Goal: Task Accomplishment & Management: Use online tool/utility

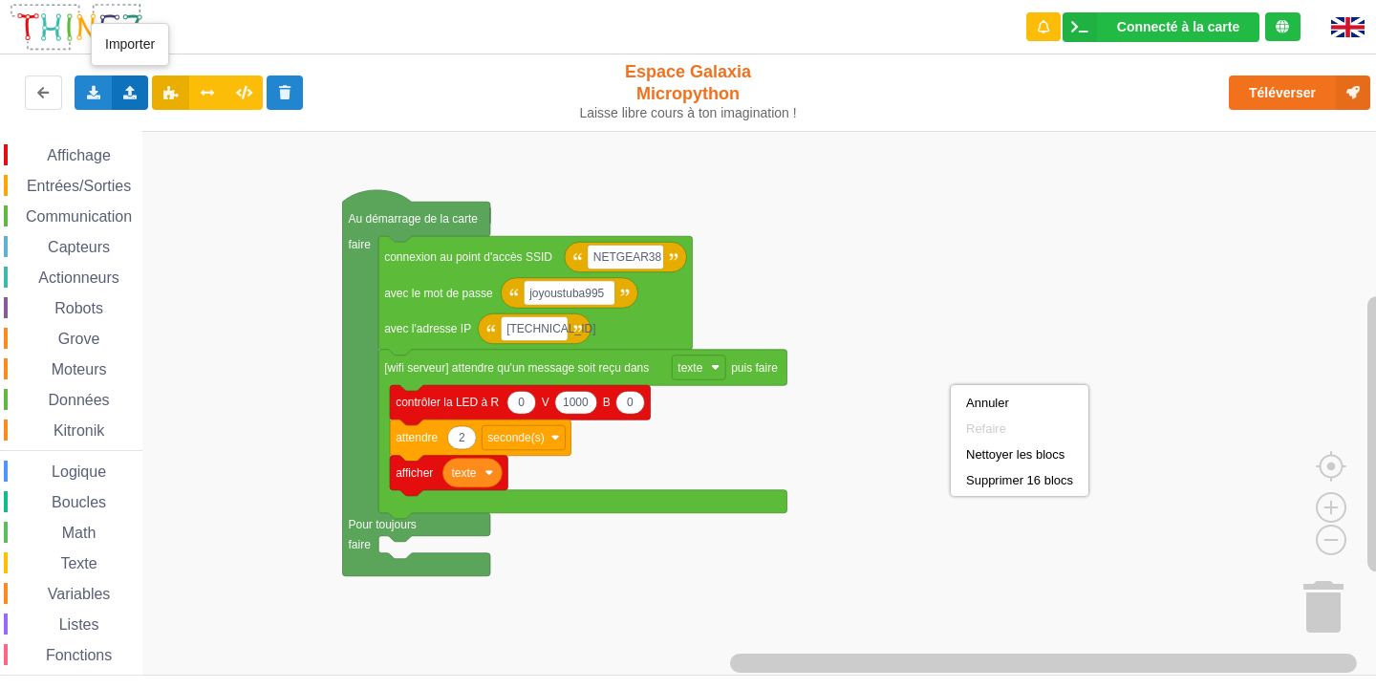
click at [126, 90] on icon at bounding box center [130, 91] width 16 height 11
click at [216, 127] on span "Importer un assemblage de blocs" at bounding box center [263, 127] width 198 height 15
click at [875, 313] on rect "Espace de travail de Blocky" at bounding box center [695, 403] width 1390 height 545
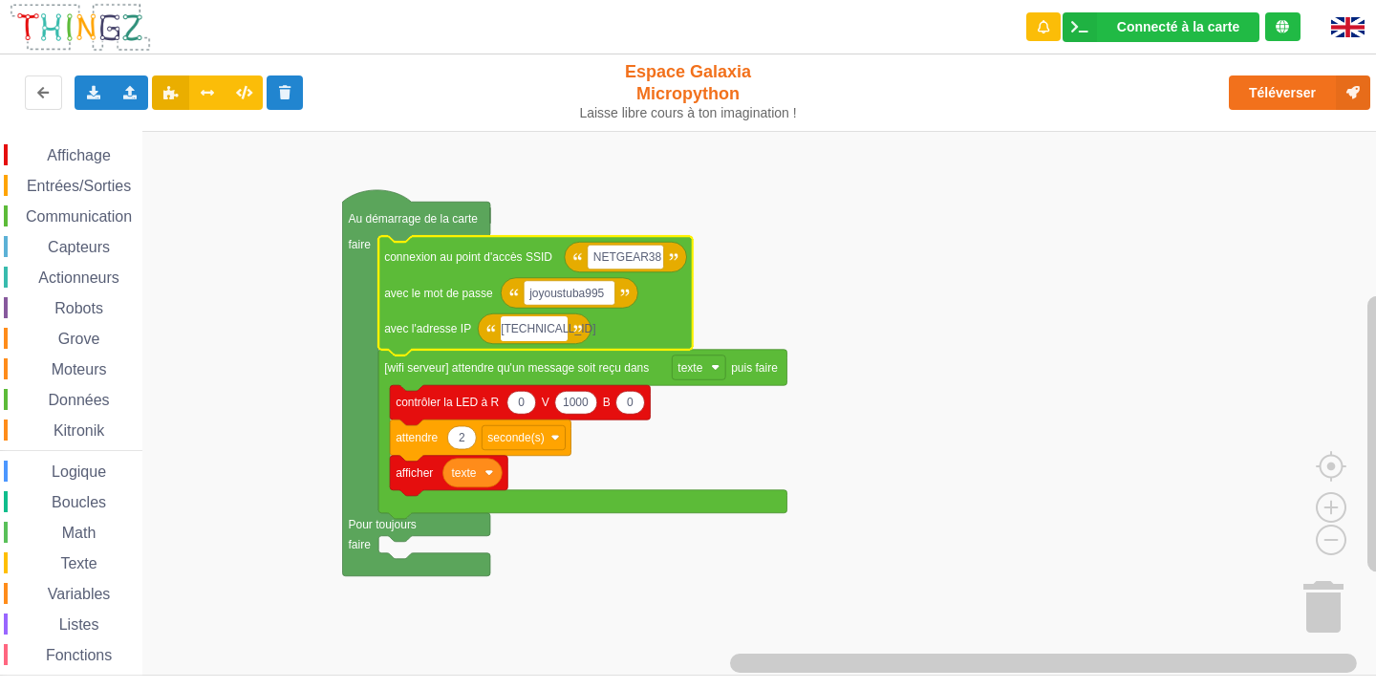
click at [884, 340] on rect "Espace de travail de Blocky" at bounding box center [695, 403] width 1390 height 545
click at [539, 334] on text "[TECHNICAL_ID]" at bounding box center [551, 328] width 89 height 13
click at [539, 334] on input "[TECHNICAL_ID]" at bounding box center [534, 328] width 67 height 25
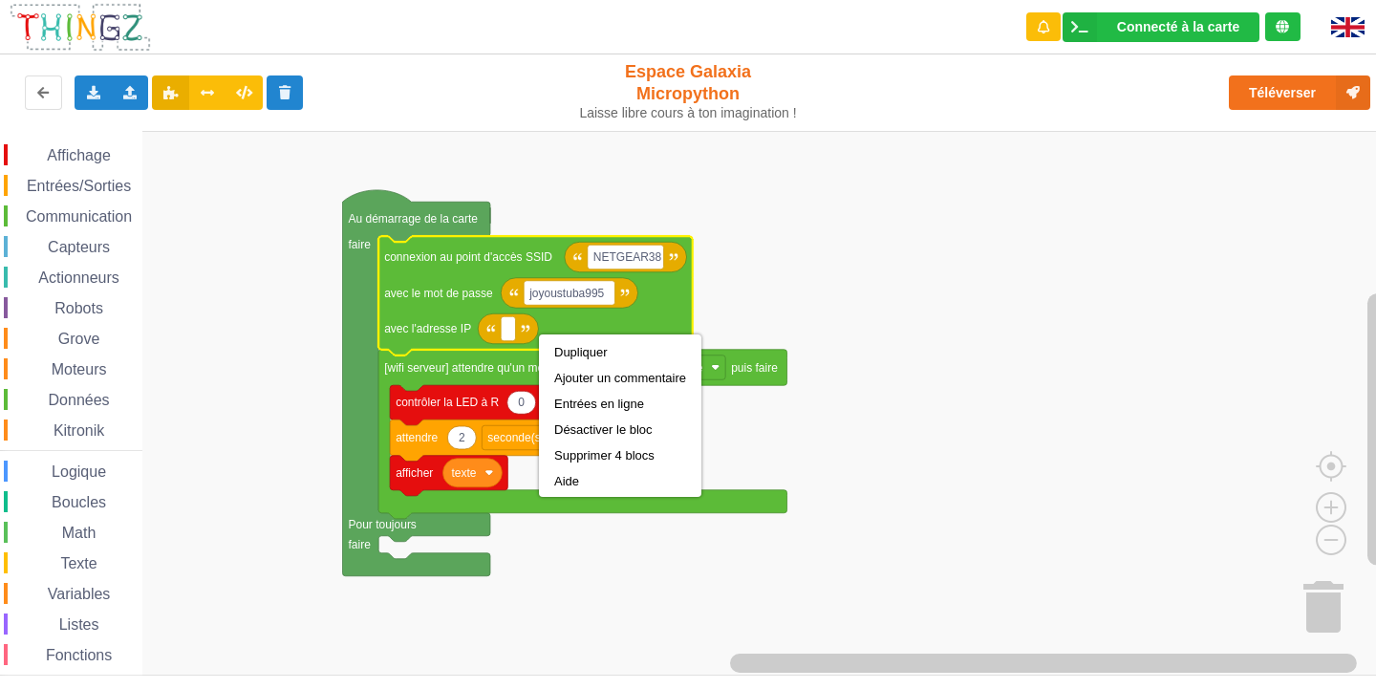
click at [829, 446] on rect "Espace de travail de Blocky" at bounding box center [695, 403] width 1390 height 545
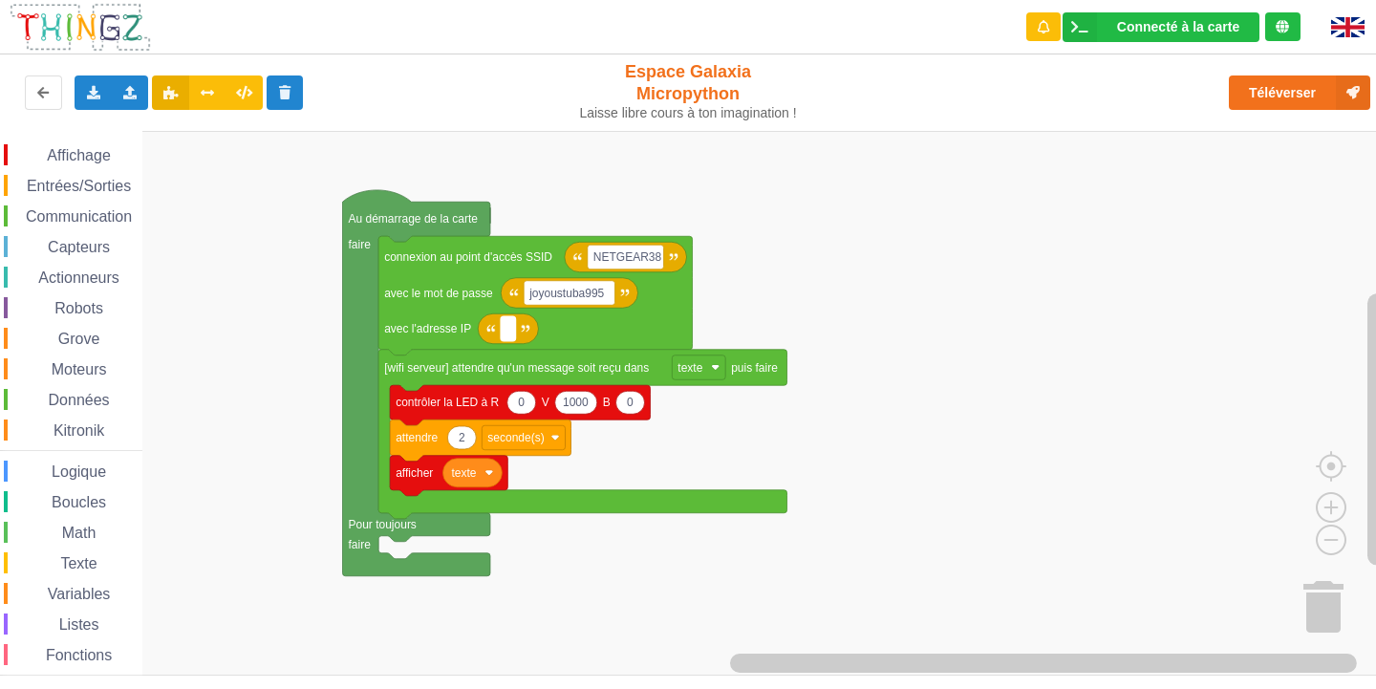
click at [503, 336] on rect "Espace de travail de Blocky" at bounding box center [508, 328] width 14 height 25
type input "[TECHNICAL_ID]"
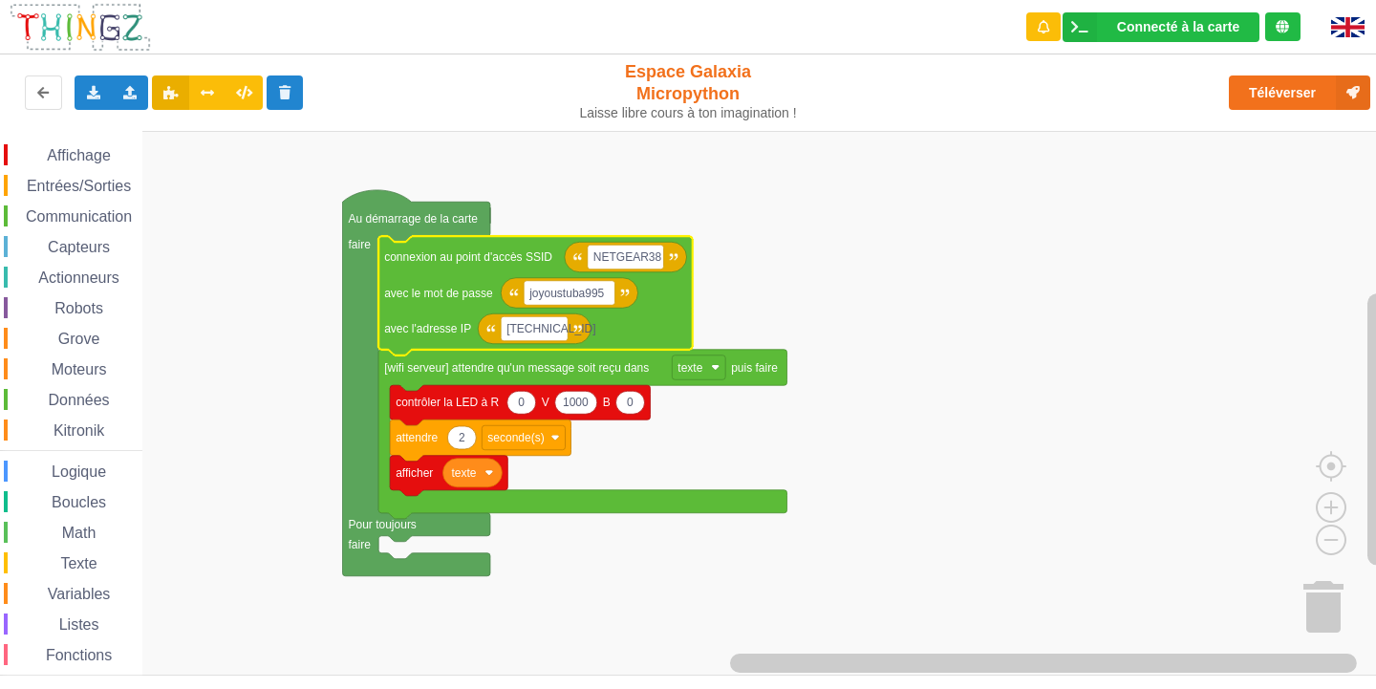
click at [807, 277] on rect "Espace de travail de Blocky" at bounding box center [695, 403] width 1390 height 545
click at [32, 209] on span "Communication" at bounding box center [79, 216] width 112 height 16
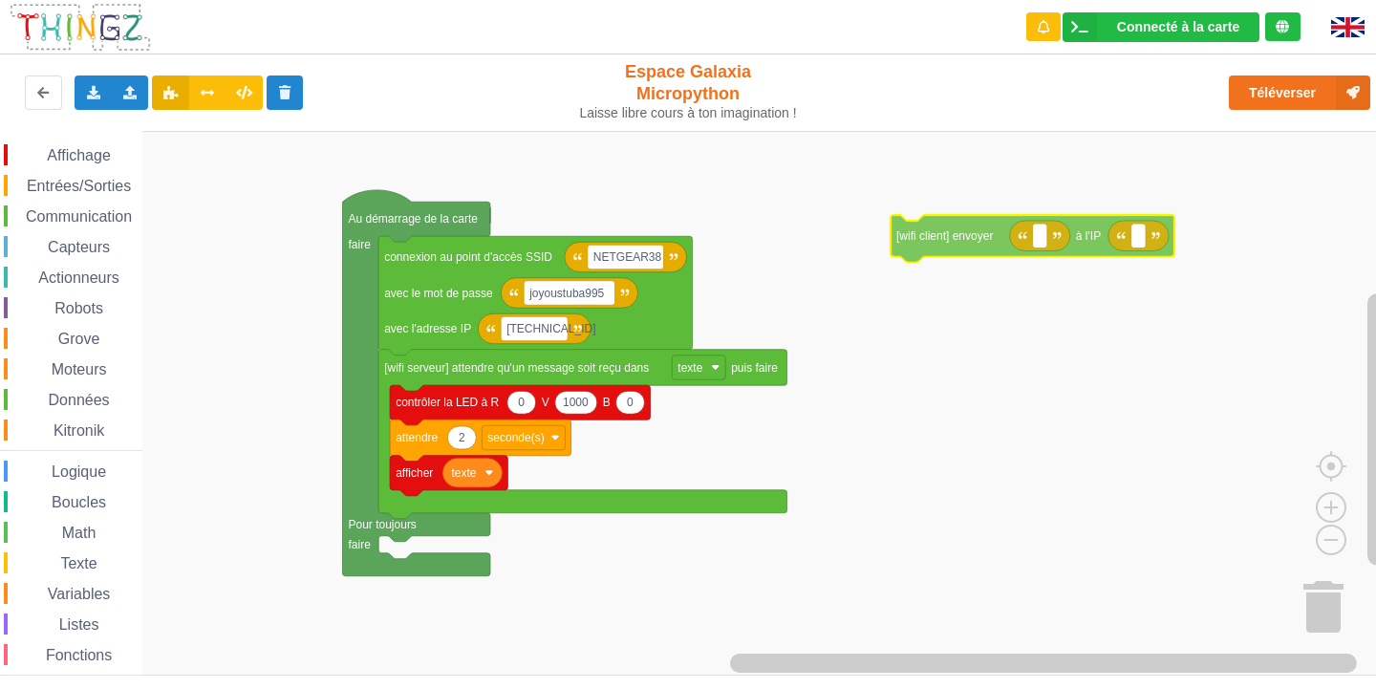
click at [976, 164] on div "Affichage Entrées/Sorties Communication Capteurs Actionneurs Robots Grove Moteu…" at bounding box center [695, 403] width 1390 height 545
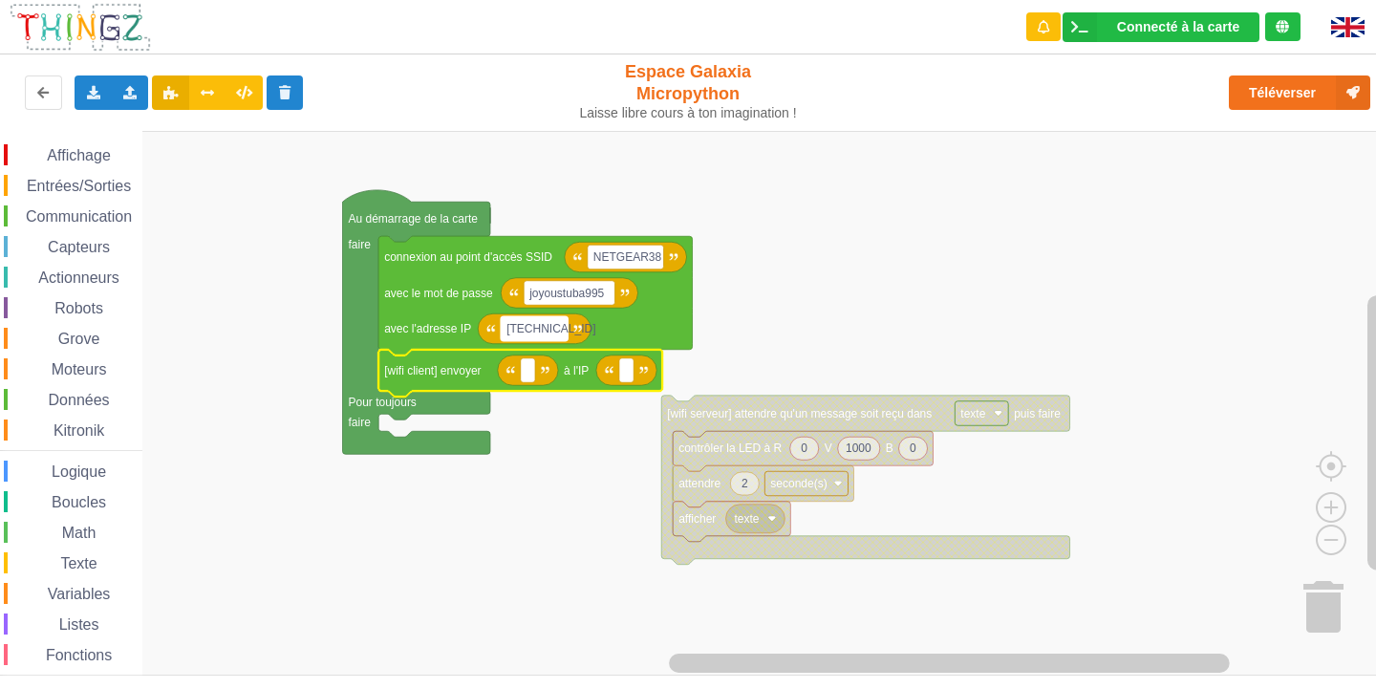
click at [553, 326] on text "[TECHNICAL_ID]" at bounding box center [551, 328] width 89 height 13
click at [553, 326] on input "[TECHNICAL_ID]" at bounding box center [534, 328] width 67 height 25
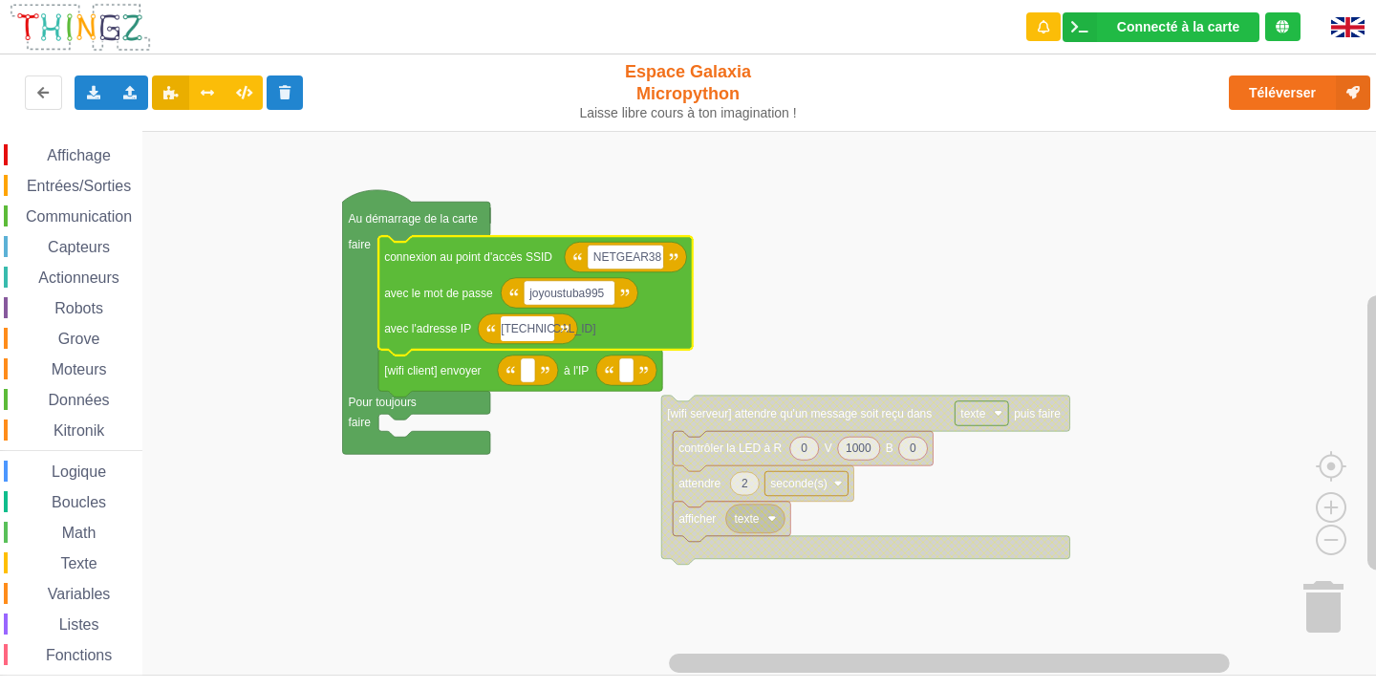
type input "[TECHNICAL_ID]"
click at [698, 332] on rect "Espace de travail de Blocky" at bounding box center [695, 403] width 1390 height 545
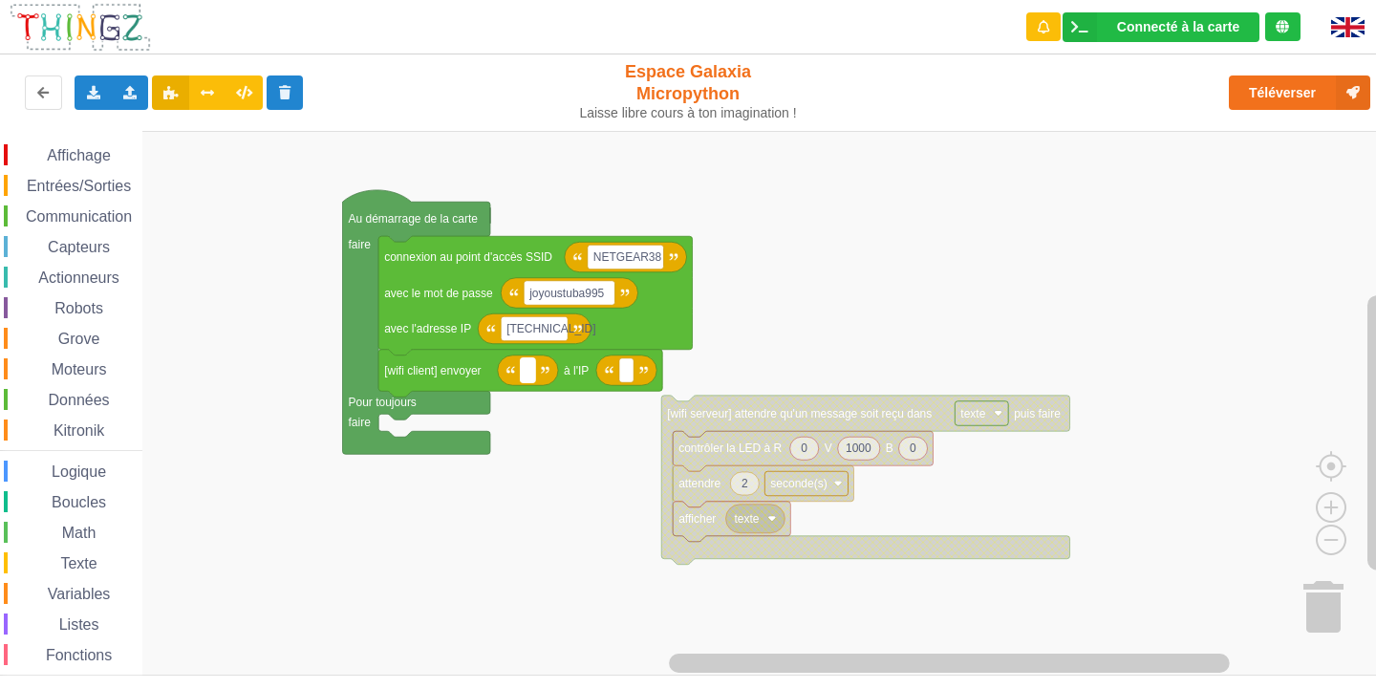
click at [533, 368] on rect "Espace de travail de Blocky" at bounding box center [528, 370] width 14 height 25
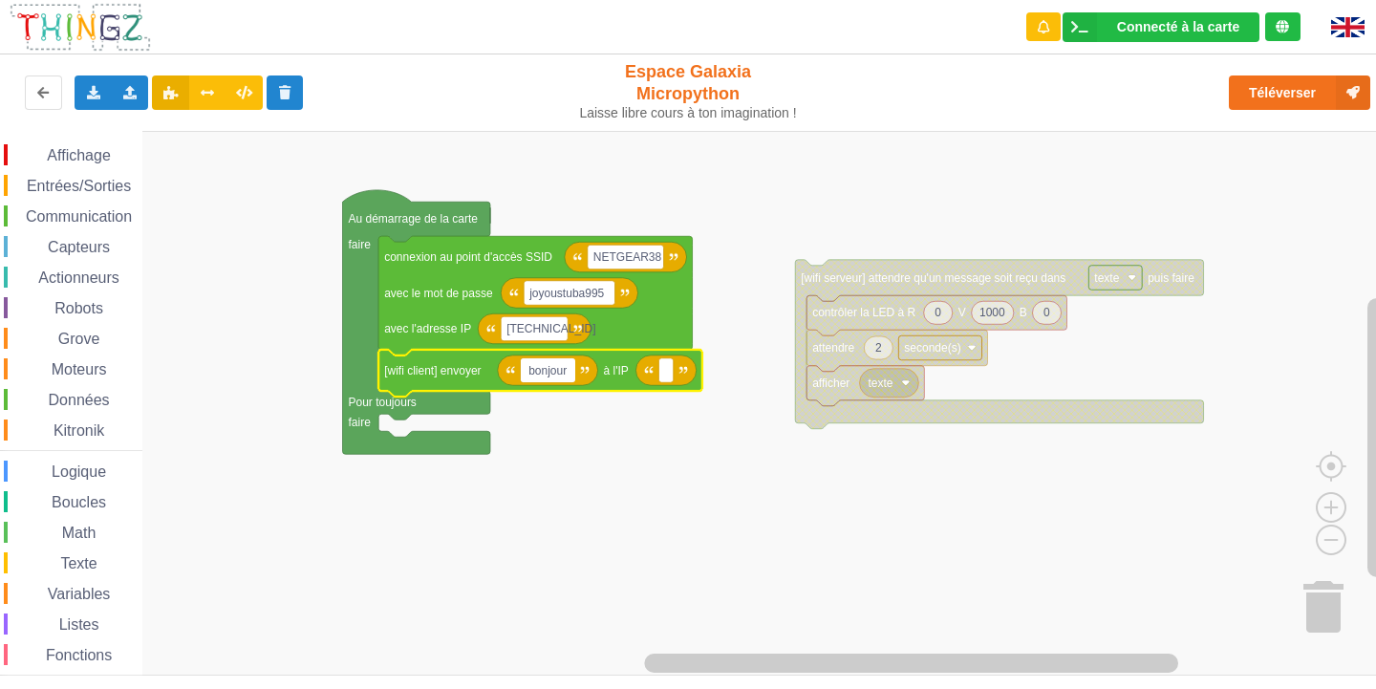
type input "bonjour"
click at [667, 376] on text "Espace de travail de Blocky" at bounding box center [665, 370] width 3 height 13
type input "[TECHNICAL_ID]"
click at [784, 593] on rect "Espace de travail de Blocky" at bounding box center [695, 403] width 1390 height 545
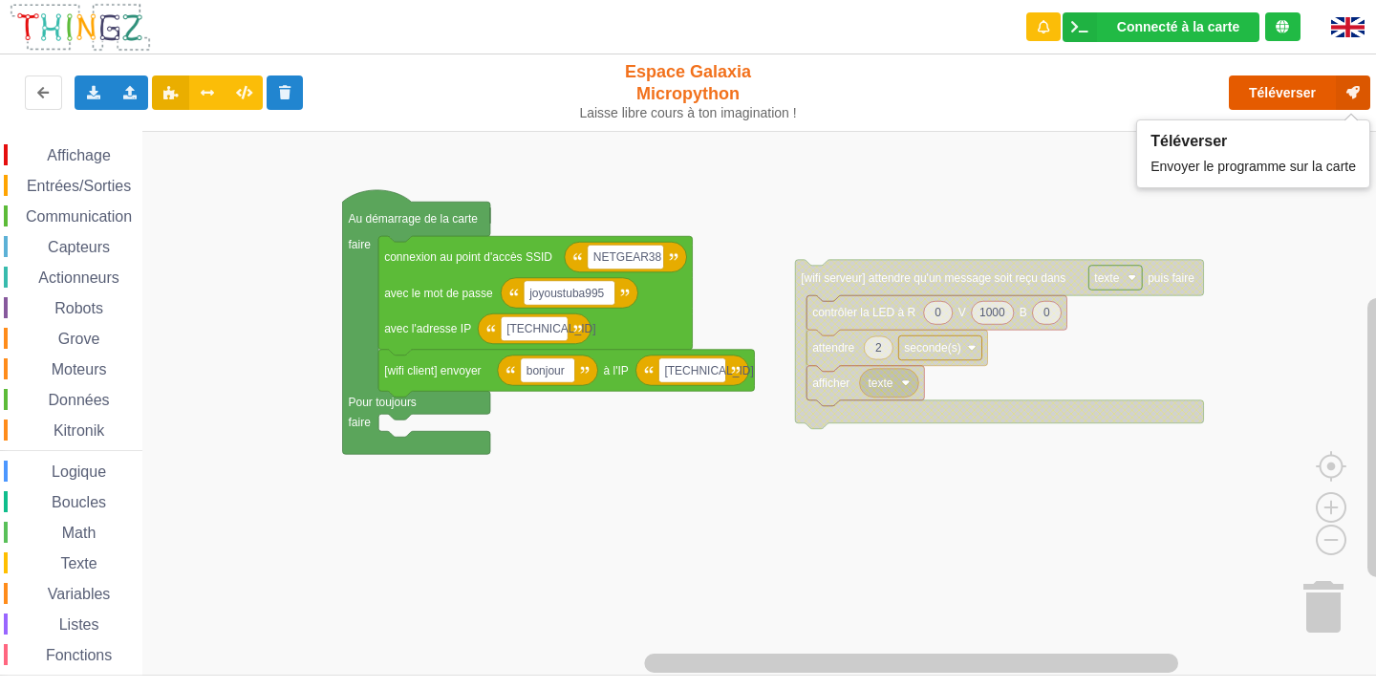
click at [1320, 90] on button "Téléverser" at bounding box center [1299, 92] width 141 height 34
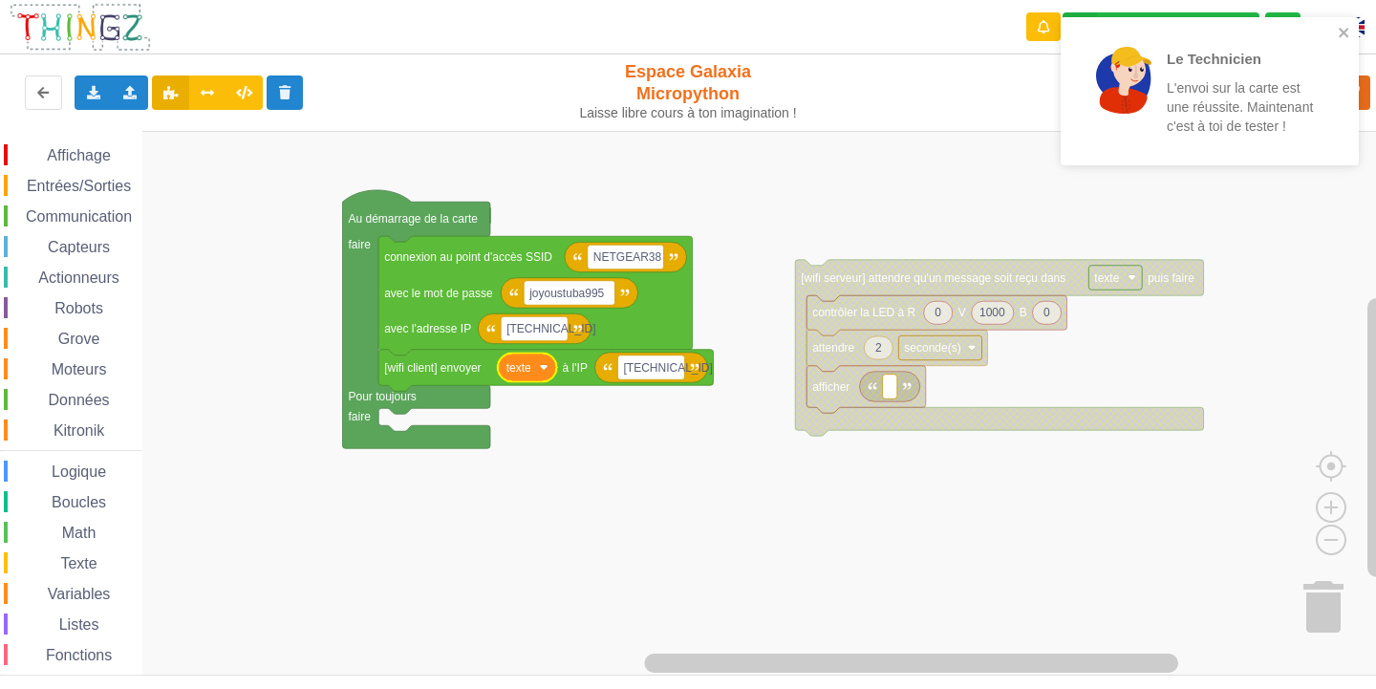
click at [545, 371] on image "Espace de travail de Blocky" at bounding box center [544, 367] width 9 height 9
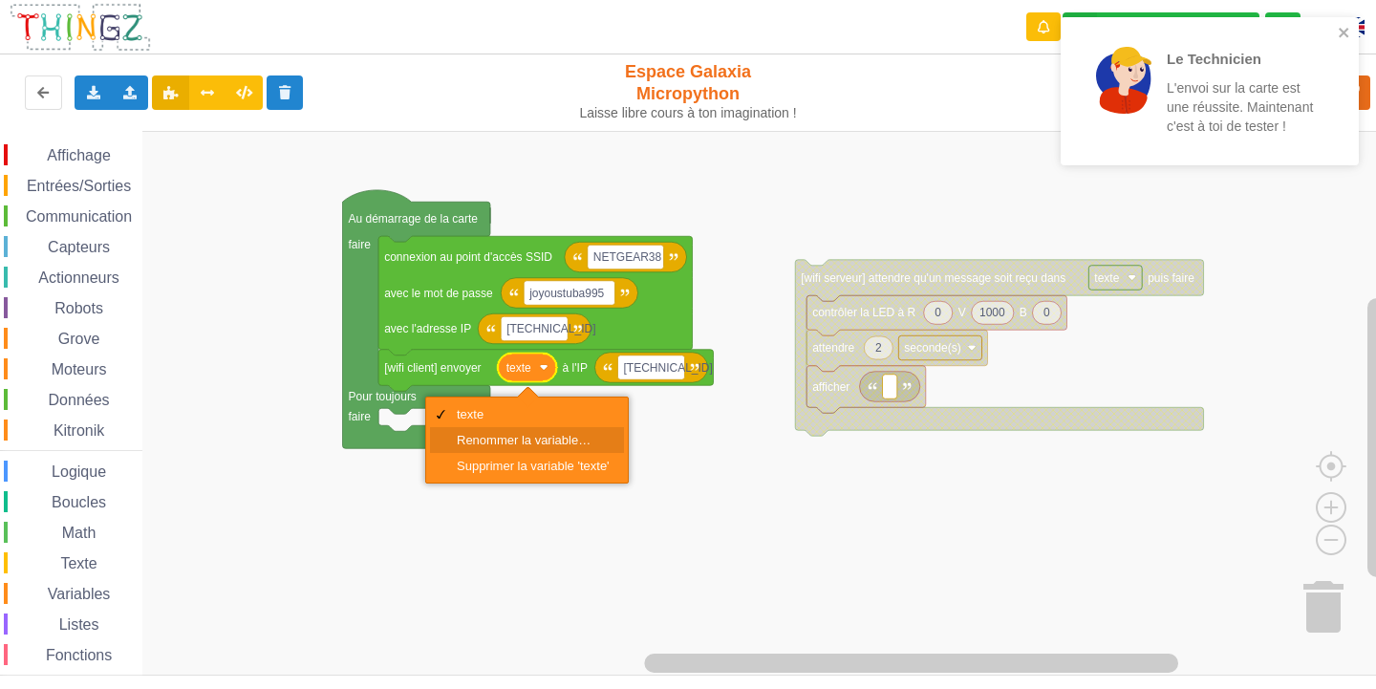
click at [497, 442] on div "Renommer la variable…" at bounding box center [533, 440] width 153 height 14
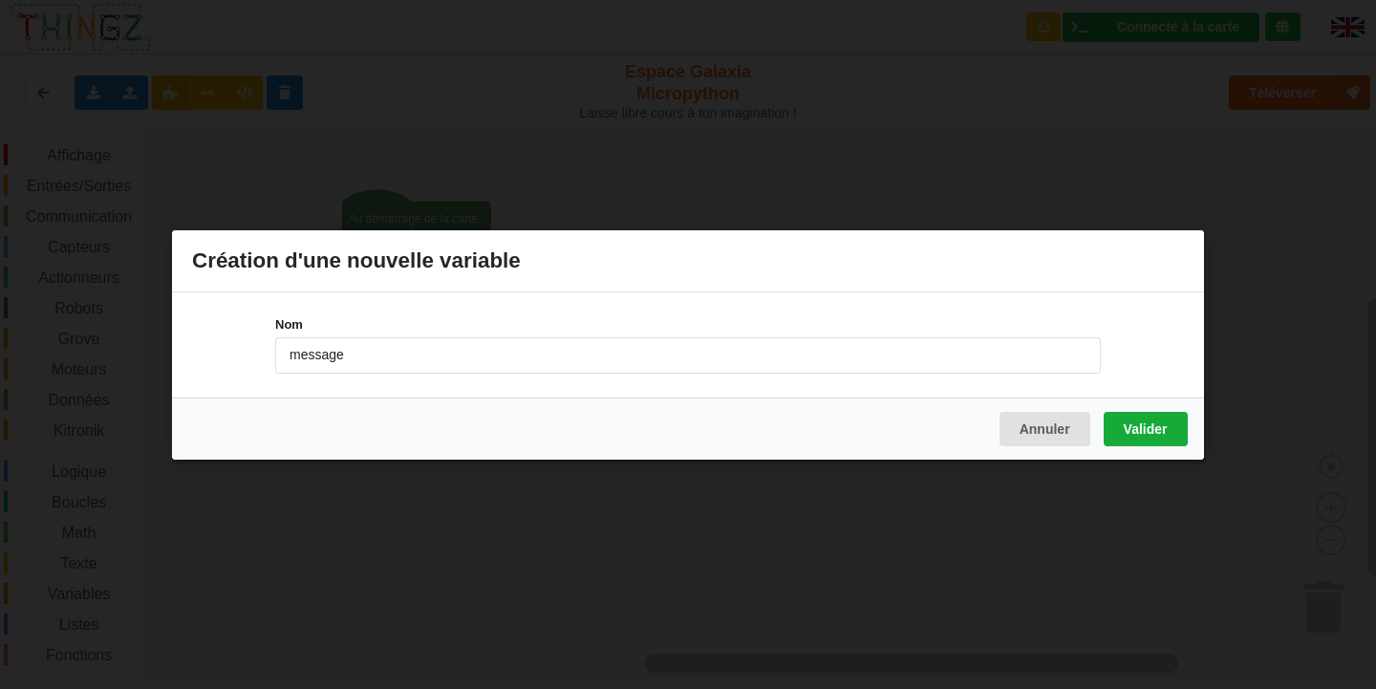
type input "message"
click at [1157, 429] on button "Valider" at bounding box center [1146, 428] width 84 height 34
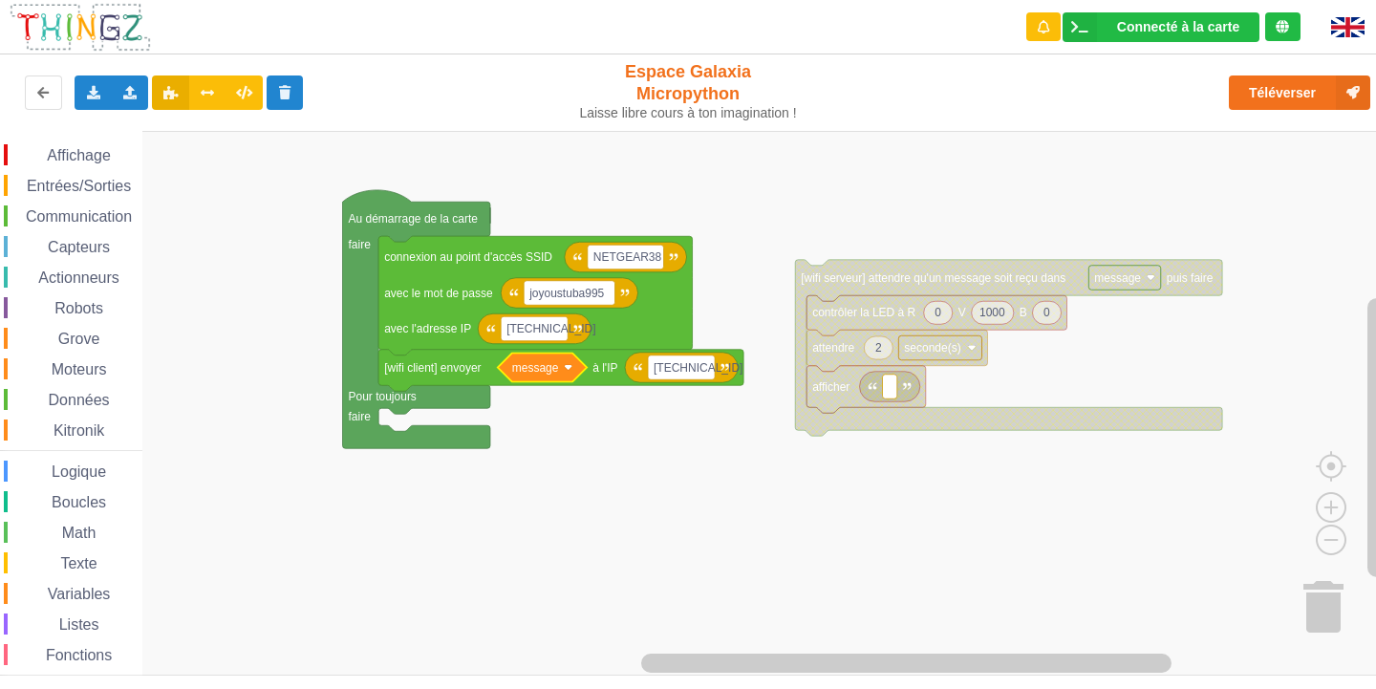
click at [692, 434] on rect "Espace de travail de Blocky" at bounding box center [695, 403] width 1390 height 545
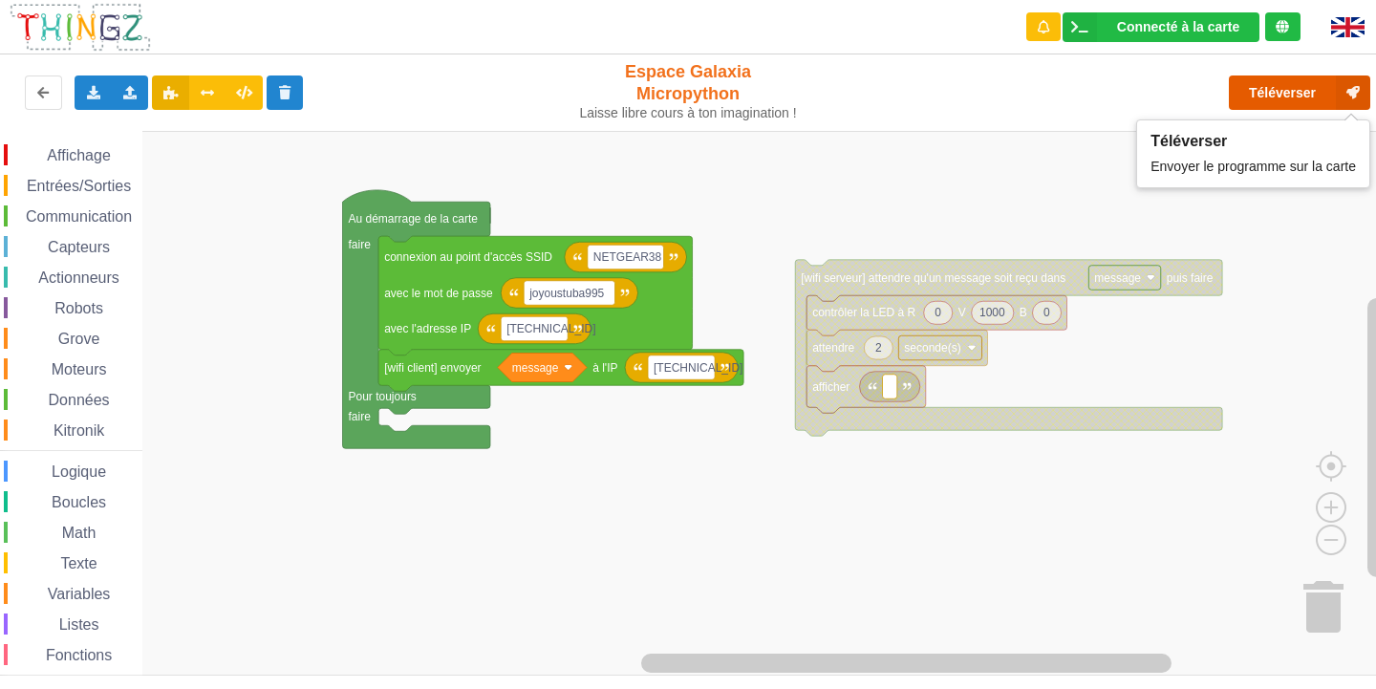
click at [1265, 97] on button "Téléverser" at bounding box center [1299, 92] width 141 height 34
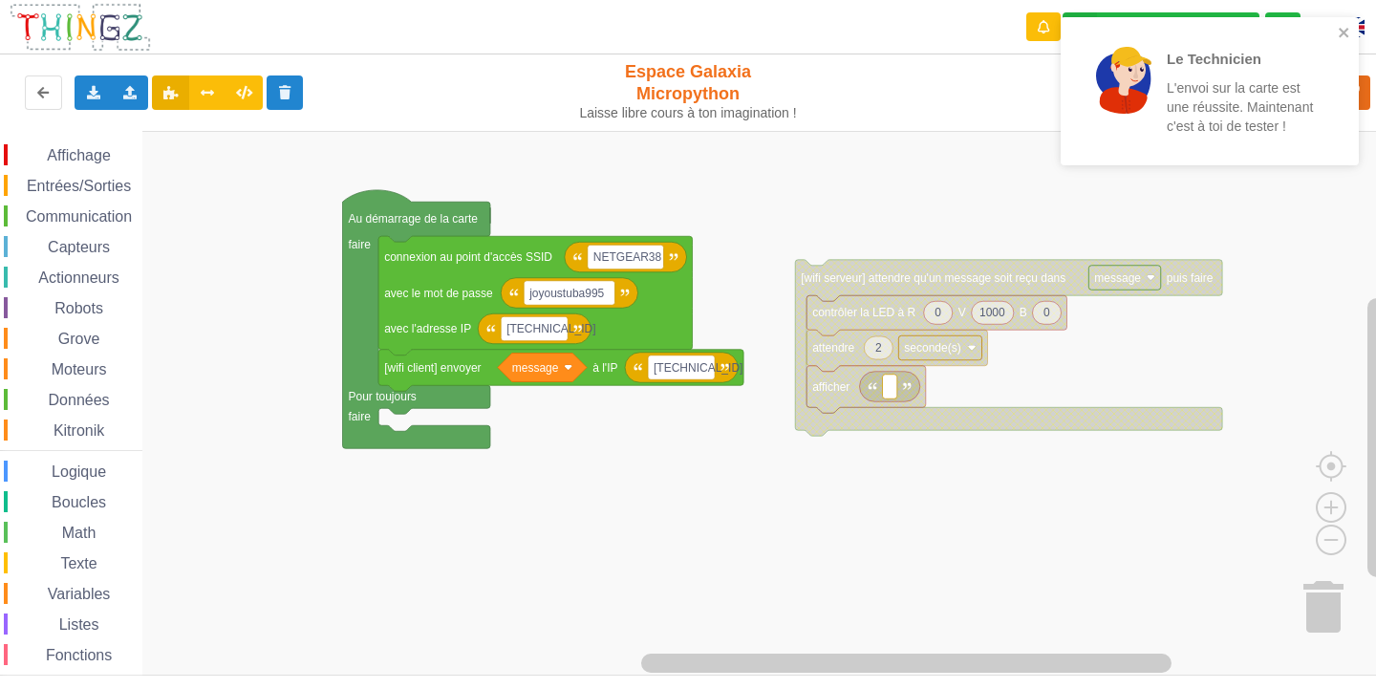
click at [563, 365] on icon "Espace de travail de Blocky" at bounding box center [542, 368] width 89 height 29
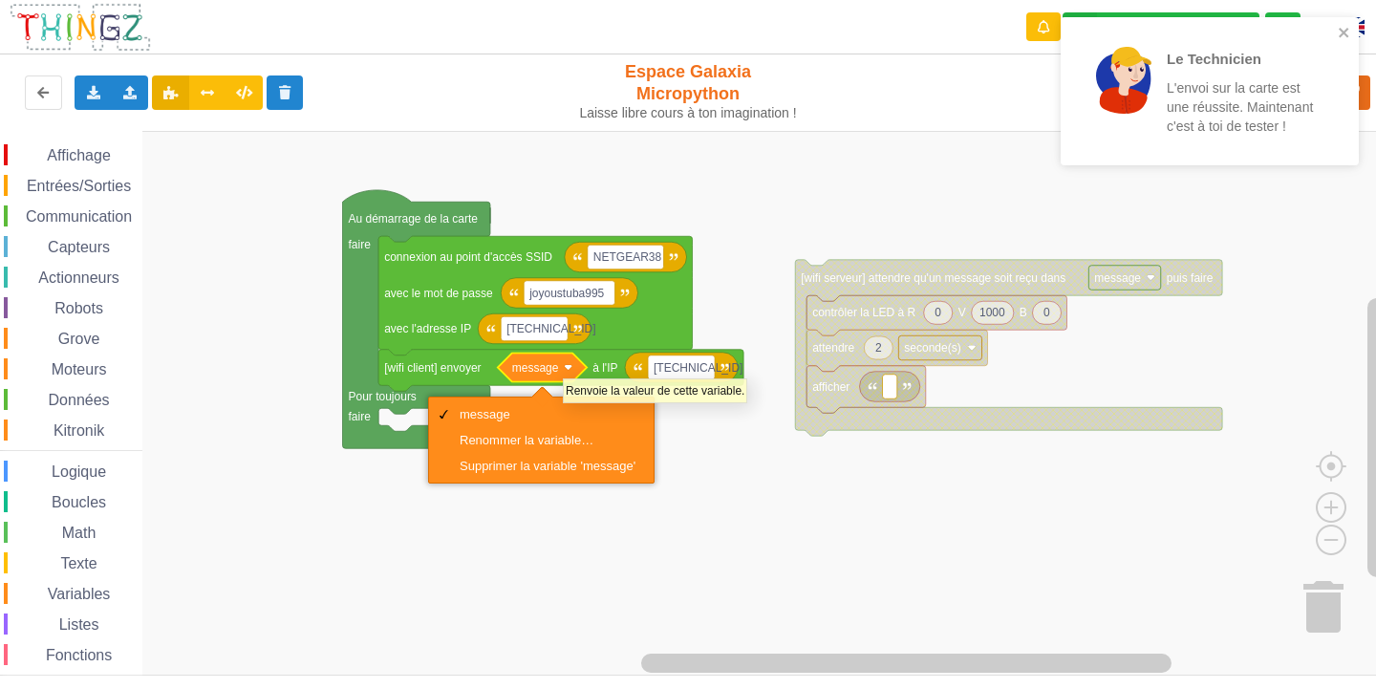
click at [563, 369] on icon "Espace de travail de Blocky" at bounding box center [542, 368] width 89 height 29
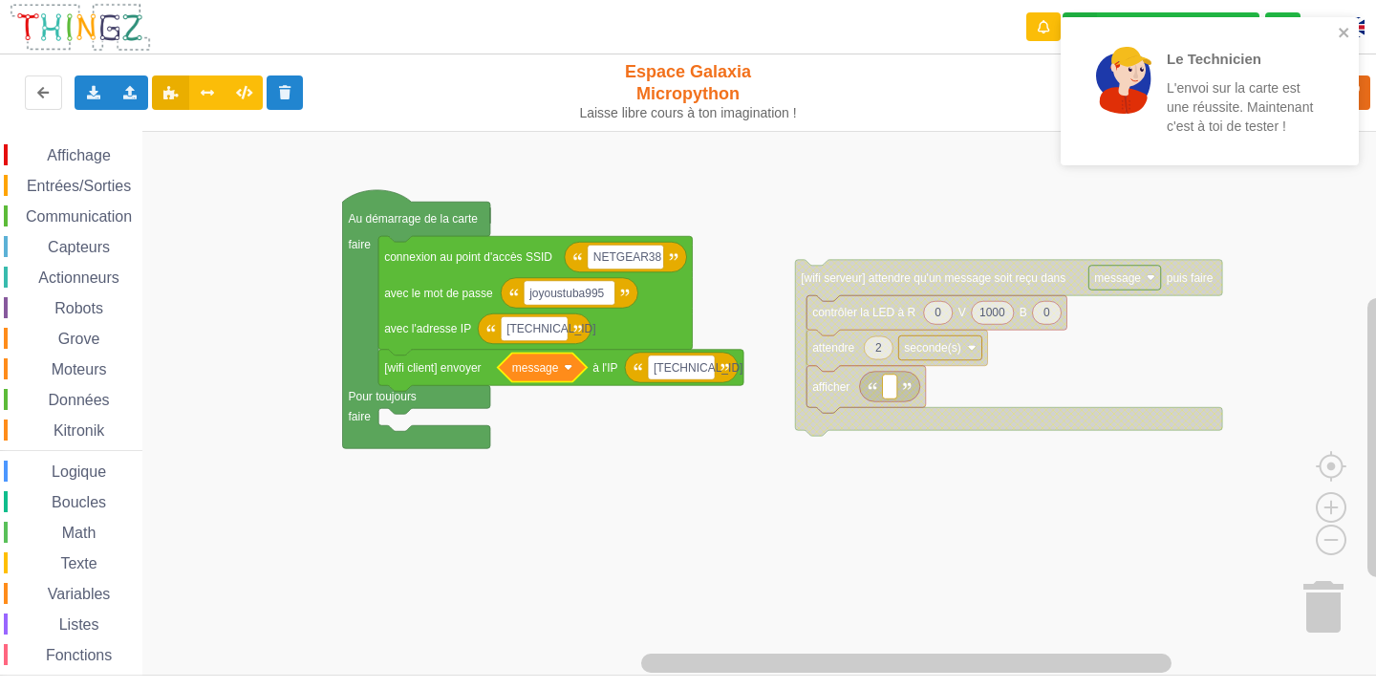
click at [563, 369] on icon "Espace de travail de Blocky" at bounding box center [542, 368] width 89 height 29
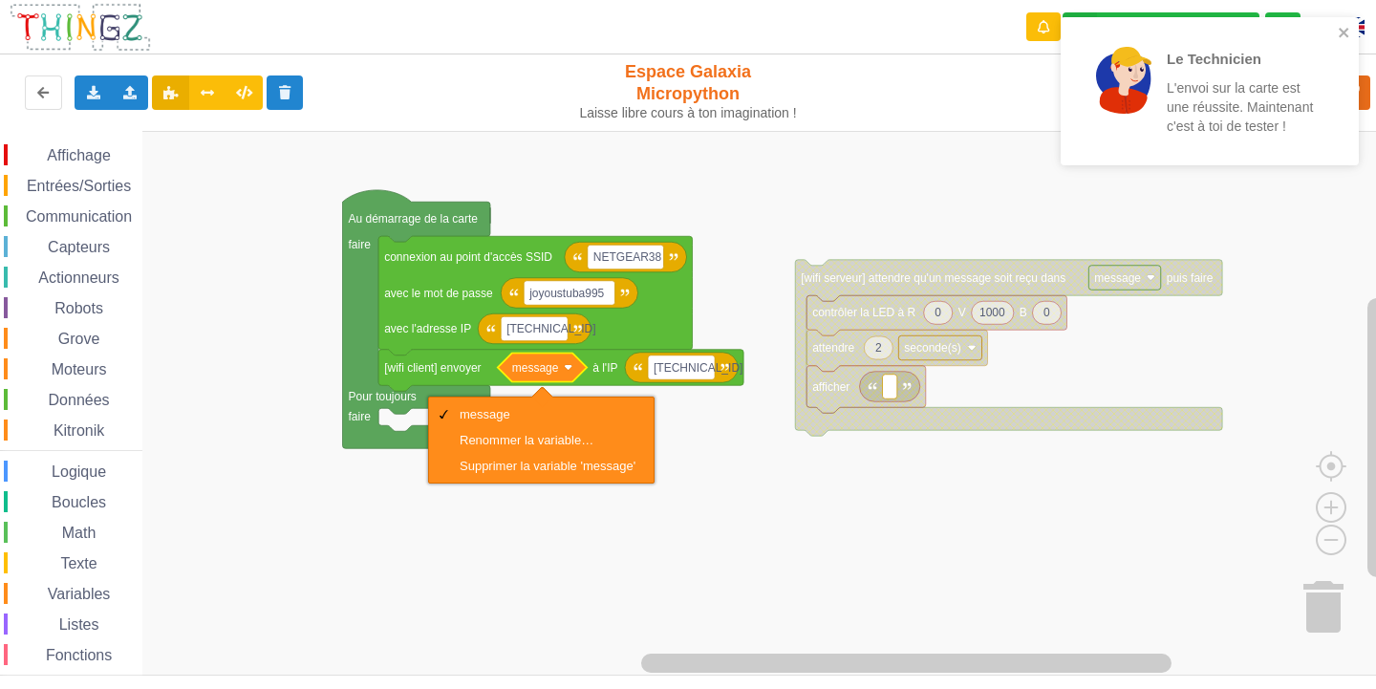
click at [751, 527] on rect "Espace de travail de Blocky" at bounding box center [695, 403] width 1390 height 545
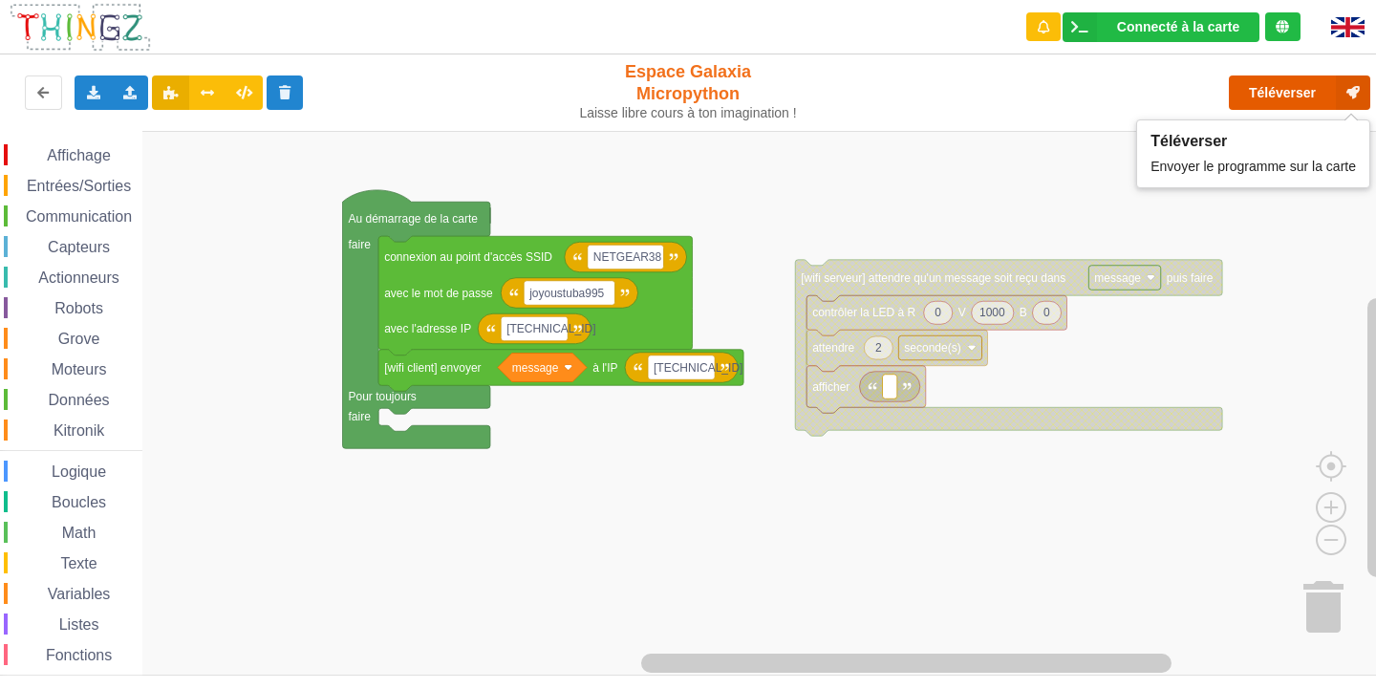
click at [1255, 84] on button "Téléverser" at bounding box center [1299, 92] width 141 height 34
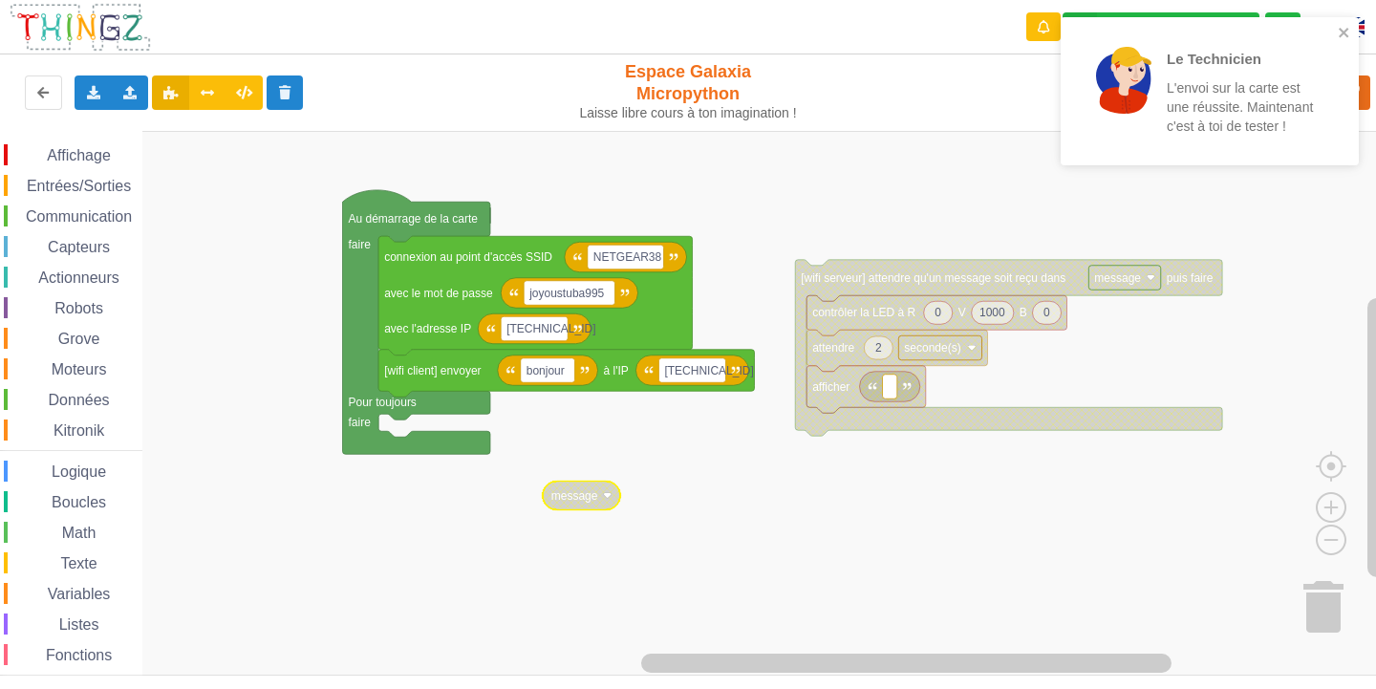
click at [1335, 27] on div "Le Technicien L'envoi sur la carte est une réussite. Maintenant c'est à toi de …" at bounding box center [1203, 91] width 270 height 133
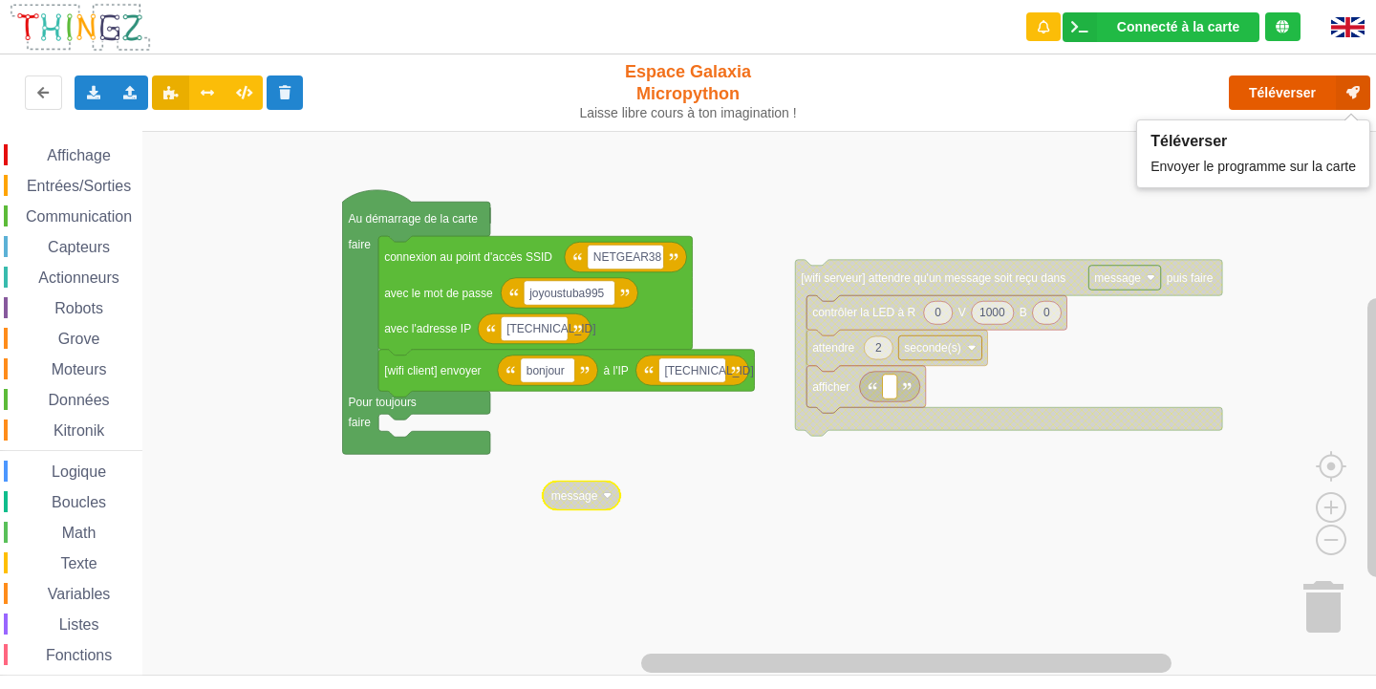
click at [1307, 95] on button "Téléverser" at bounding box center [1299, 92] width 141 height 34
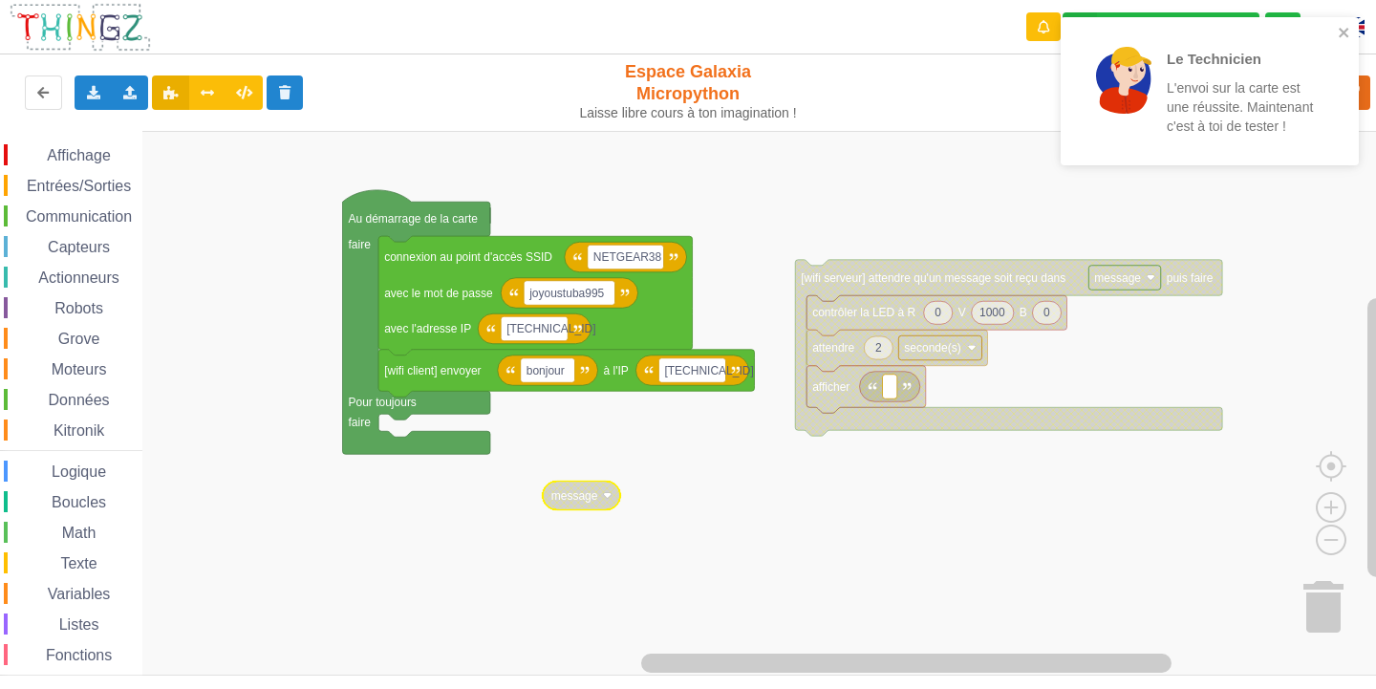
click at [1355, 36] on div "Le Technicien L'envoi sur la carte est une réussite. Maintenant c'est à toi de …" at bounding box center [1210, 91] width 298 height 148
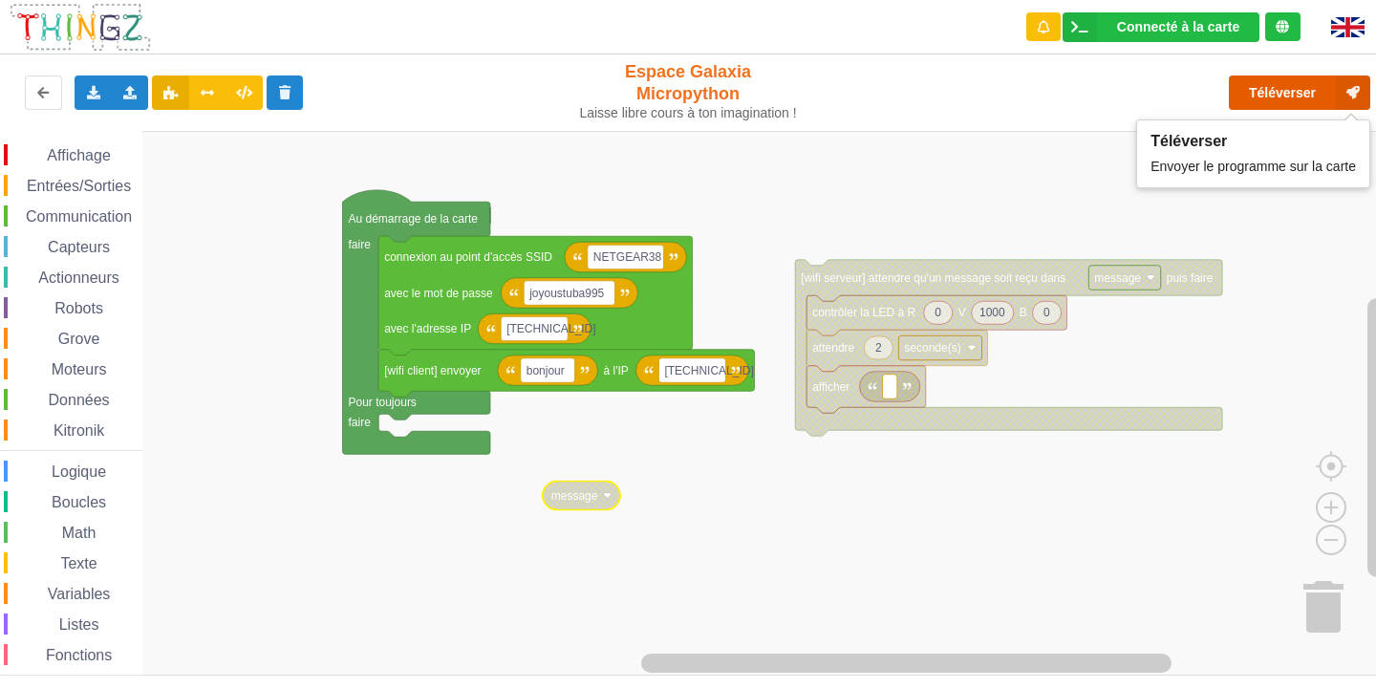
click at [1296, 97] on button "Téléverser" at bounding box center [1299, 92] width 141 height 34
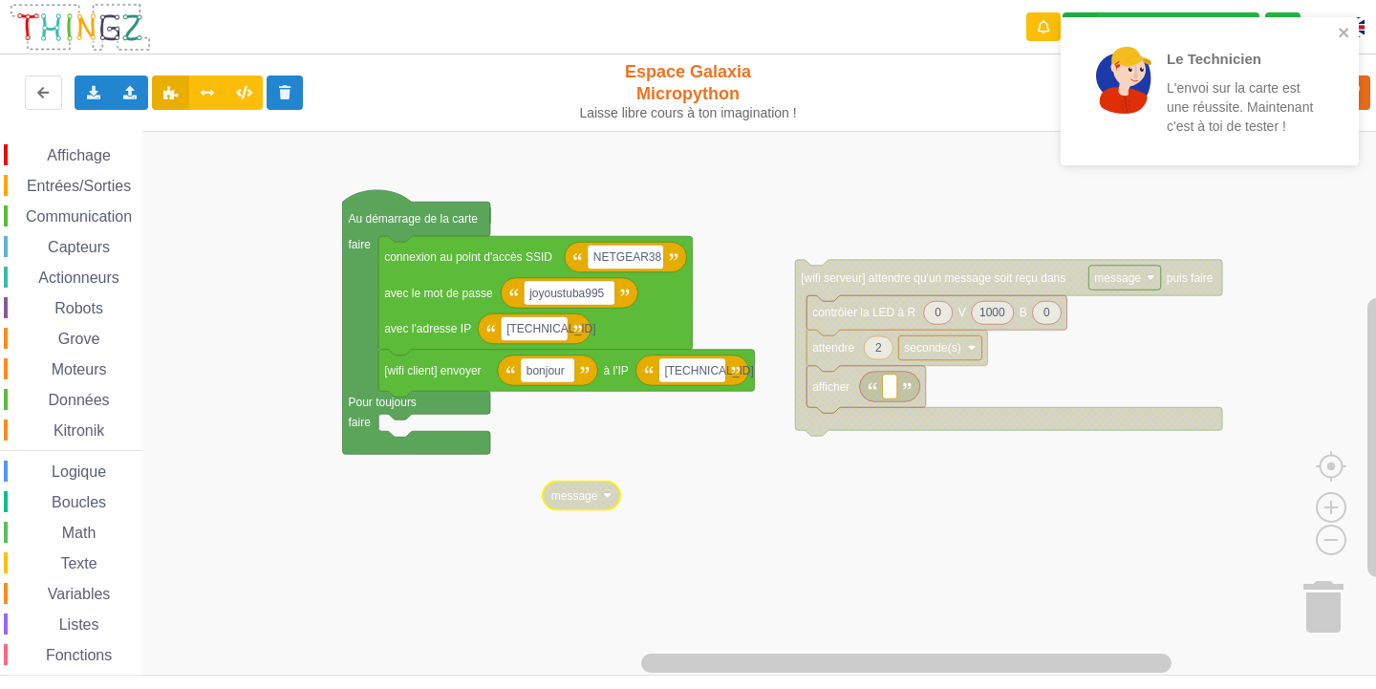
click at [79, 149] on span "Affichage" at bounding box center [78, 155] width 69 height 16
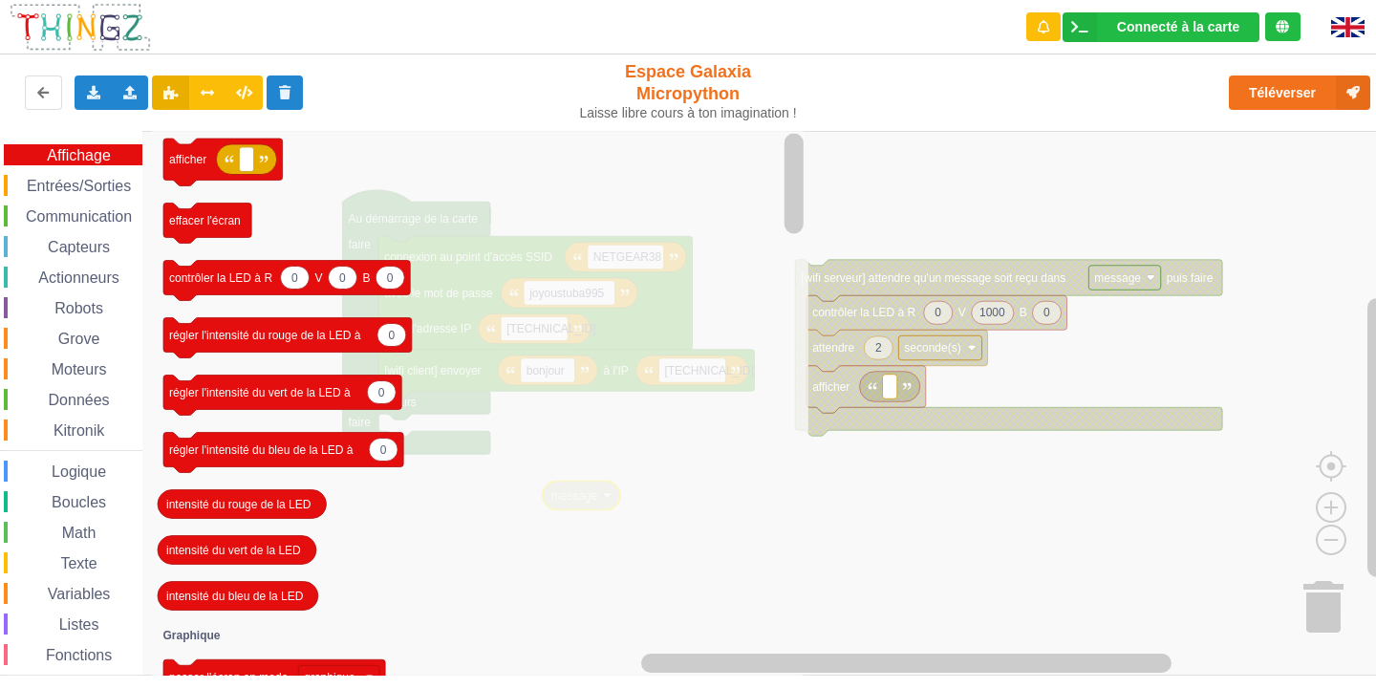
click at [51, 185] on span "Entrées/Sorties" at bounding box center [79, 186] width 110 height 16
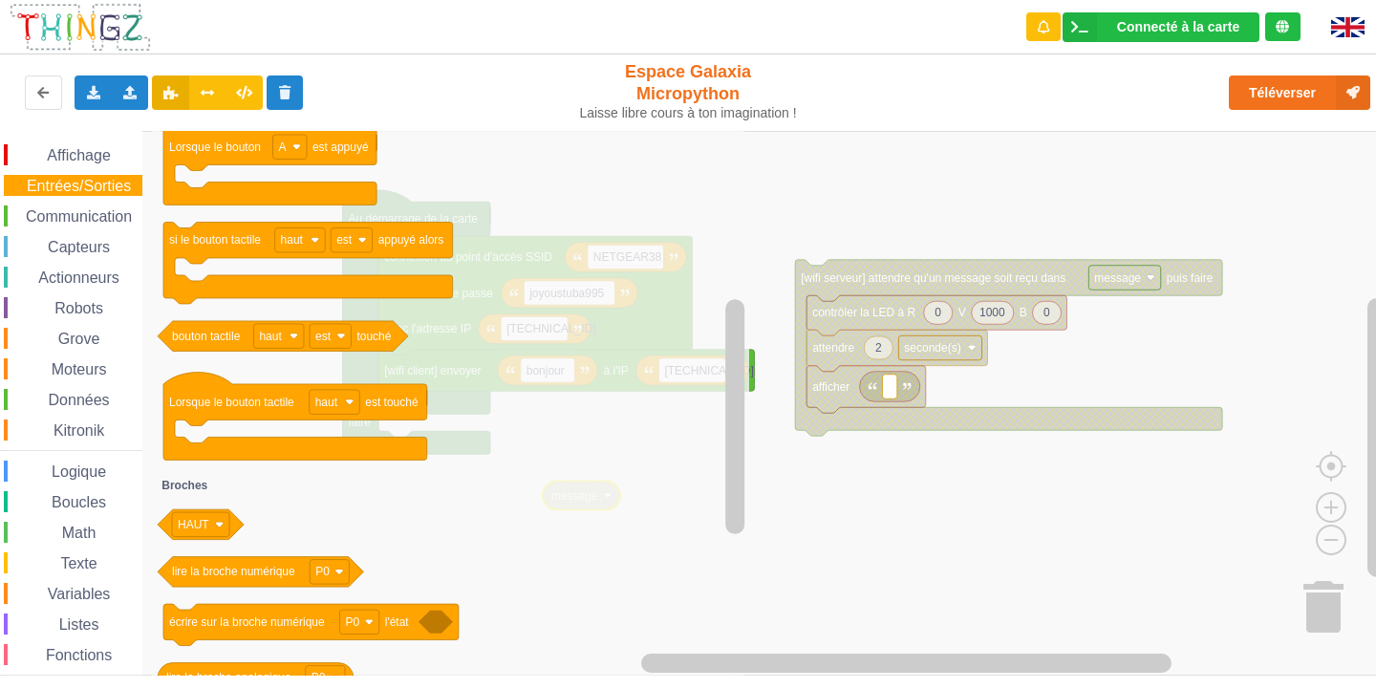
click at [106, 213] on span "Communication" at bounding box center [79, 216] width 112 height 16
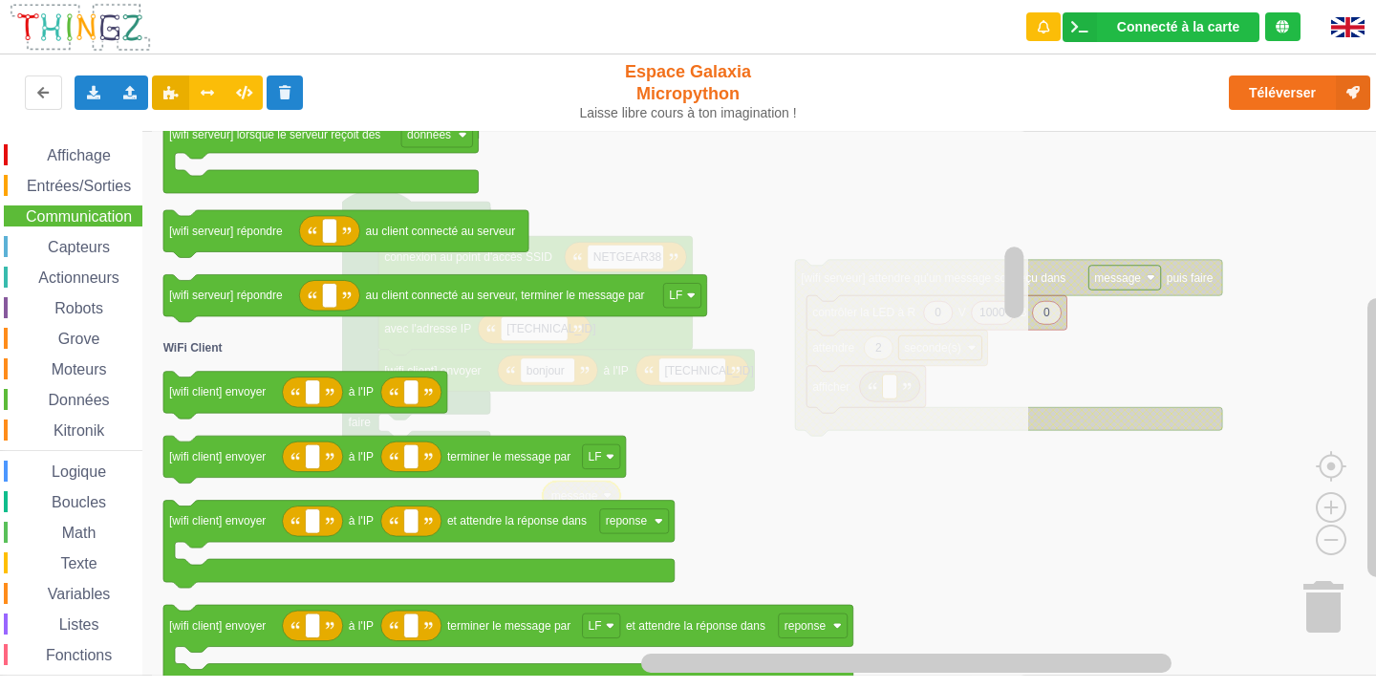
click at [84, 277] on span "Actionneurs" at bounding box center [78, 278] width 87 height 16
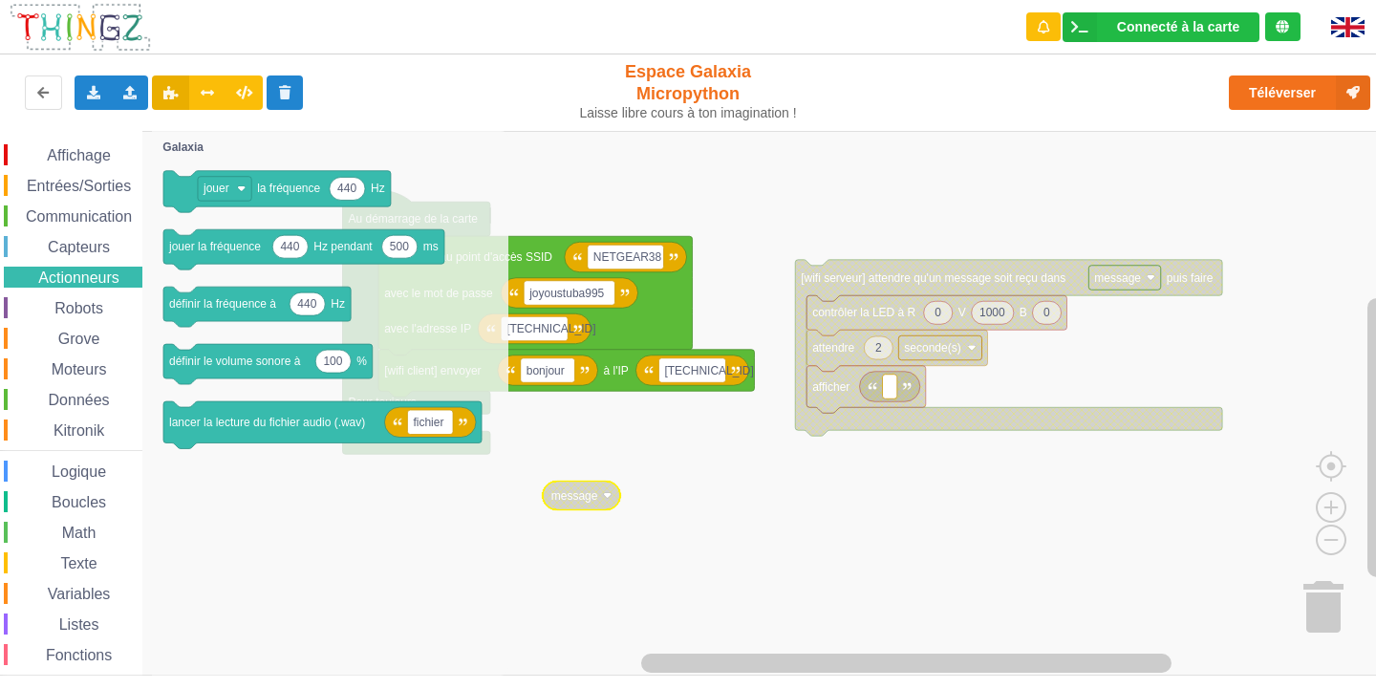
click at [109, 250] on span "Capteurs" at bounding box center [79, 247] width 68 height 16
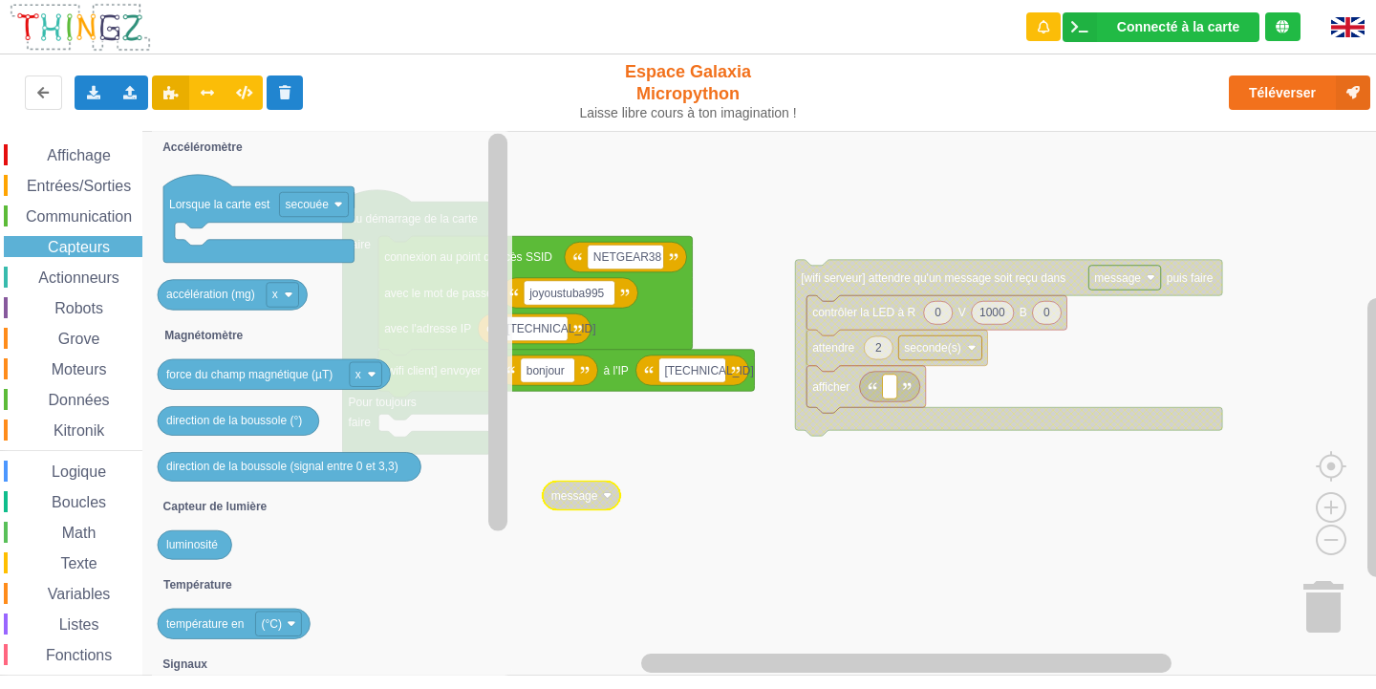
click at [89, 157] on span "Affichage" at bounding box center [78, 155] width 69 height 16
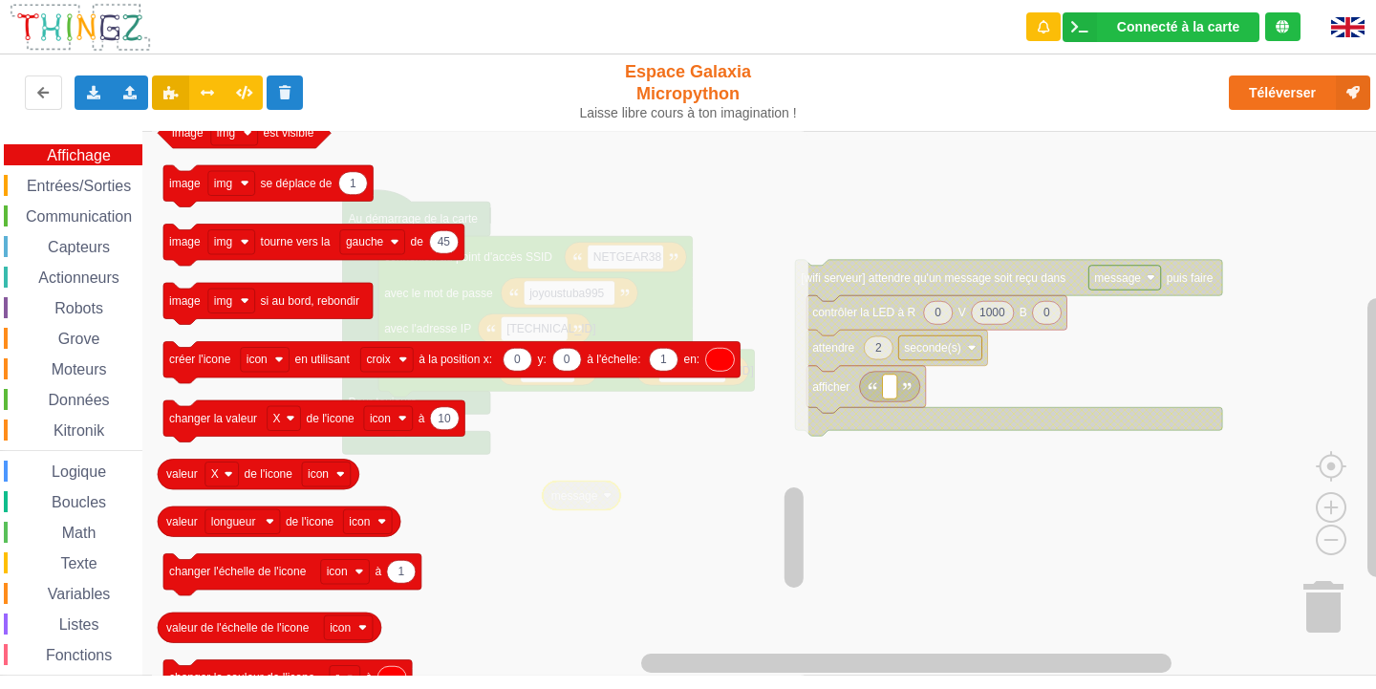
click at [96, 183] on span "Entrées/Sorties" at bounding box center [79, 186] width 110 height 16
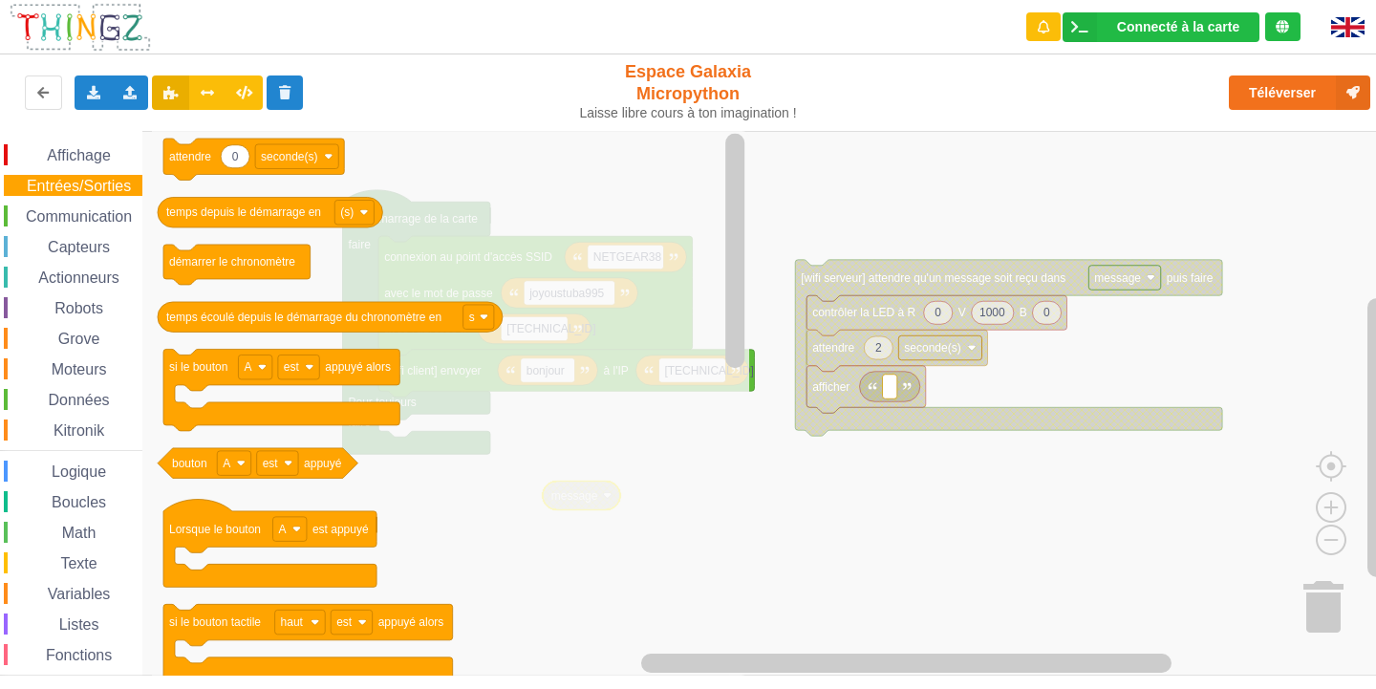
click at [101, 205] on div "Affichage Entrées/Sorties Communication Capteurs Actionneurs Robots Grove Moteu…" at bounding box center [71, 430] width 142 height 572
click at [100, 210] on span "Communication" at bounding box center [79, 216] width 112 height 16
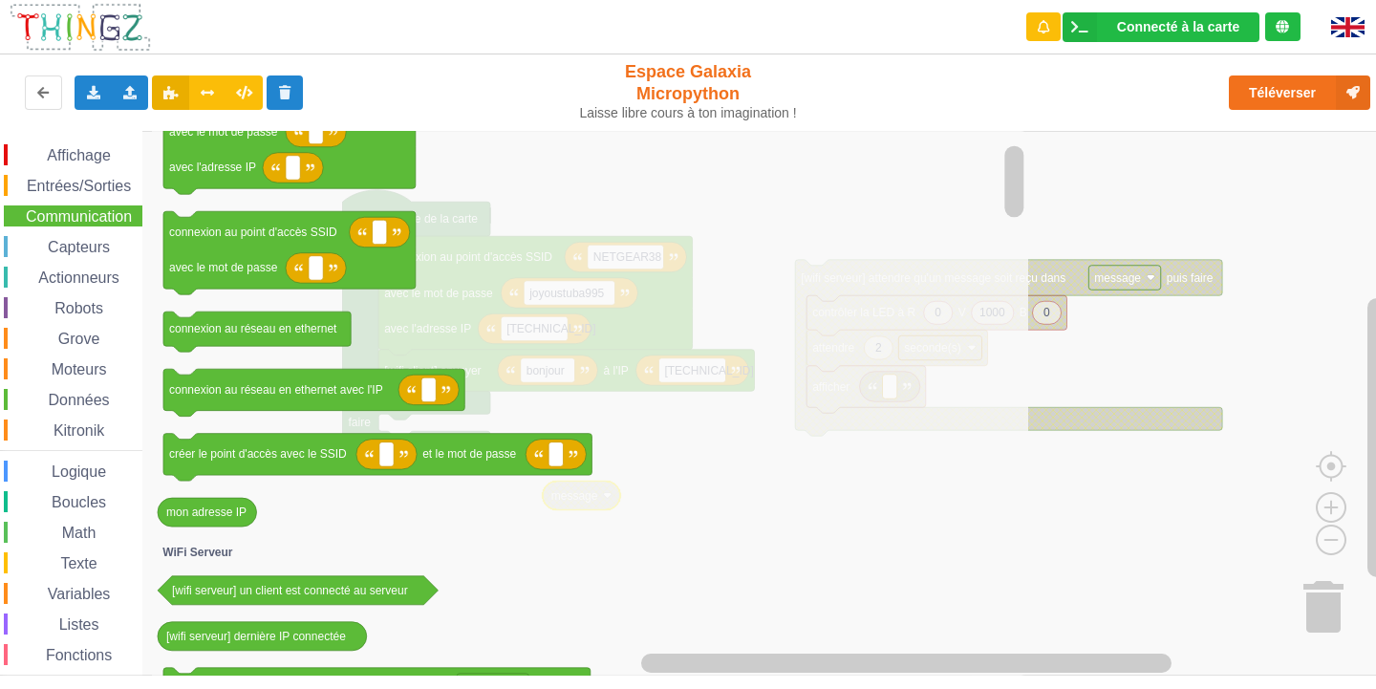
click at [79, 365] on span "Moteurs" at bounding box center [79, 369] width 61 height 16
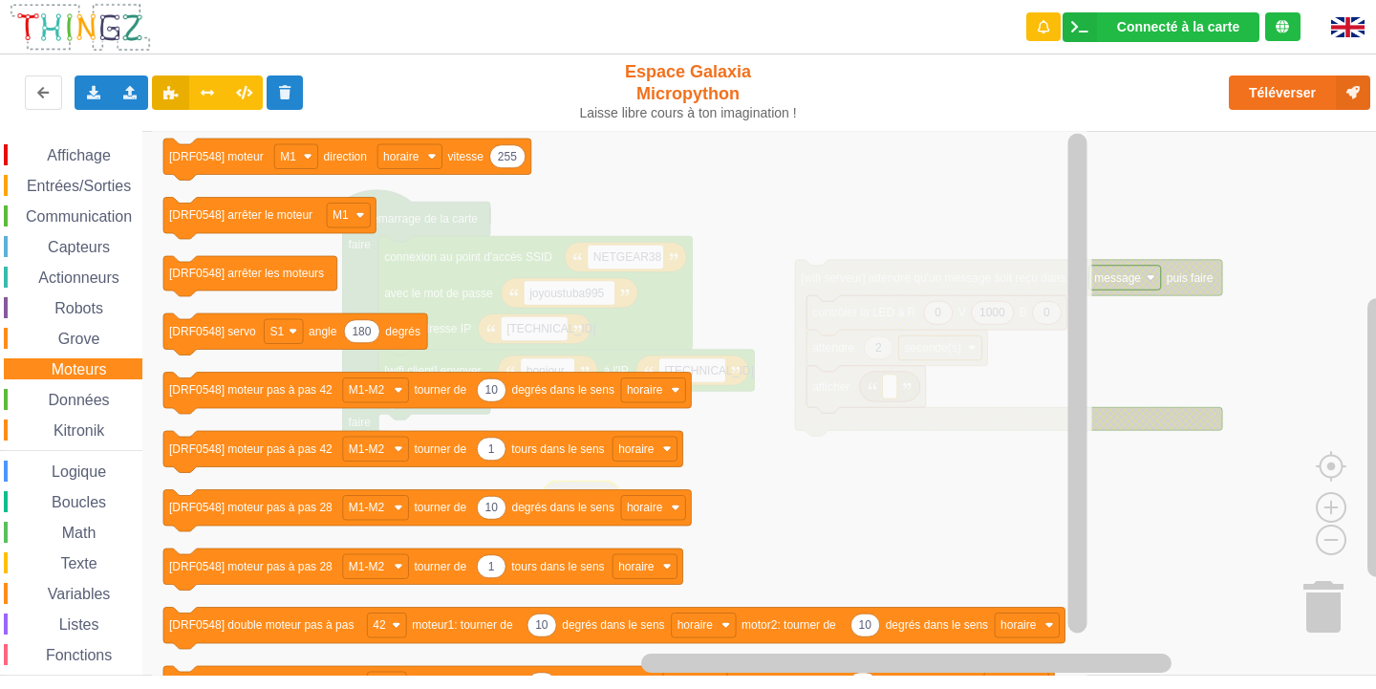
click at [75, 337] on span "Grove" at bounding box center [79, 339] width 48 height 16
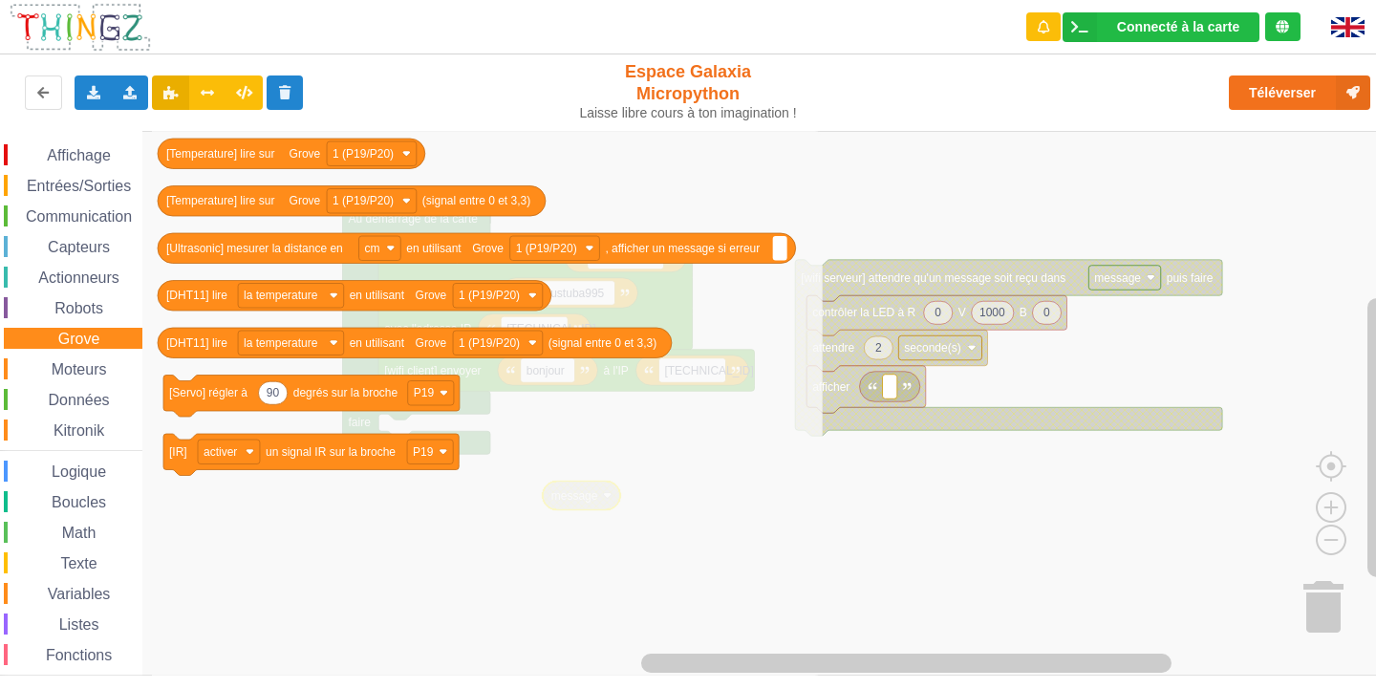
click at [75, 301] on span "Robots" at bounding box center [79, 308] width 54 height 16
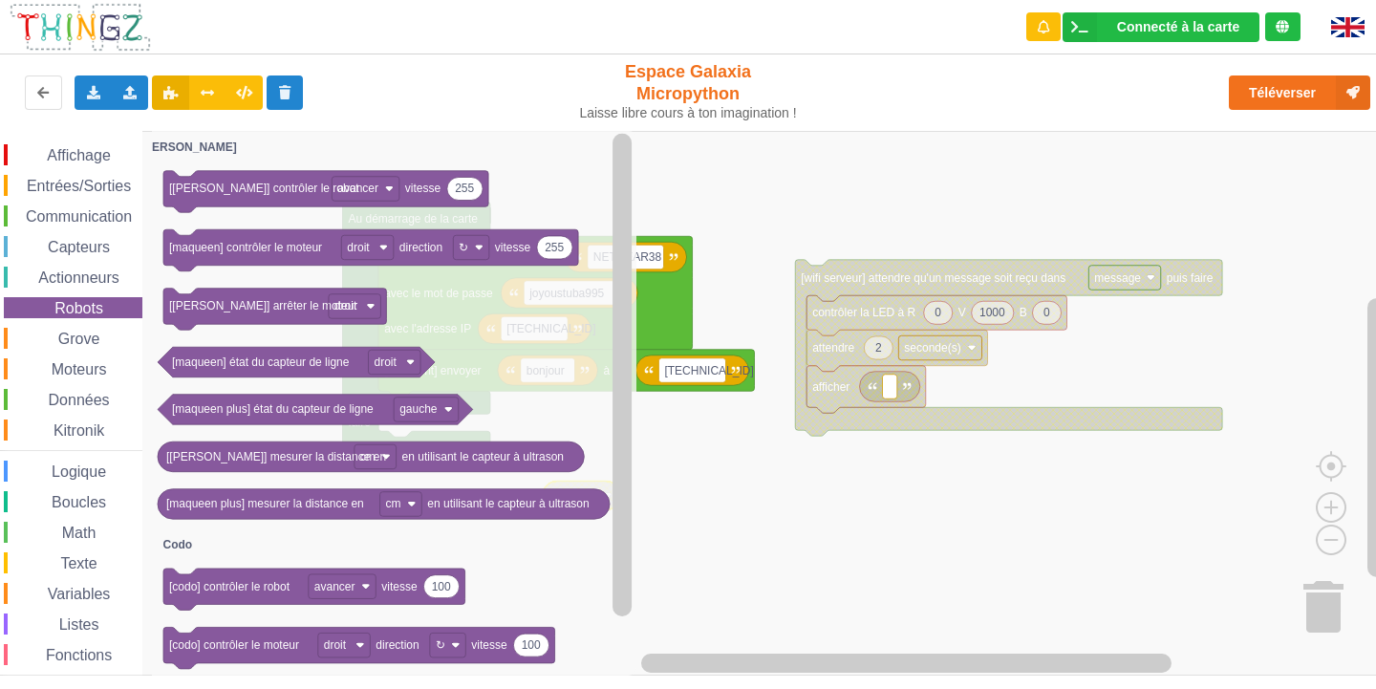
click at [79, 278] on span "Actionneurs" at bounding box center [78, 278] width 87 height 16
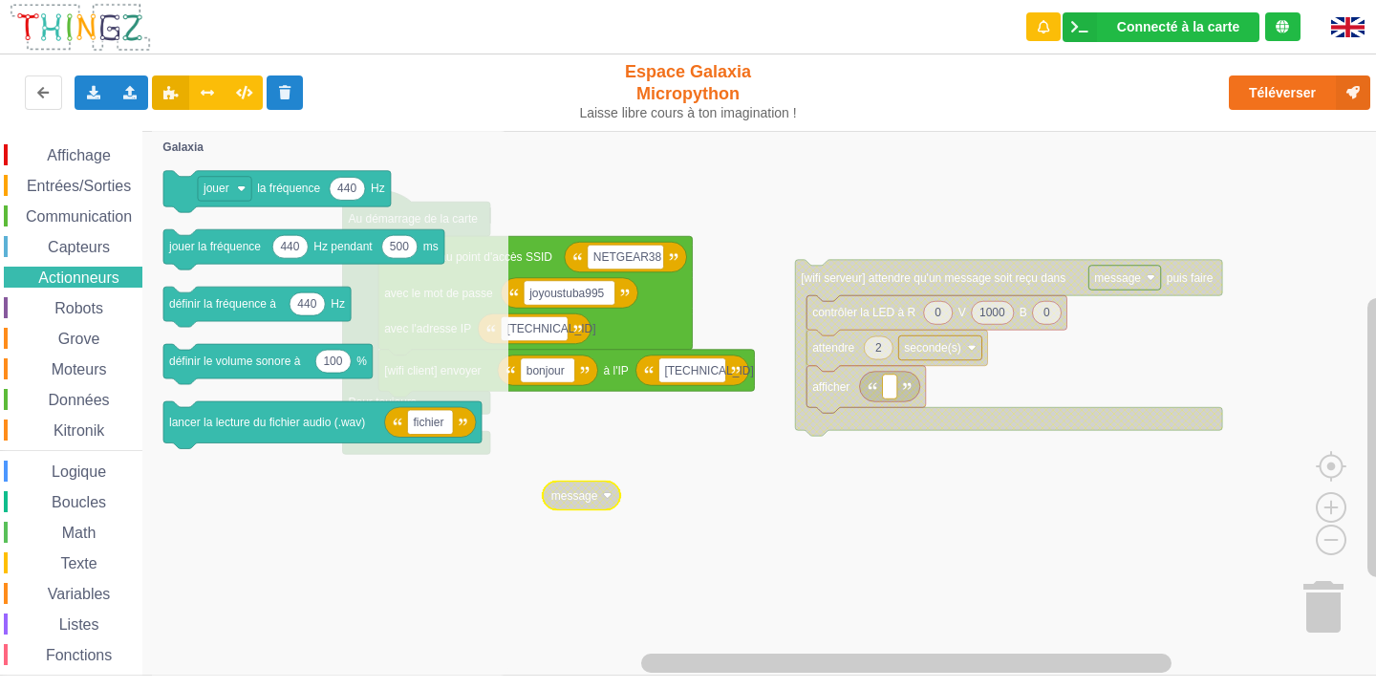
click at [68, 239] on span "Capteurs" at bounding box center [79, 247] width 68 height 16
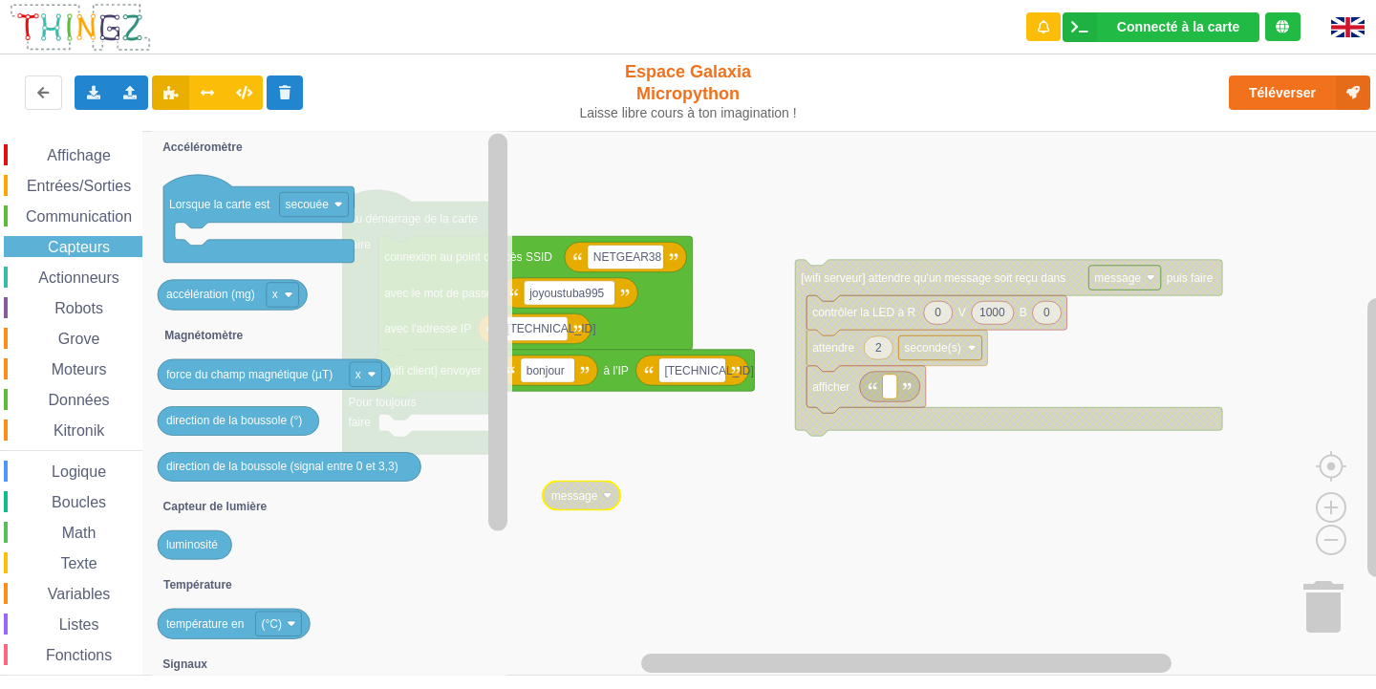
click at [69, 216] on span "Communication" at bounding box center [79, 216] width 112 height 16
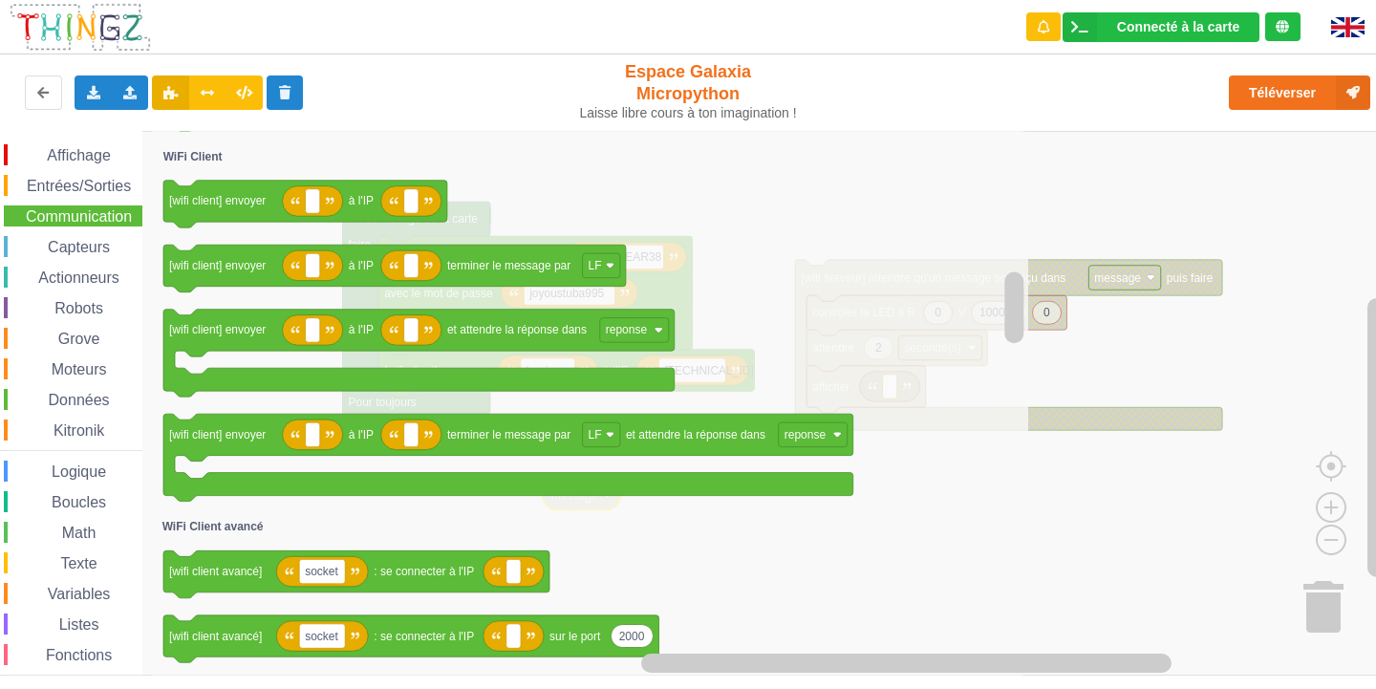
click at [78, 193] on span "Entrées/Sorties" at bounding box center [79, 186] width 110 height 16
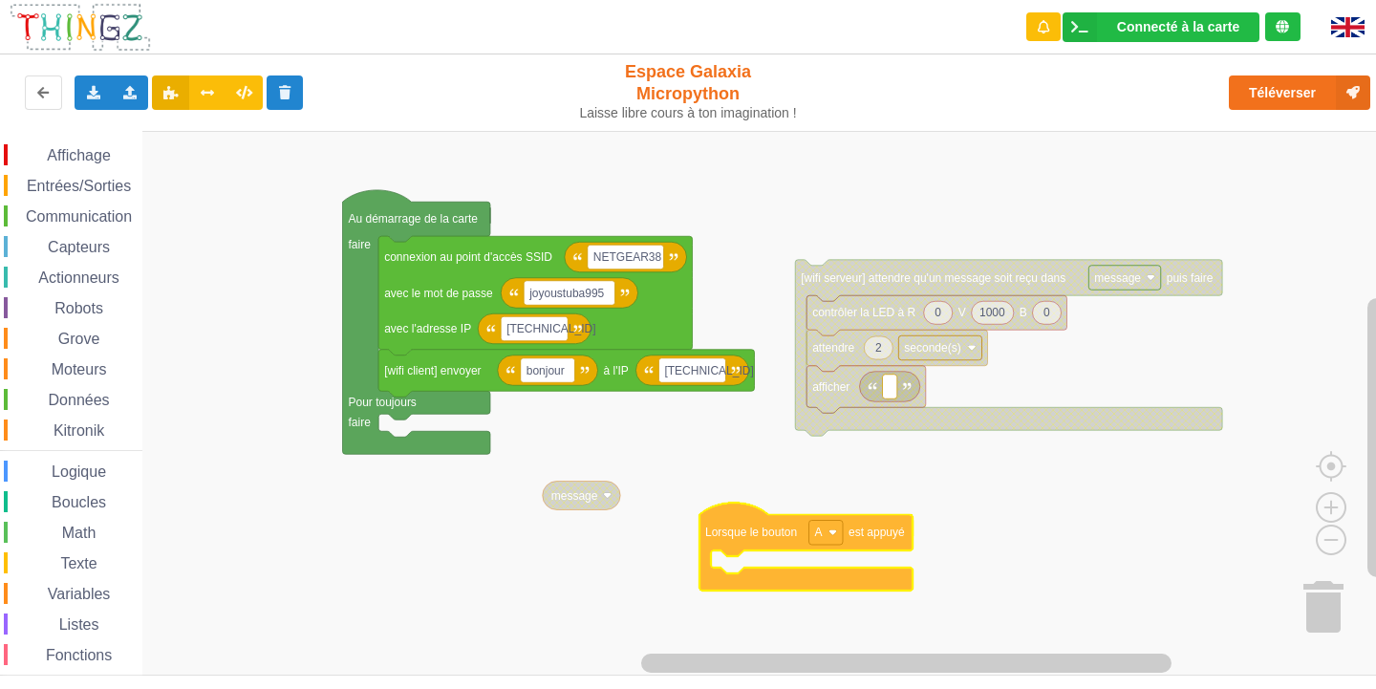
click at [785, 531] on div "Affichage Entrées/Sorties Communication Capteurs Actionneurs Robots Grove Moteu…" at bounding box center [695, 403] width 1390 height 545
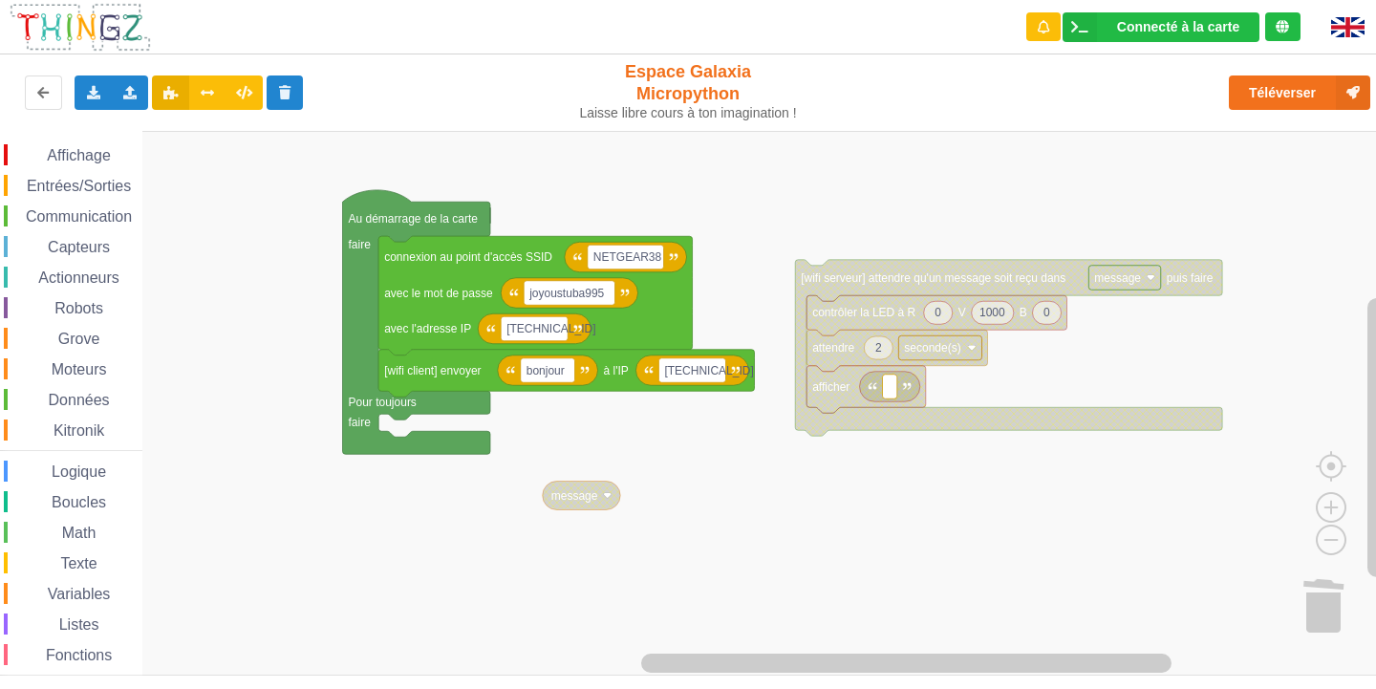
click at [79, 183] on span "Entrées/Sorties" at bounding box center [79, 186] width 110 height 16
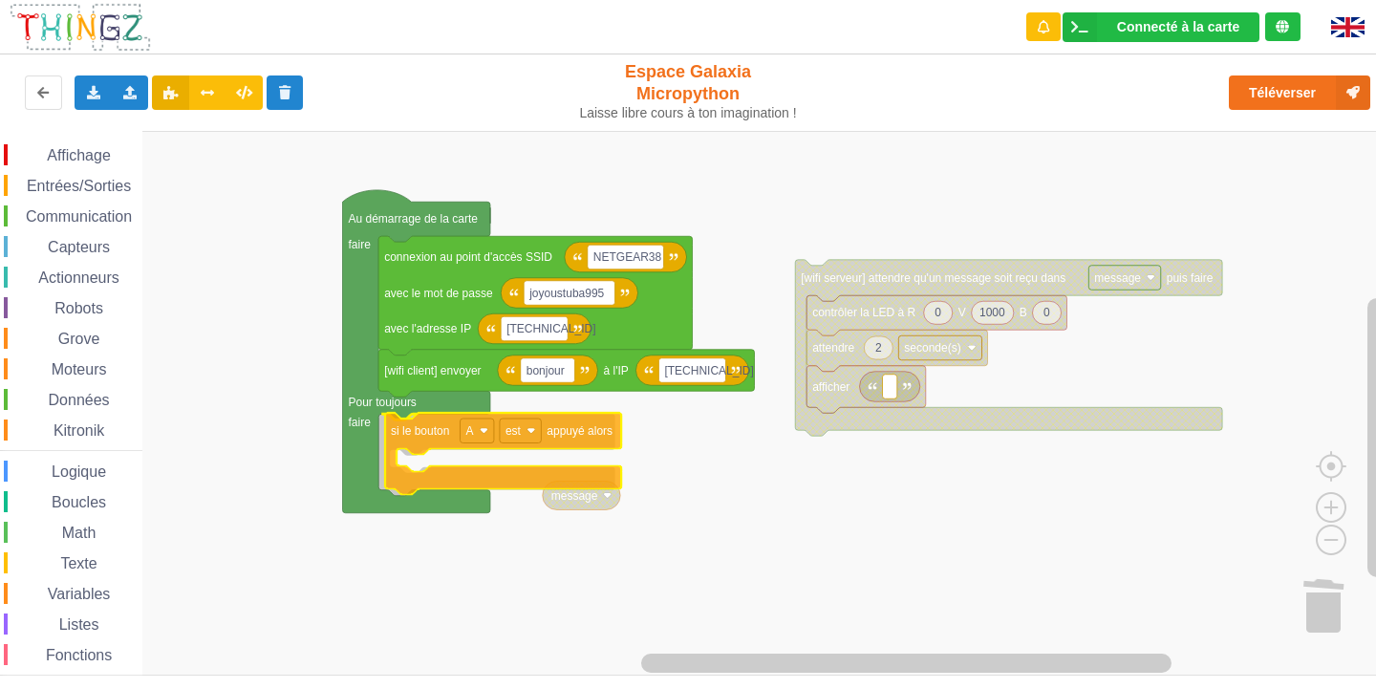
click at [419, 422] on div "Affichage Entrées/Sorties Communication Capteurs Actionneurs Robots Grove Moteu…" at bounding box center [695, 403] width 1390 height 545
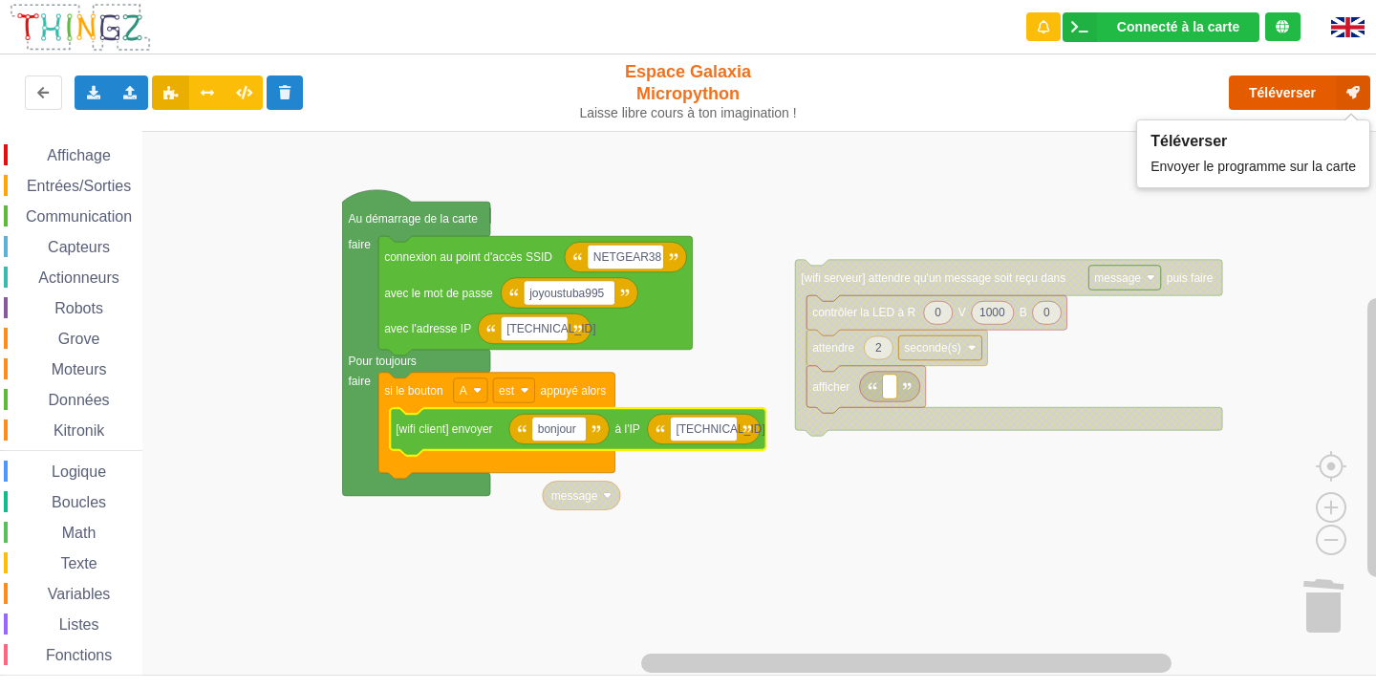
click at [1261, 97] on button "Téléverser" at bounding box center [1299, 92] width 141 height 34
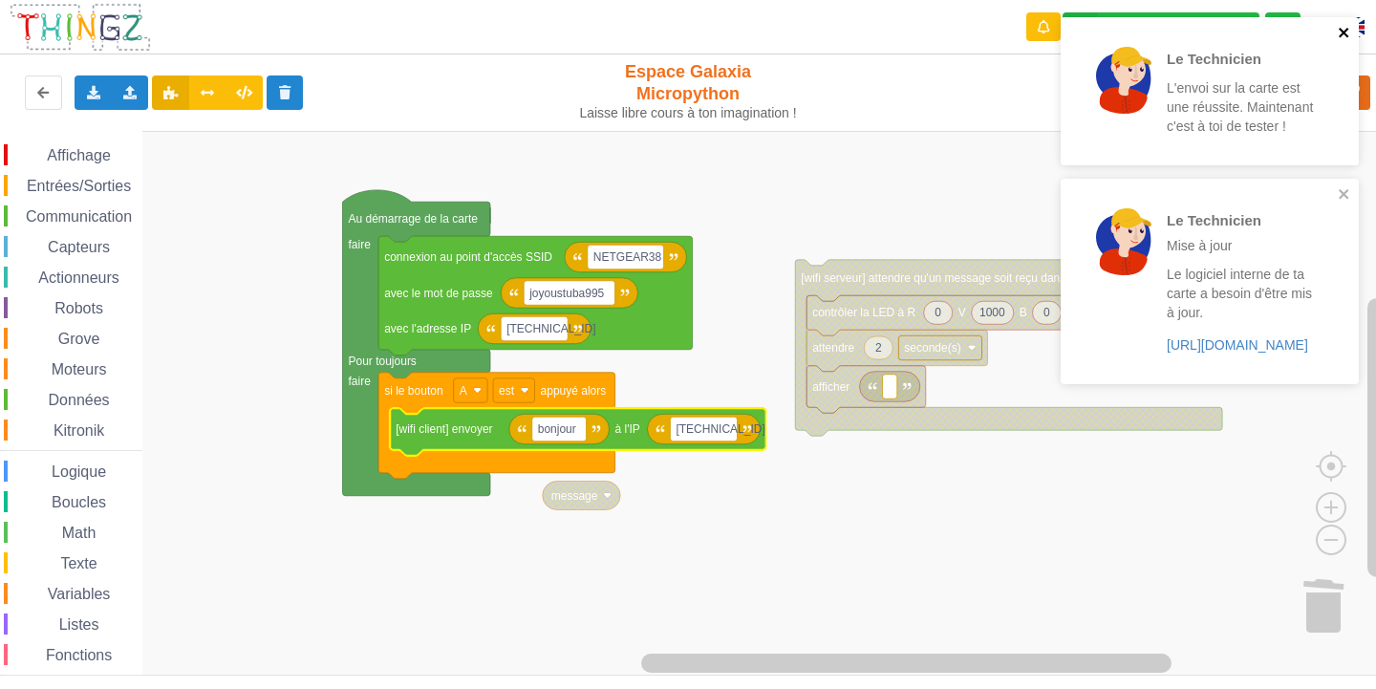
click at [1341, 32] on icon "close" at bounding box center [1344, 32] width 13 height 15
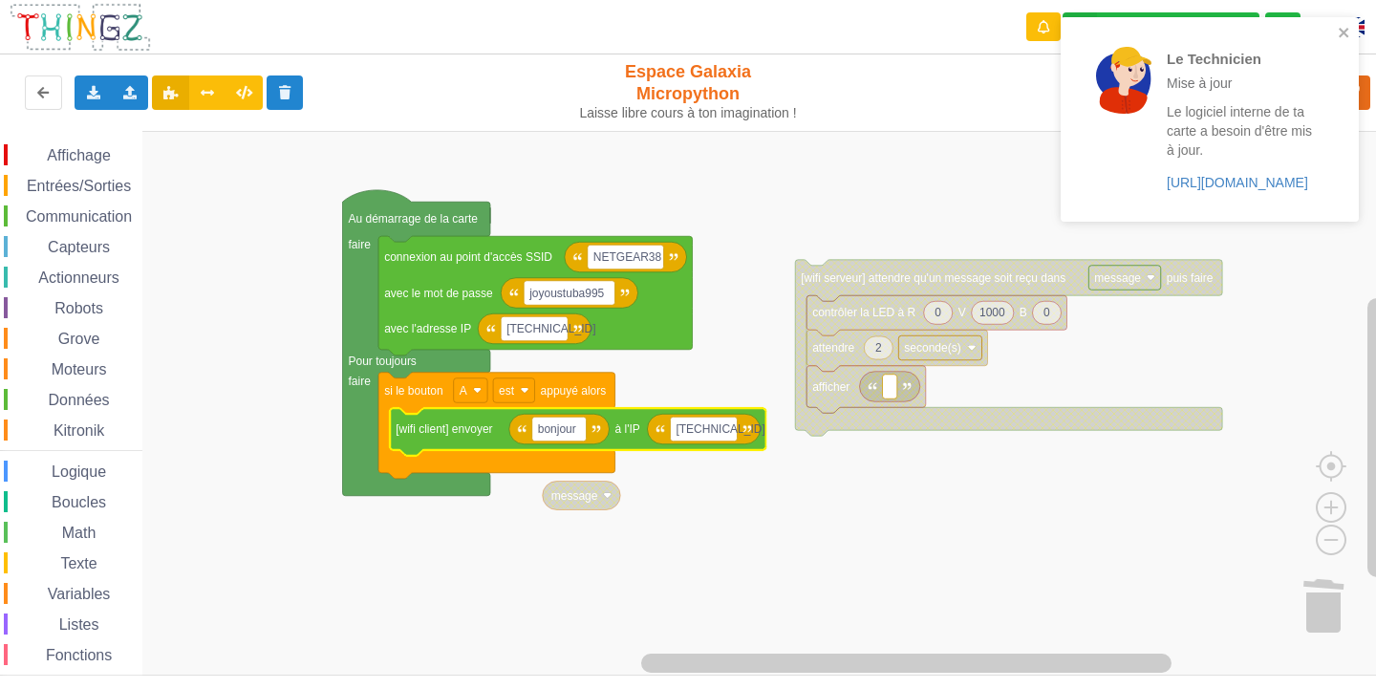
click at [1352, 36] on div "Le Technicien Mise à jour Le logiciel interne de ta carte a besoin d'être mis à…" at bounding box center [1210, 119] width 298 height 205
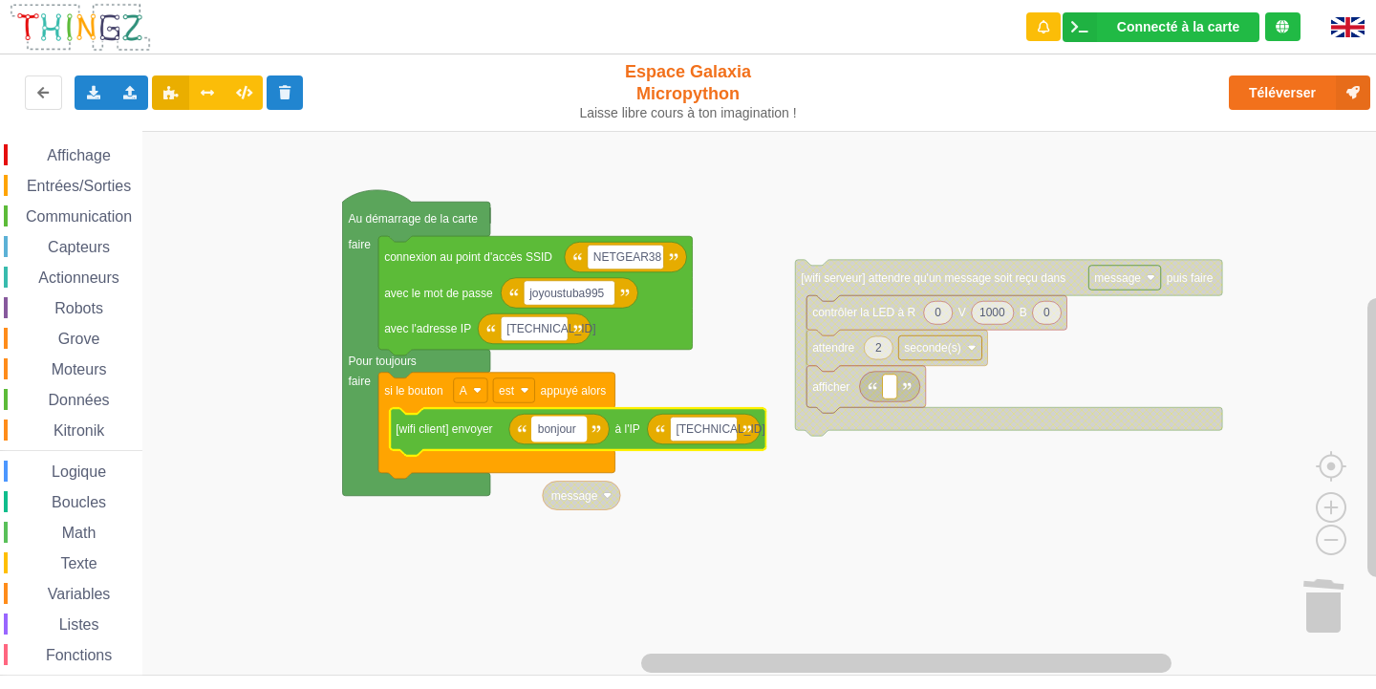
click at [576, 429] on text "bonjour" at bounding box center [557, 428] width 38 height 13
type input "[TECHNICAL_ID]"
click at [811, 518] on rect "Espace de travail de Blocky" at bounding box center [695, 403] width 1390 height 545
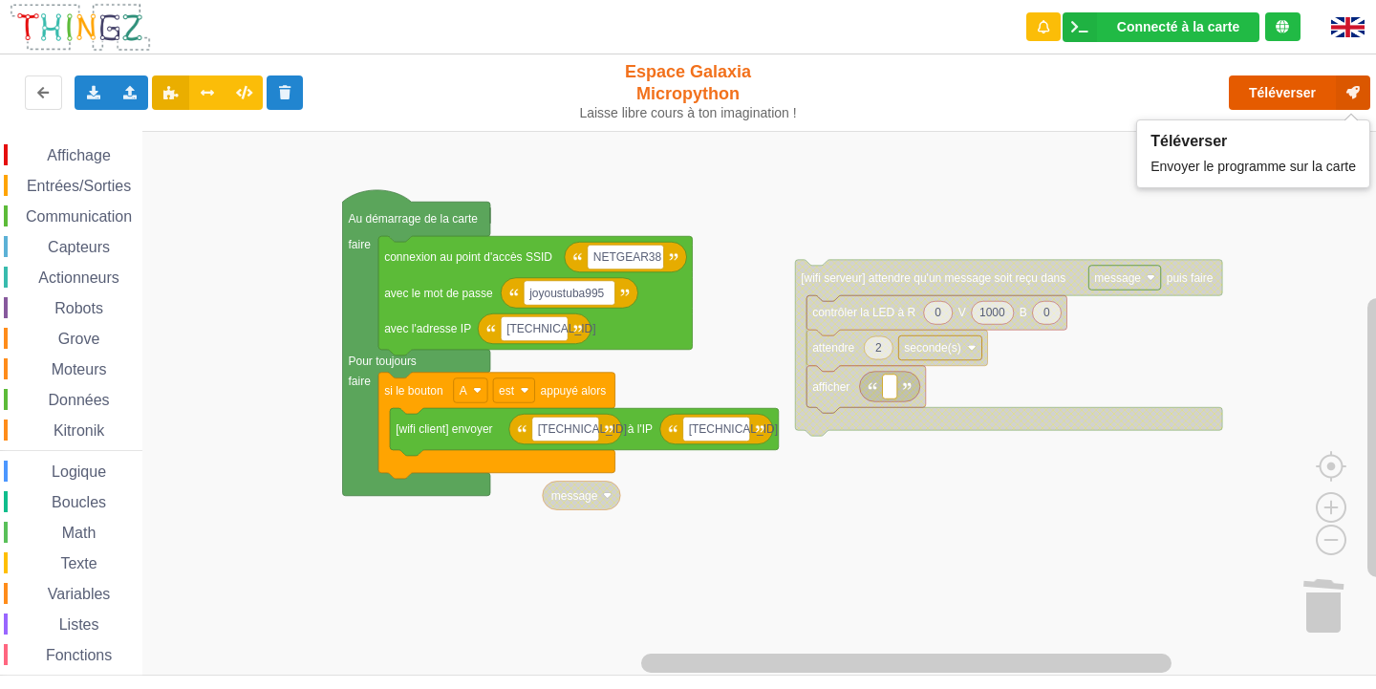
click at [1289, 93] on button "Téléverser" at bounding box center [1299, 92] width 141 height 34
click at [1265, 78] on button "Téléverser" at bounding box center [1299, 92] width 141 height 34
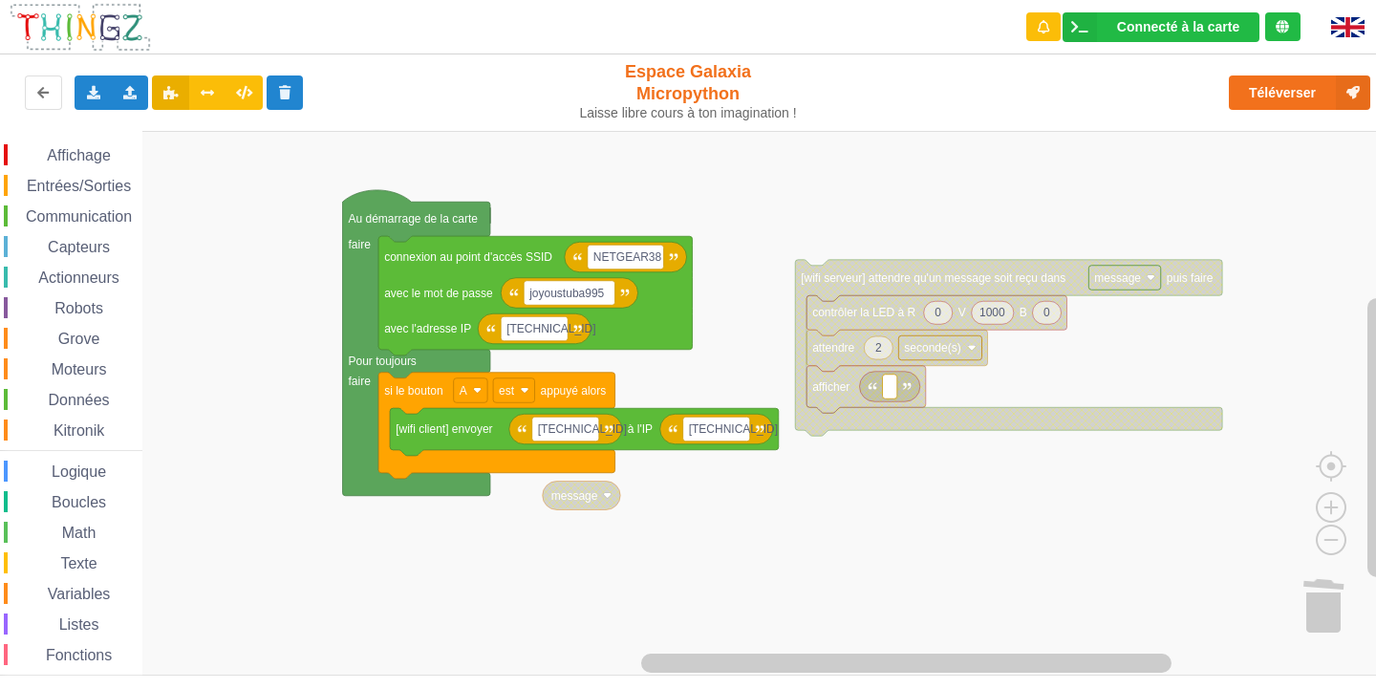
click at [717, 528] on rect "Espace de travail de Blocky" at bounding box center [695, 403] width 1390 height 545
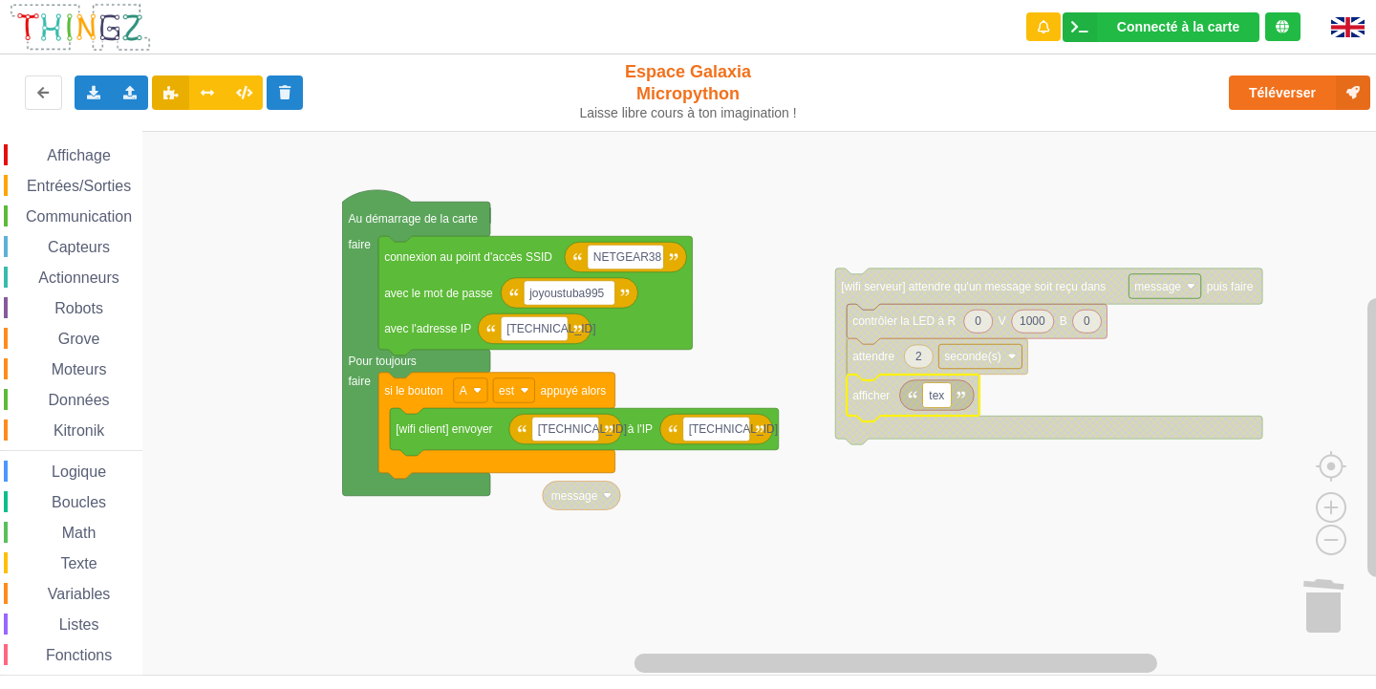
type input "text"
click at [1029, 590] on rect "Espace de travail de Blocky" at bounding box center [695, 403] width 1390 height 545
click at [53, 186] on span "Entrées/Sorties" at bounding box center [79, 186] width 110 height 16
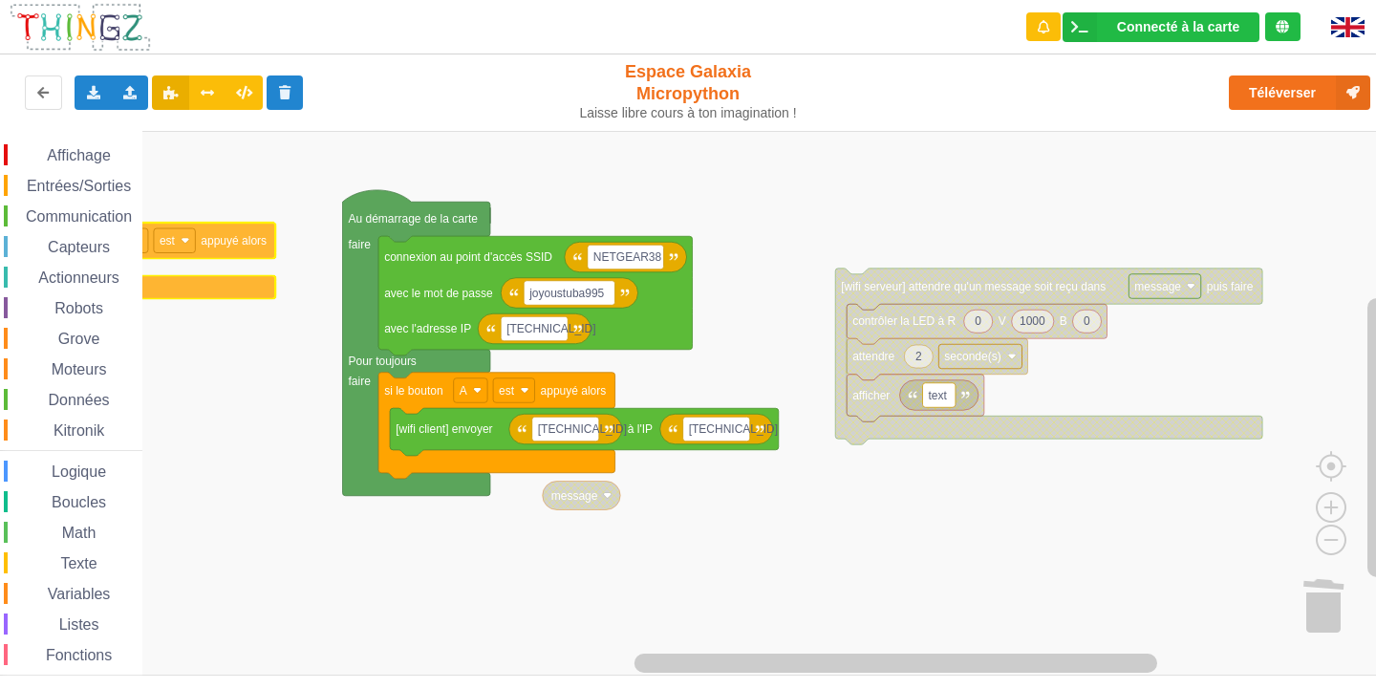
click at [47, 240] on div "Affichage Entrées/Sorties Communication Capteurs Actionneurs Robots Grove Moteu…" at bounding box center [695, 403] width 1390 height 545
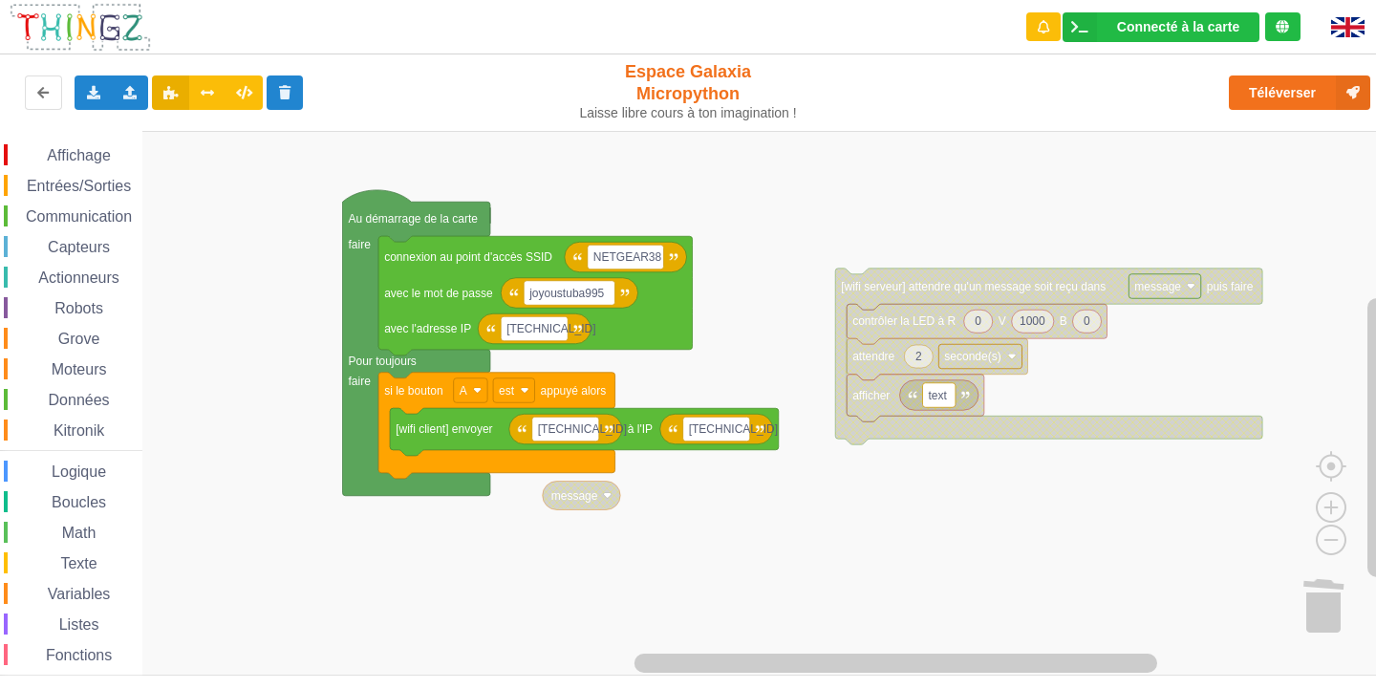
click at [70, 184] on span "Entrées/Sorties" at bounding box center [79, 186] width 110 height 16
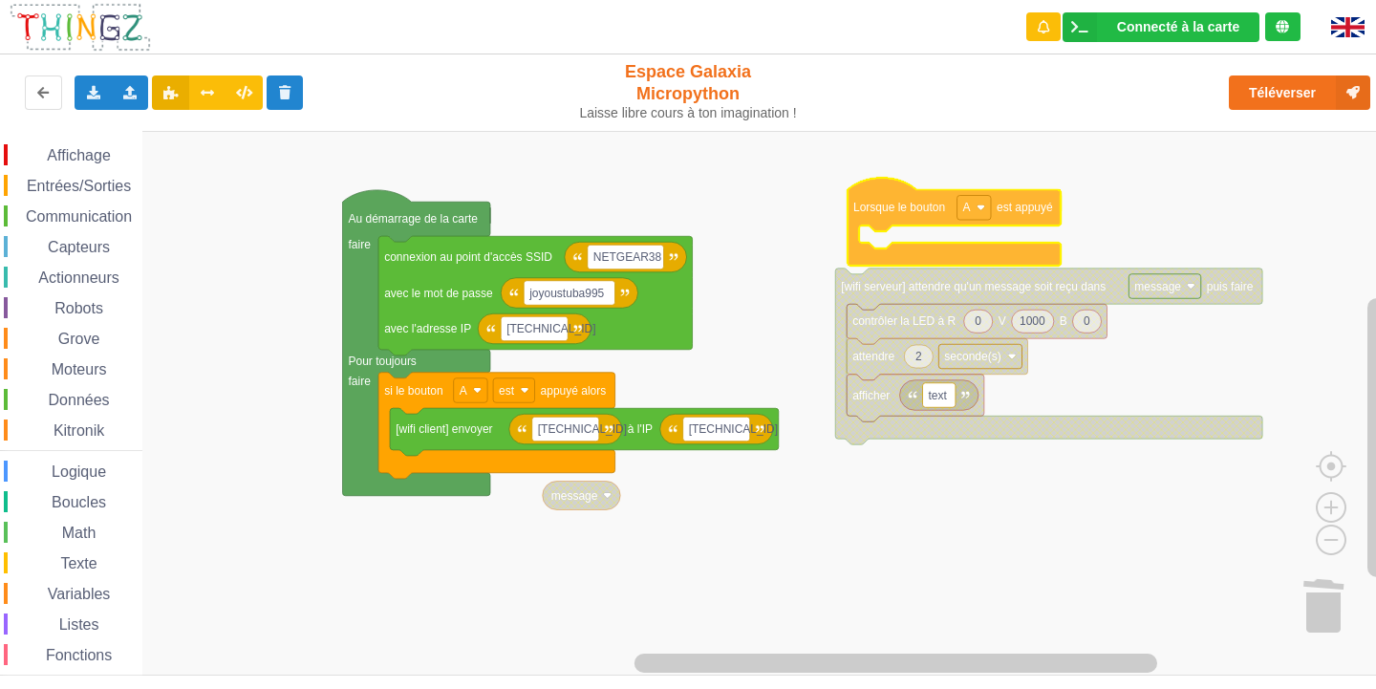
click at [871, 204] on div "Affichage Entrées/Sorties Communication Capteurs Actionneurs Robots Grove Moteu…" at bounding box center [695, 403] width 1390 height 545
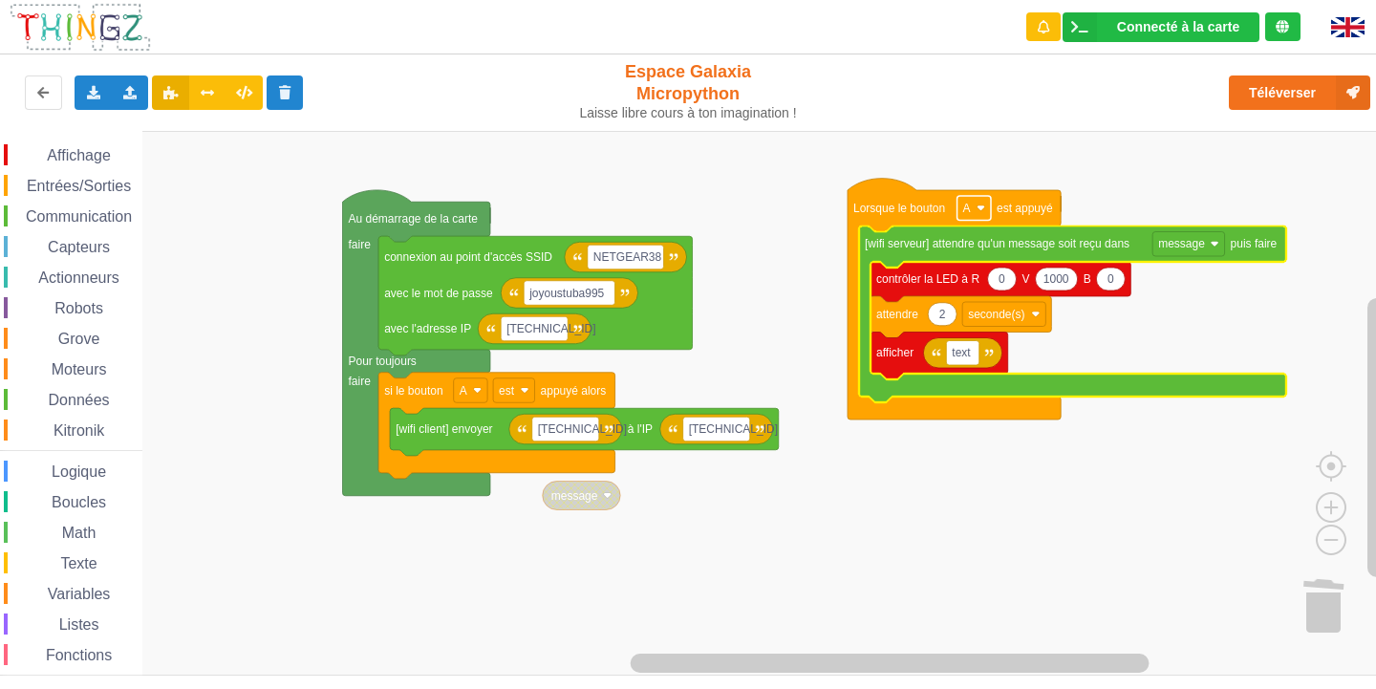
click at [971, 218] on rect "Espace de travail de Blocky" at bounding box center [974, 208] width 33 height 25
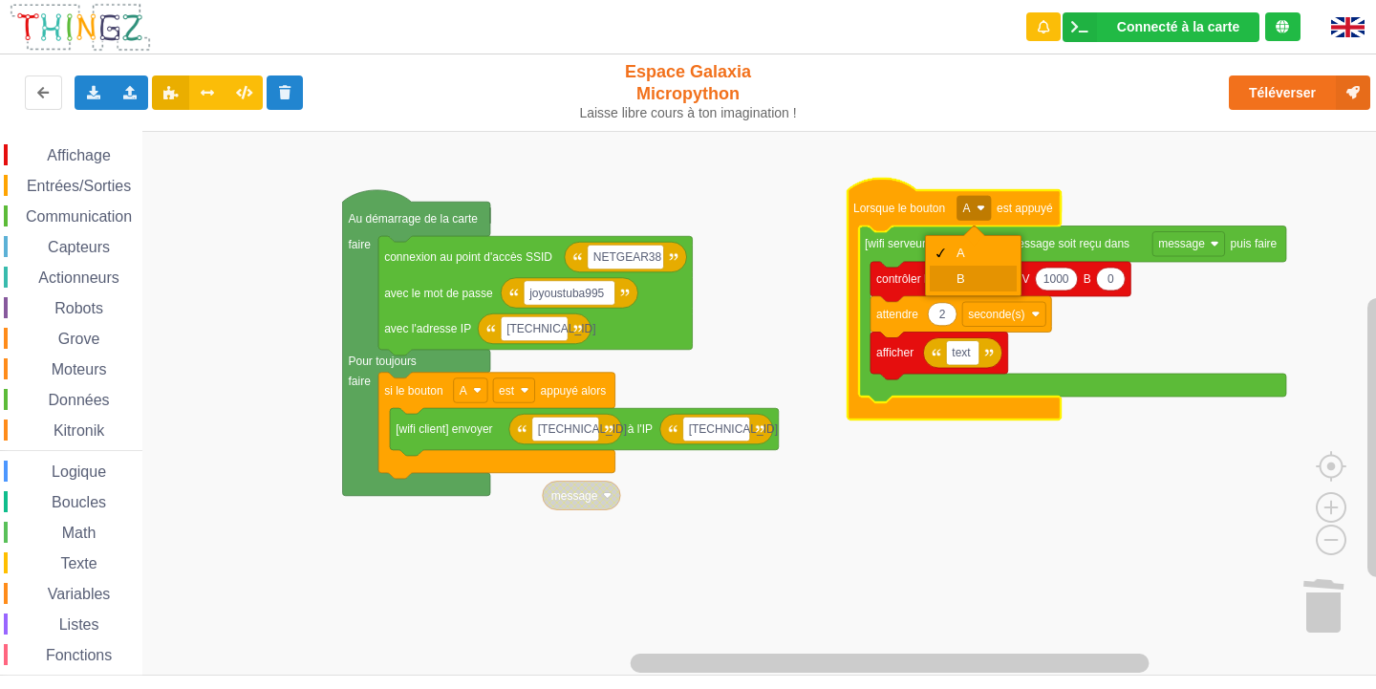
click at [955, 267] on div "B" at bounding box center [973, 279] width 87 height 26
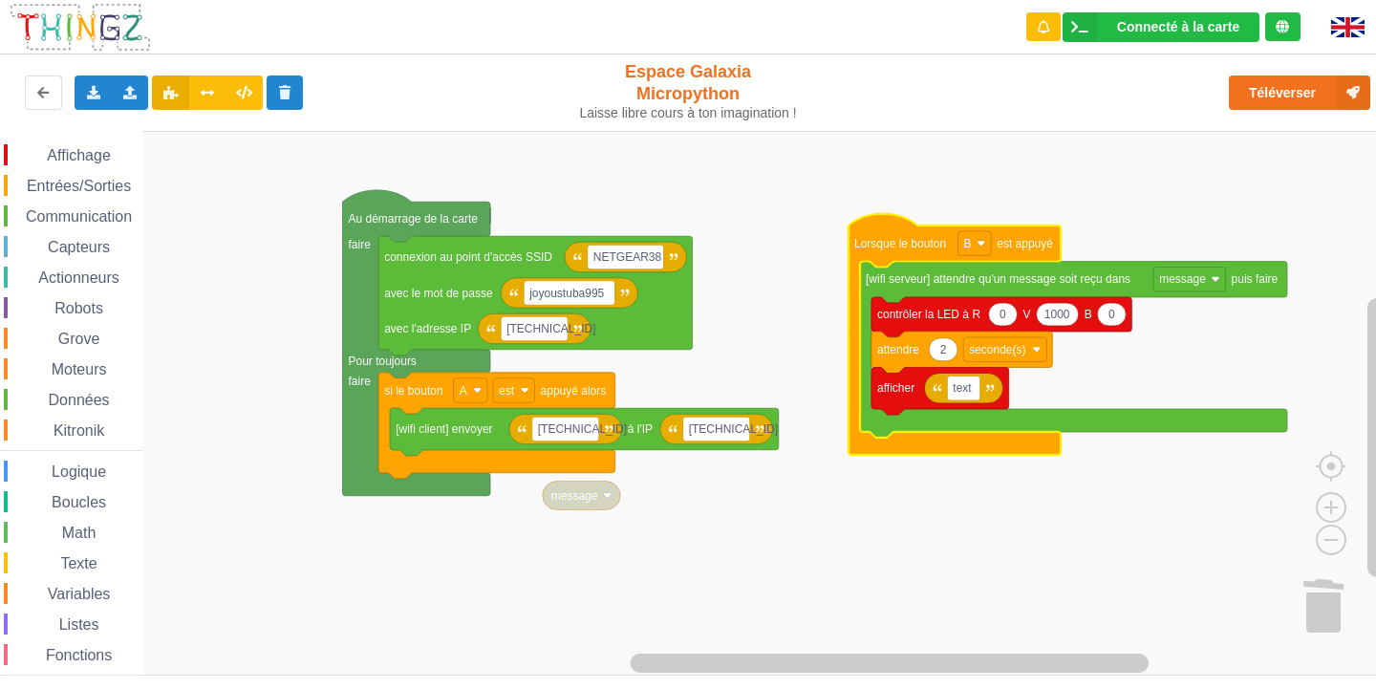
click at [803, 566] on rect "Espace de travail de Blocky" at bounding box center [695, 403] width 1390 height 545
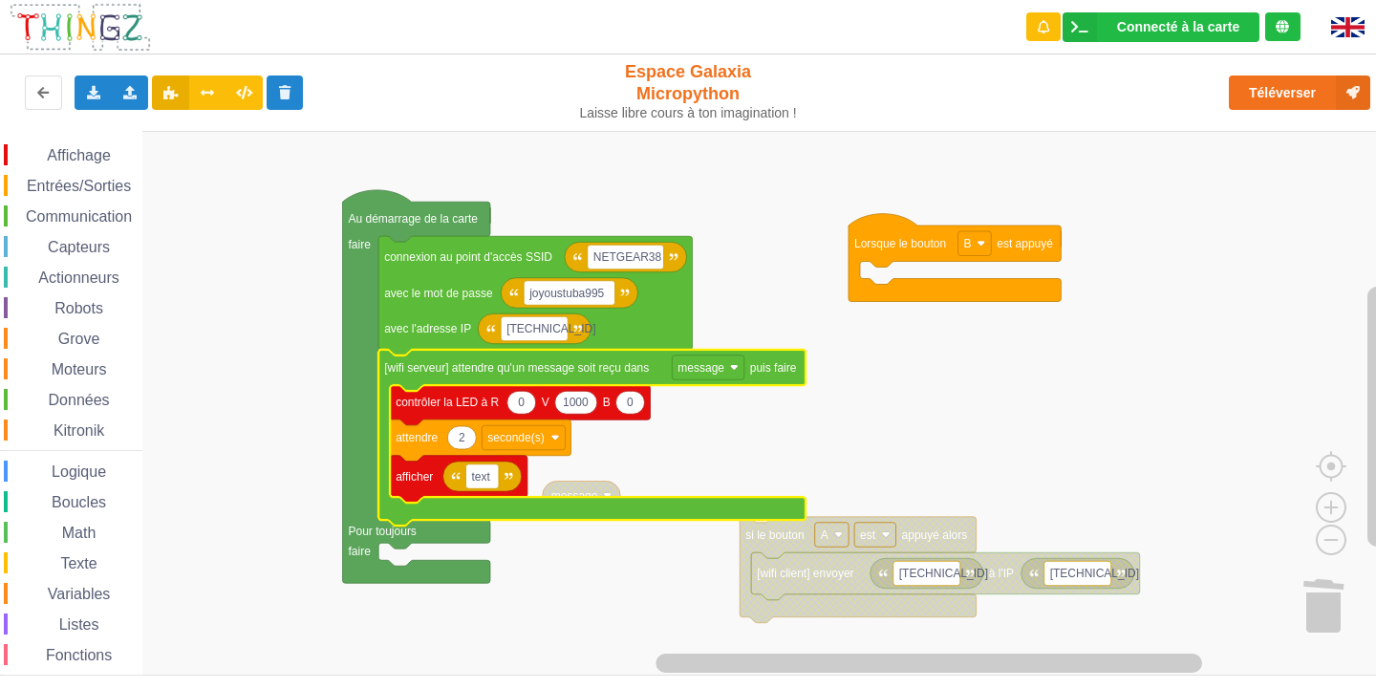
click at [1010, 401] on rect "Espace de travail de Blocky" at bounding box center [695, 403] width 1390 height 545
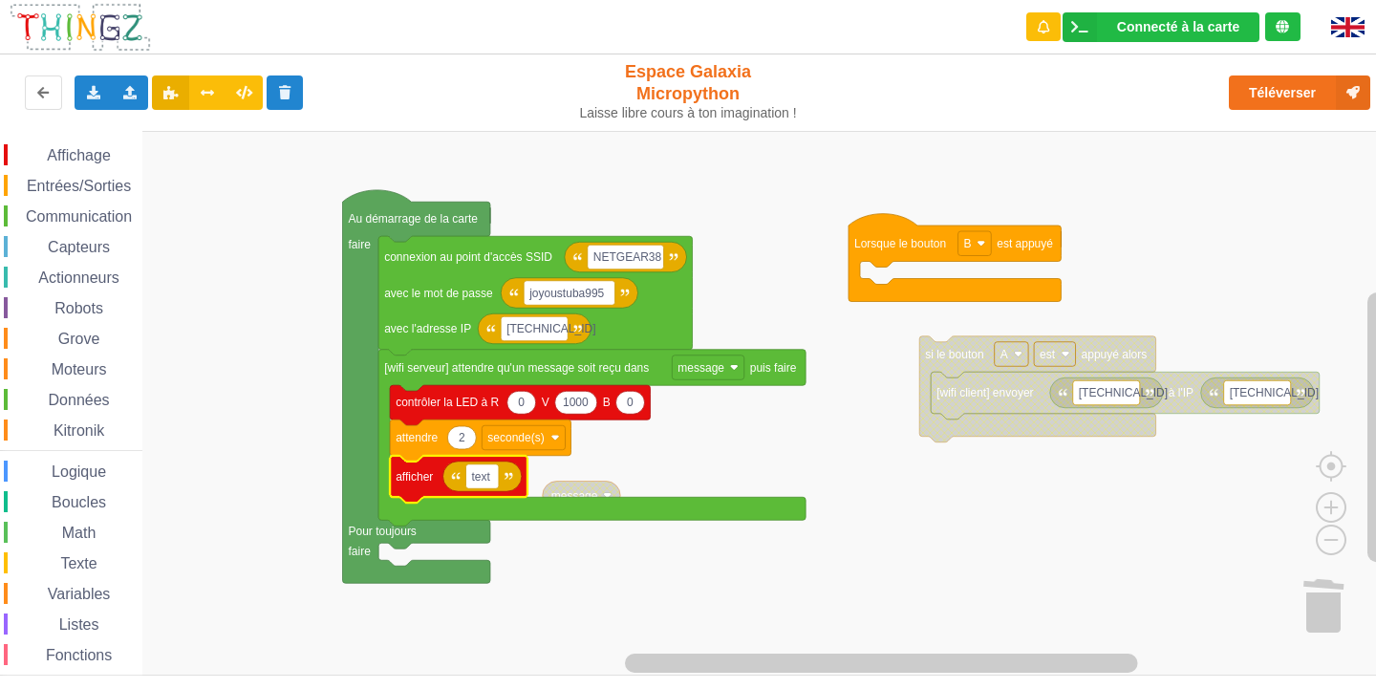
click at [97, 143] on div "Affichage Entrées/Sorties Communication Capteurs Actionneurs Robots Grove Moteu…" at bounding box center [71, 428] width 142 height 594
click at [97, 154] on span "Affichage" at bounding box center [78, 155] width 69 height 16
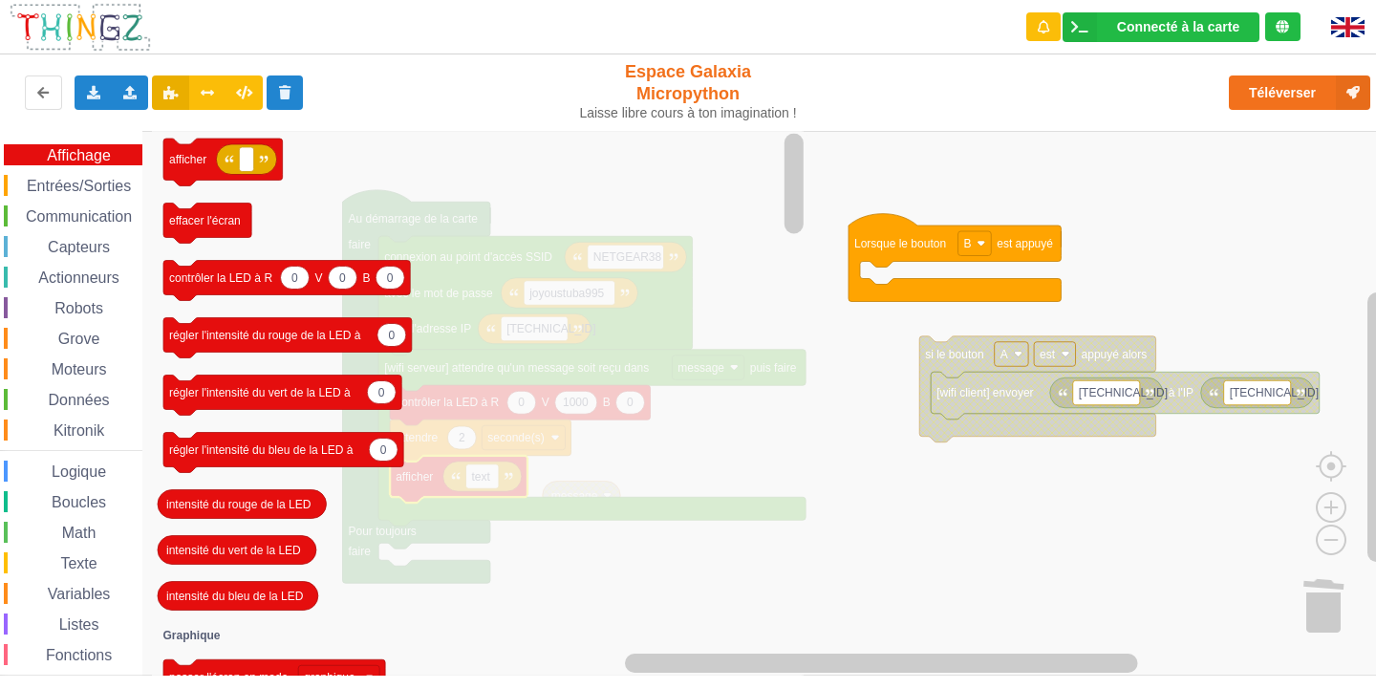
click at [94, 188] on span "Entrées/Sorties" at bounding box center [79, 186] width 110 height 16
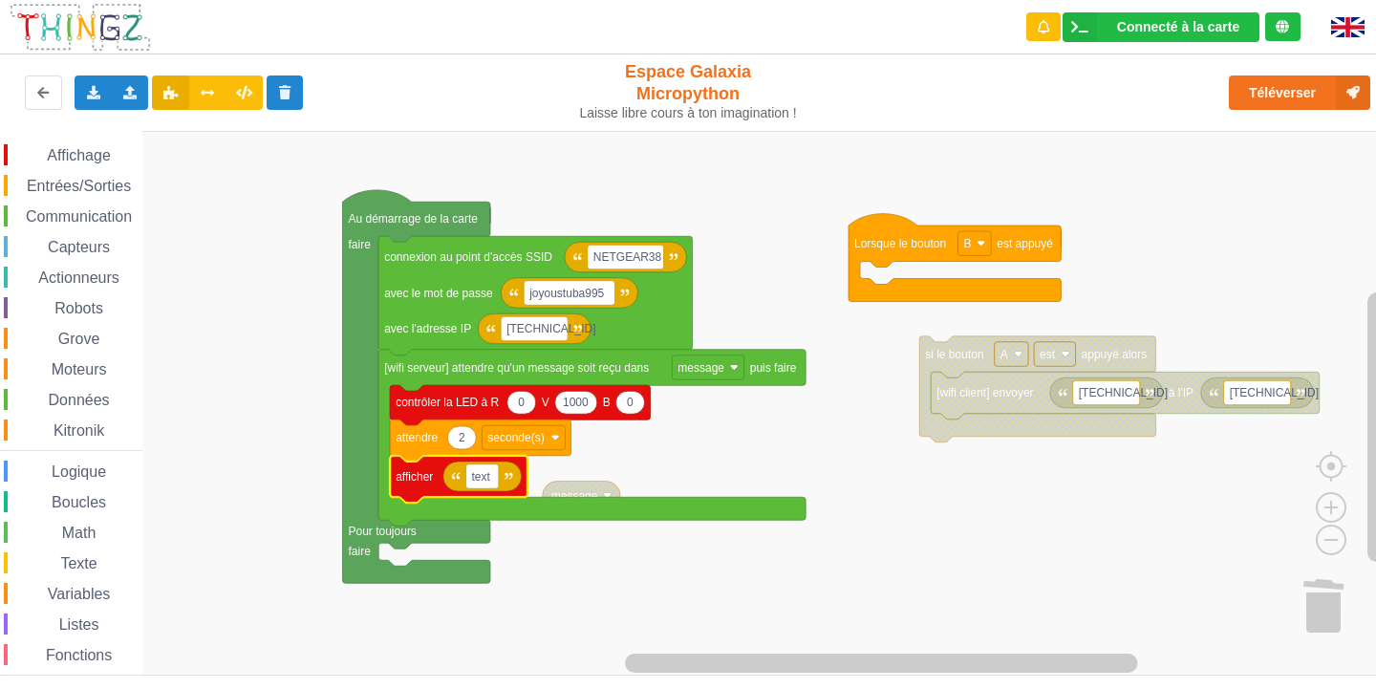
click at [1042, 532] on rect "Espace de travail de Blocky" at bounding box center [695, 403] width 1390 height 545
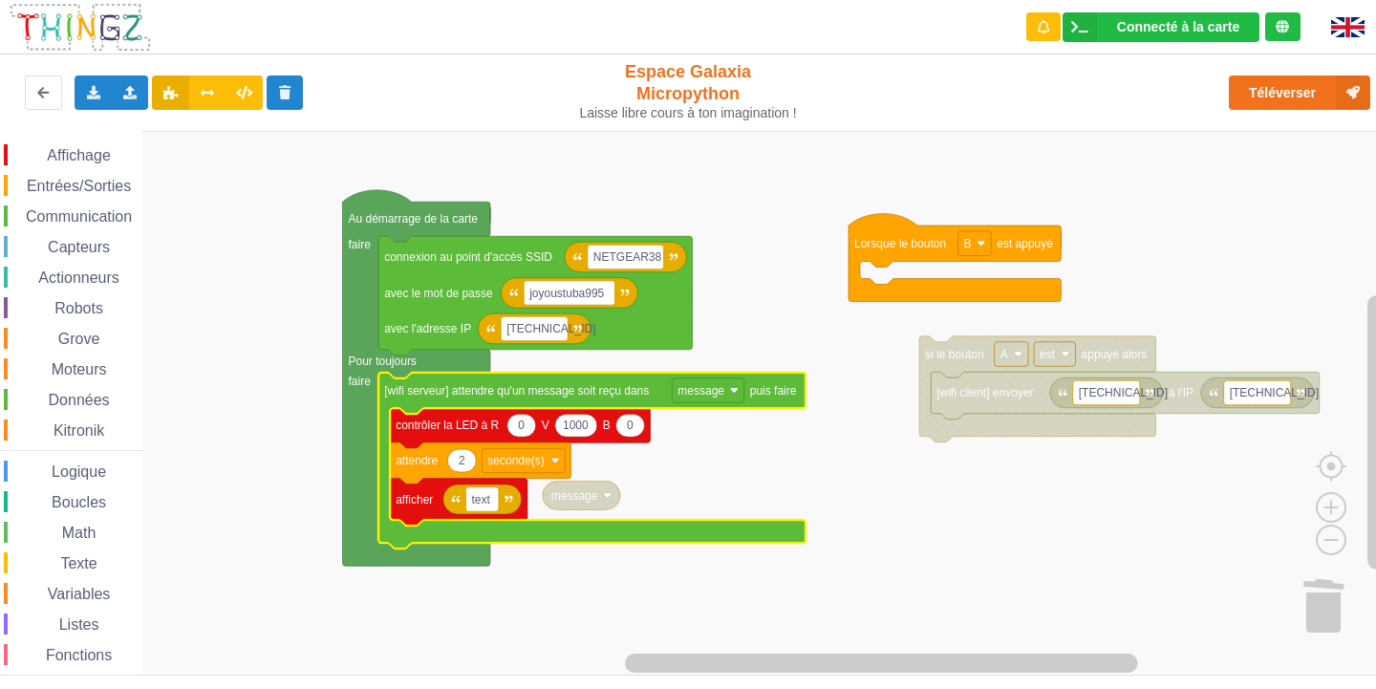
click at [872, 558] on rect "Espace de travail de Blocky" at bounding box center [695, 403] width 1390 height 545
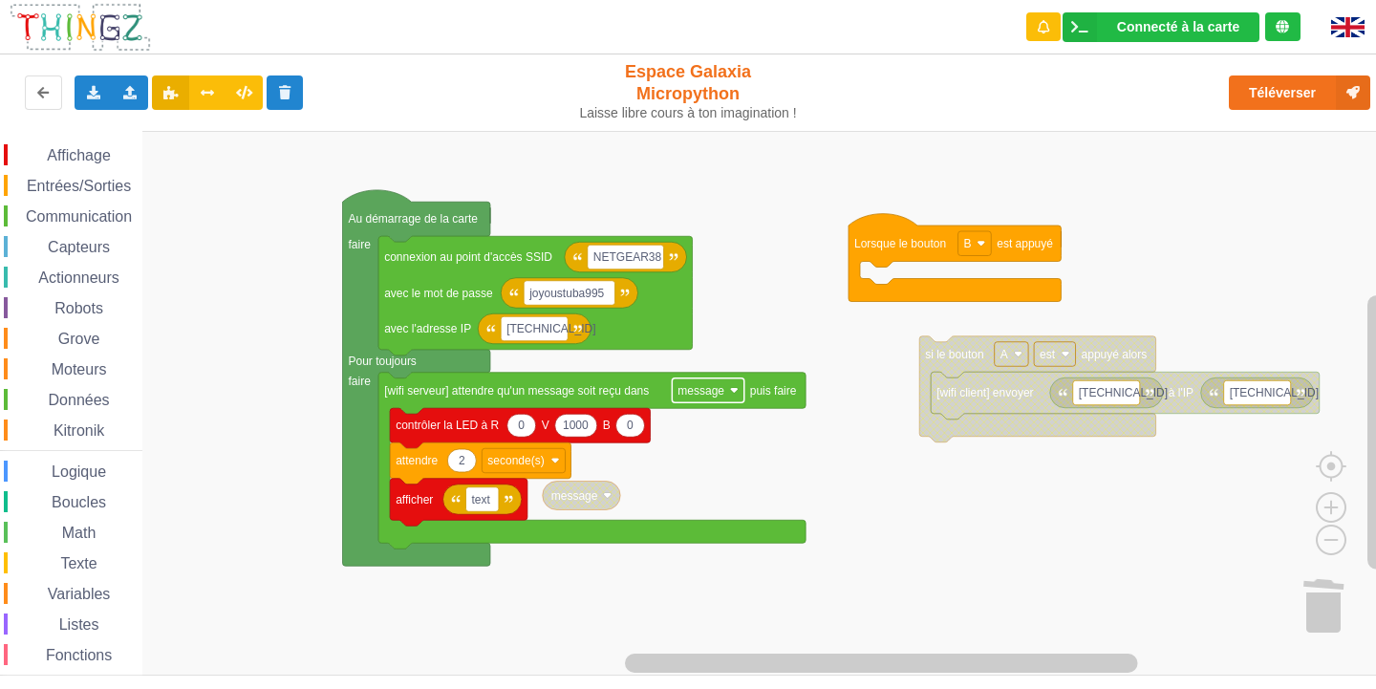
click at [705, 398] on text "message" at bounding box center [701, 390] width 47 height 13
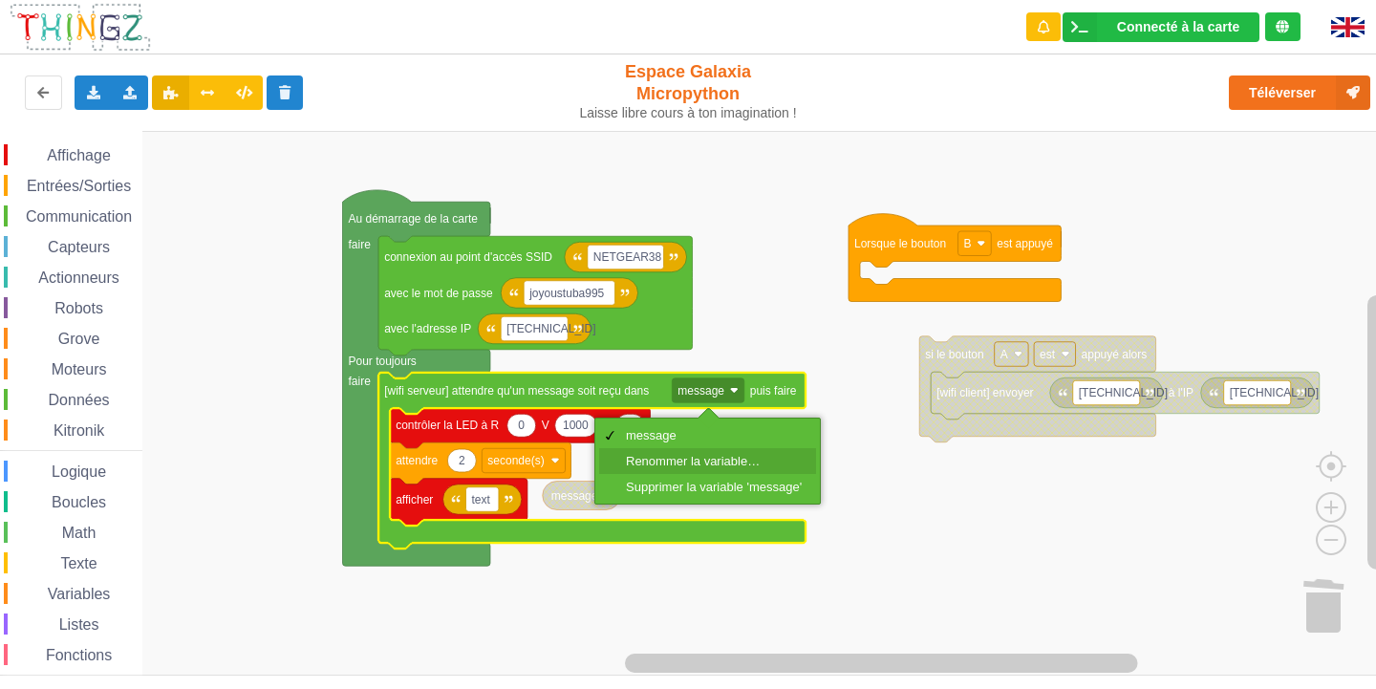
click at [783, 455] on div "Renommer la variable…" at bounding box center [714, 461] width 176 height 14
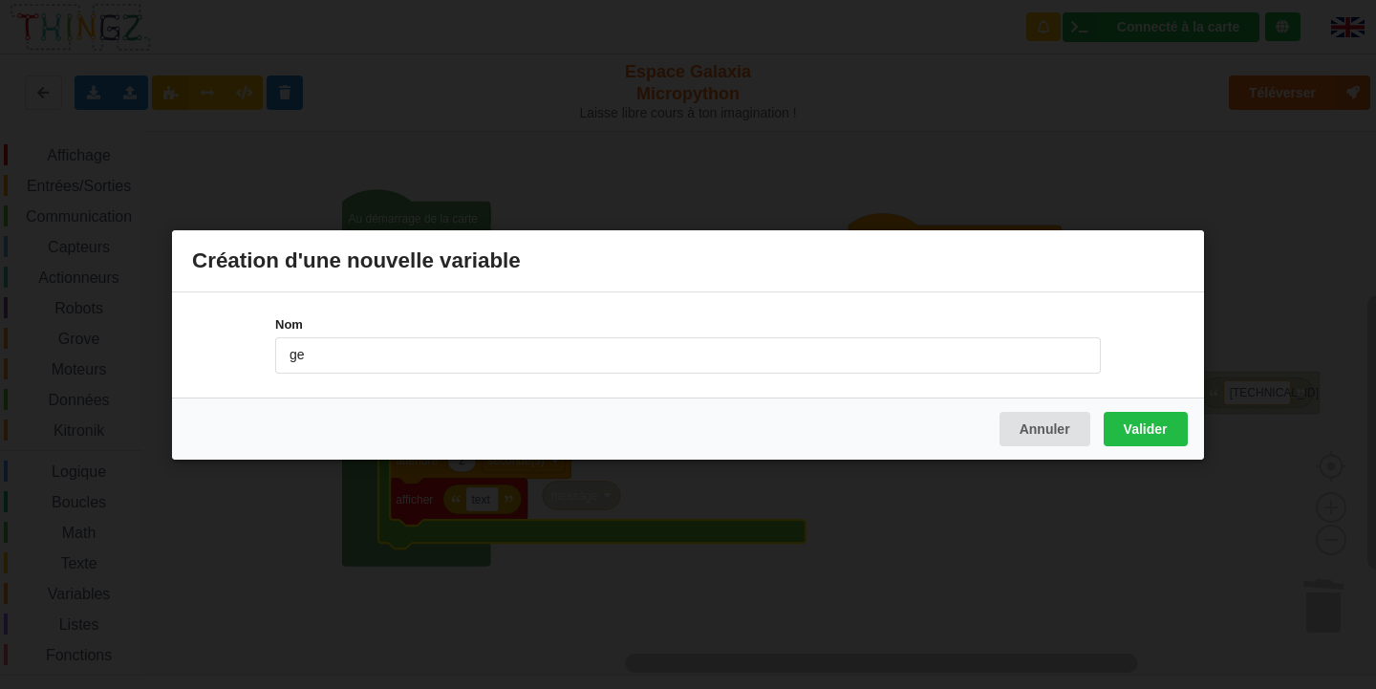
type input "g"
type input "text"
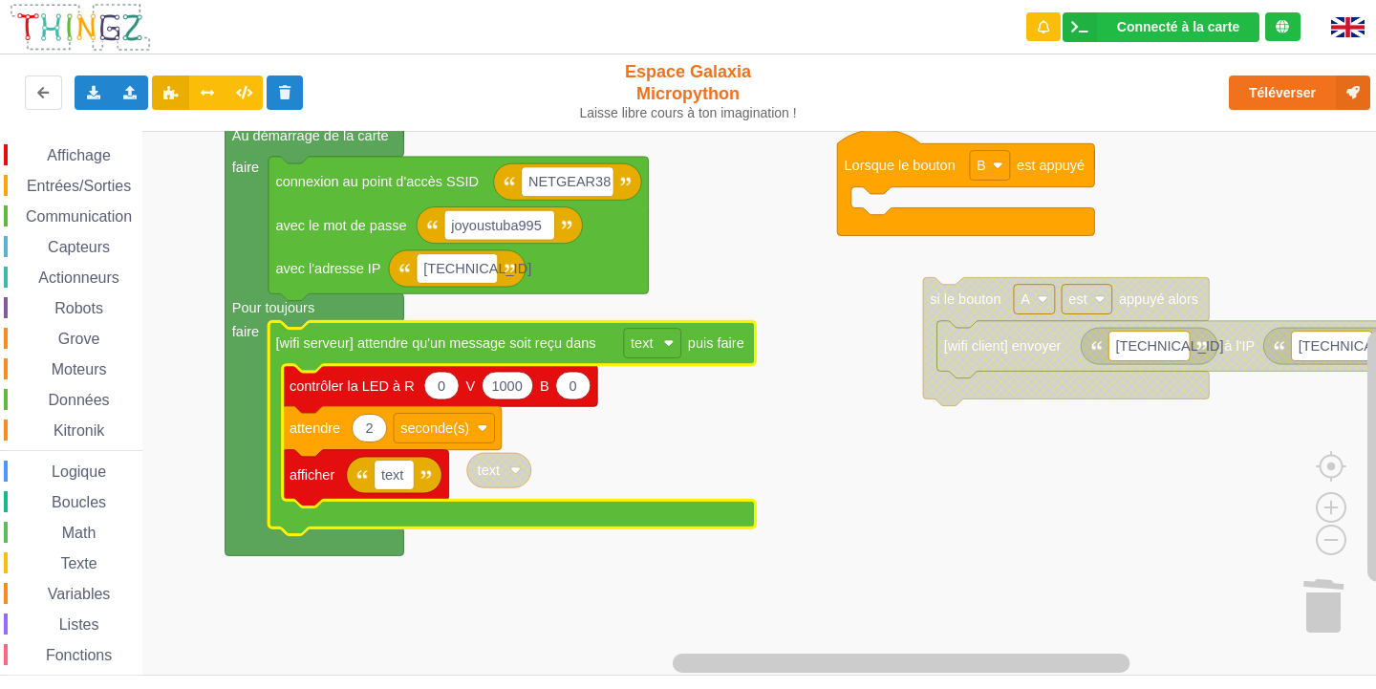
click at [886, 635] on rect "Espace de travail de Blocky" at bounding box center [695, 403] width 1390 height 545
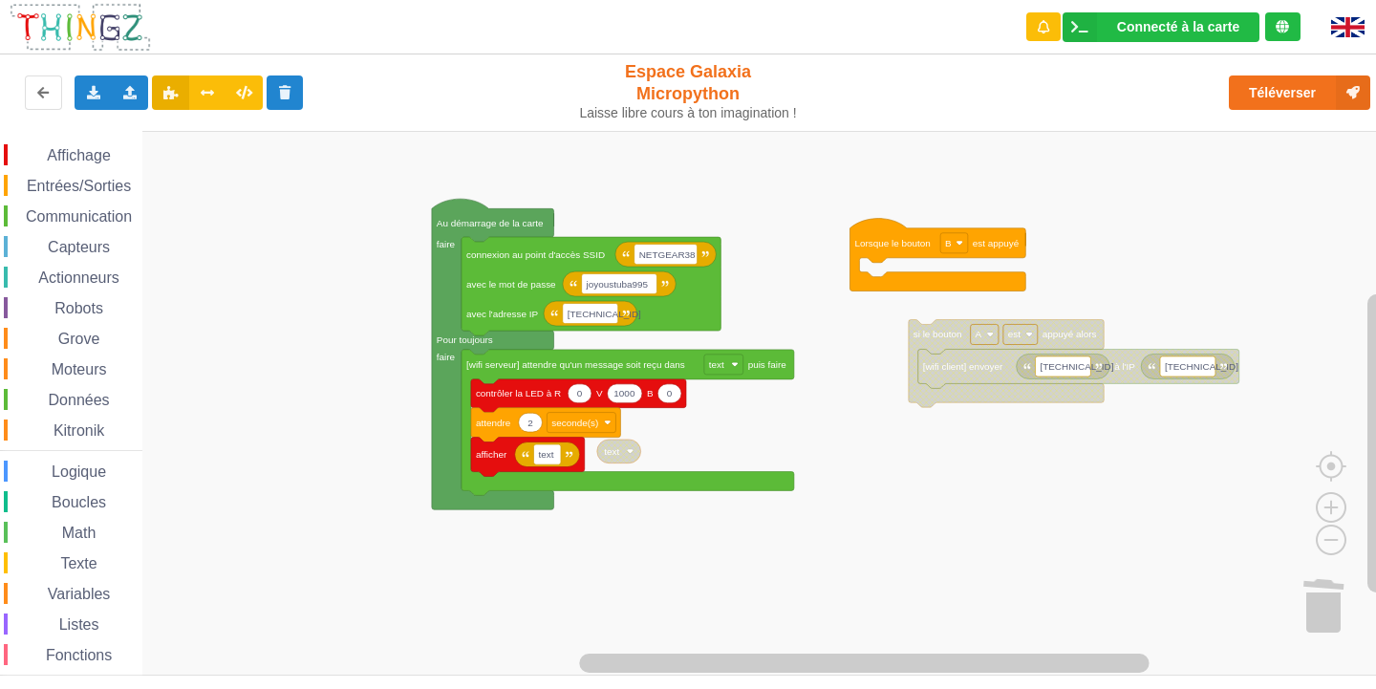
click at [557, 346] on div "Affichage Entrées/Sorties Communication Capteurs Actionneurs Robots Grove Moteu…" at bounding box center [695, 403] width 1390 height 545
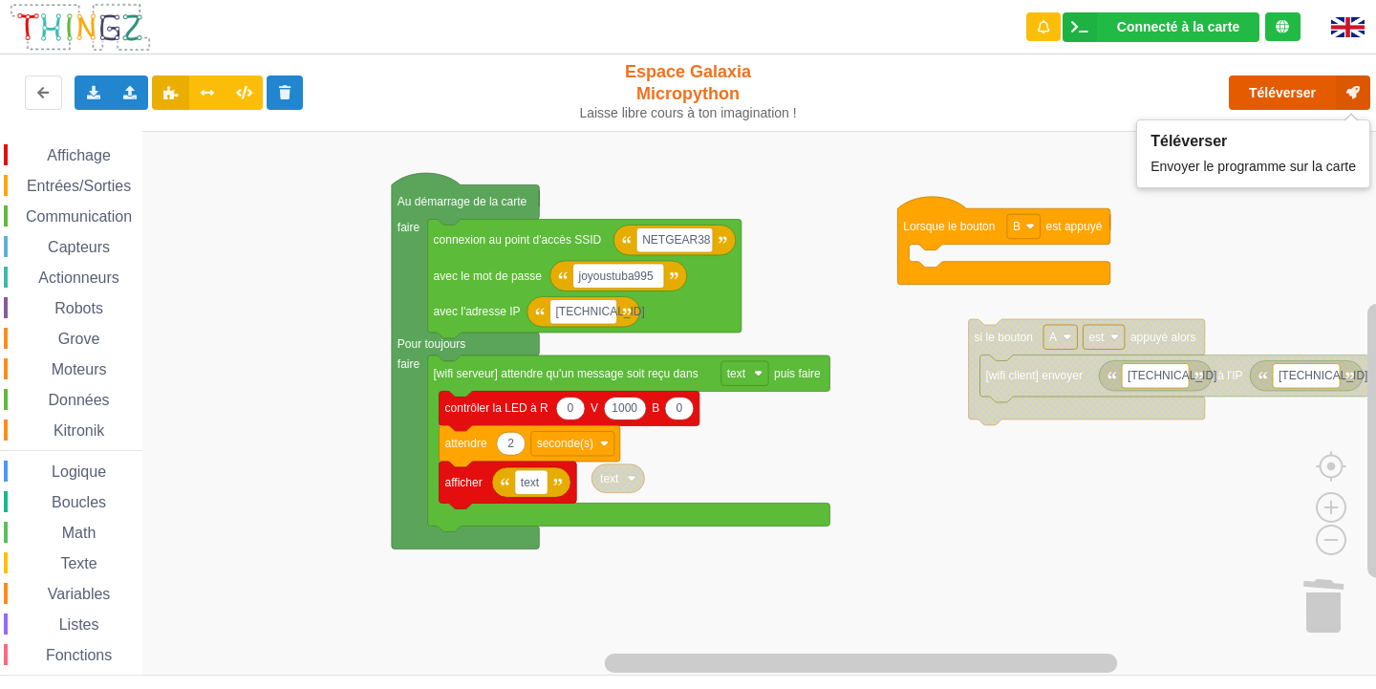
click at [1271, 93] on button "Téléverser" at bounding box center [1299, 92] width 141 height 34
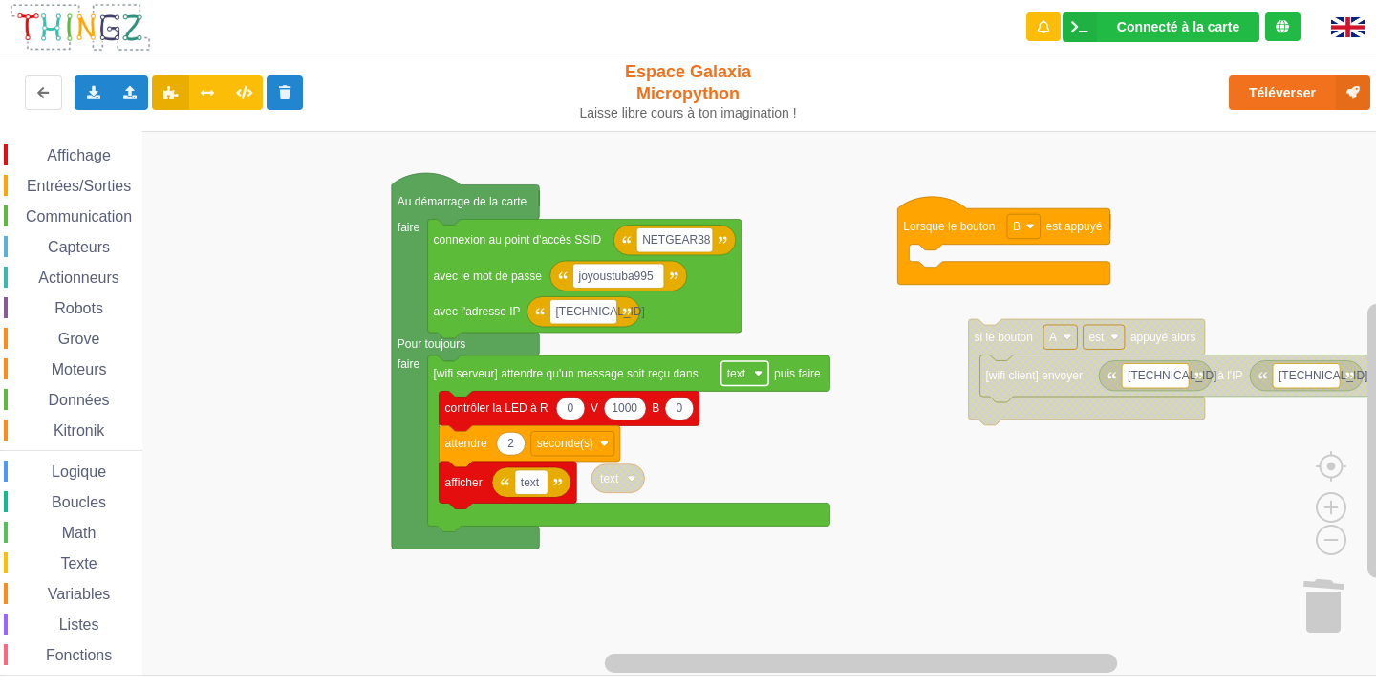
click at [735, 381] on rect "Espace de travail de Blocky" at bounding box center [745, 373] width 47 height 25
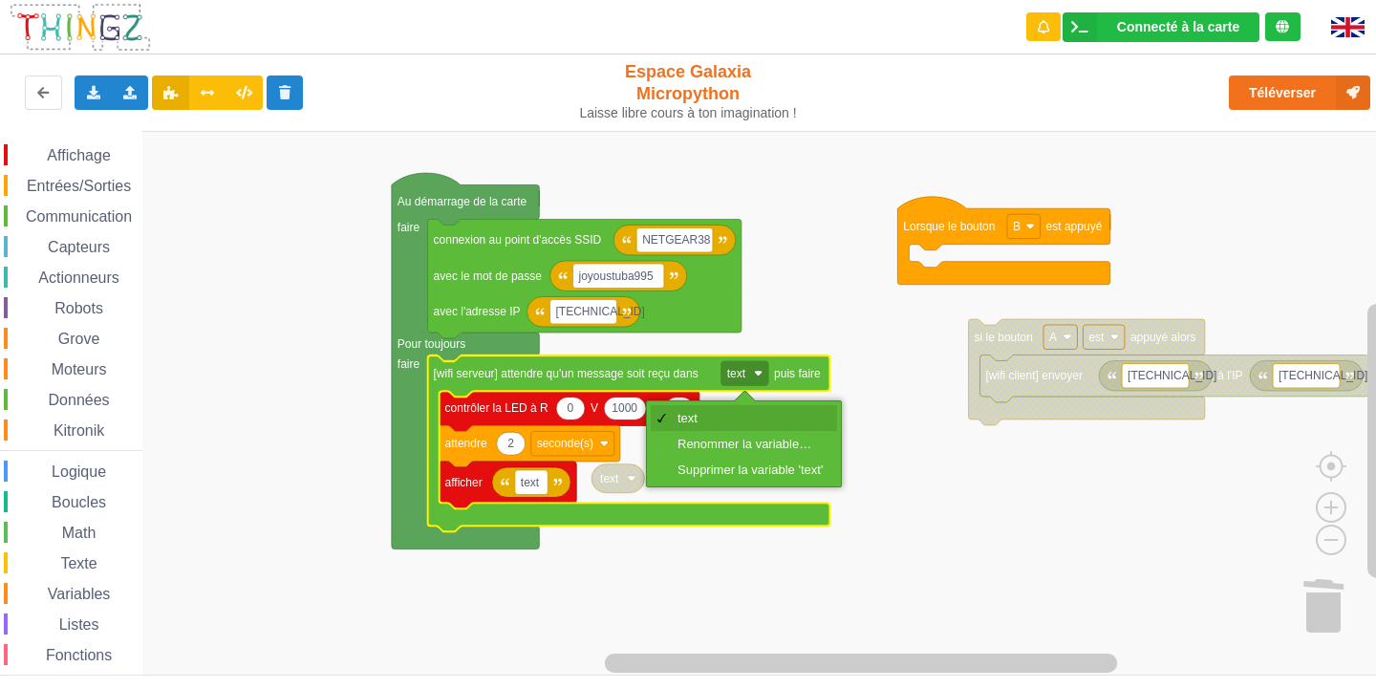
click at [727, 430] on div "text" at bounding box center [744, 418] width 186 height 26
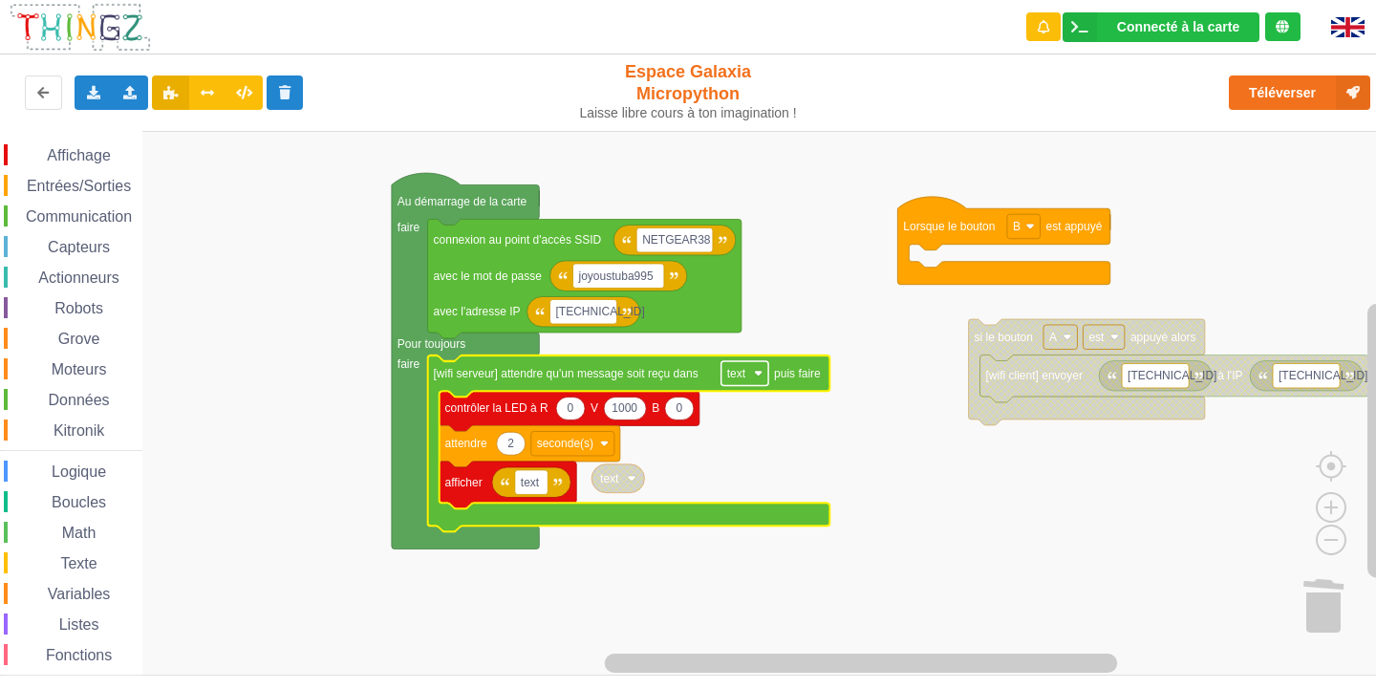
click at [733, 379] on text "text" at bounding box center [736, 373] width 19 height 13
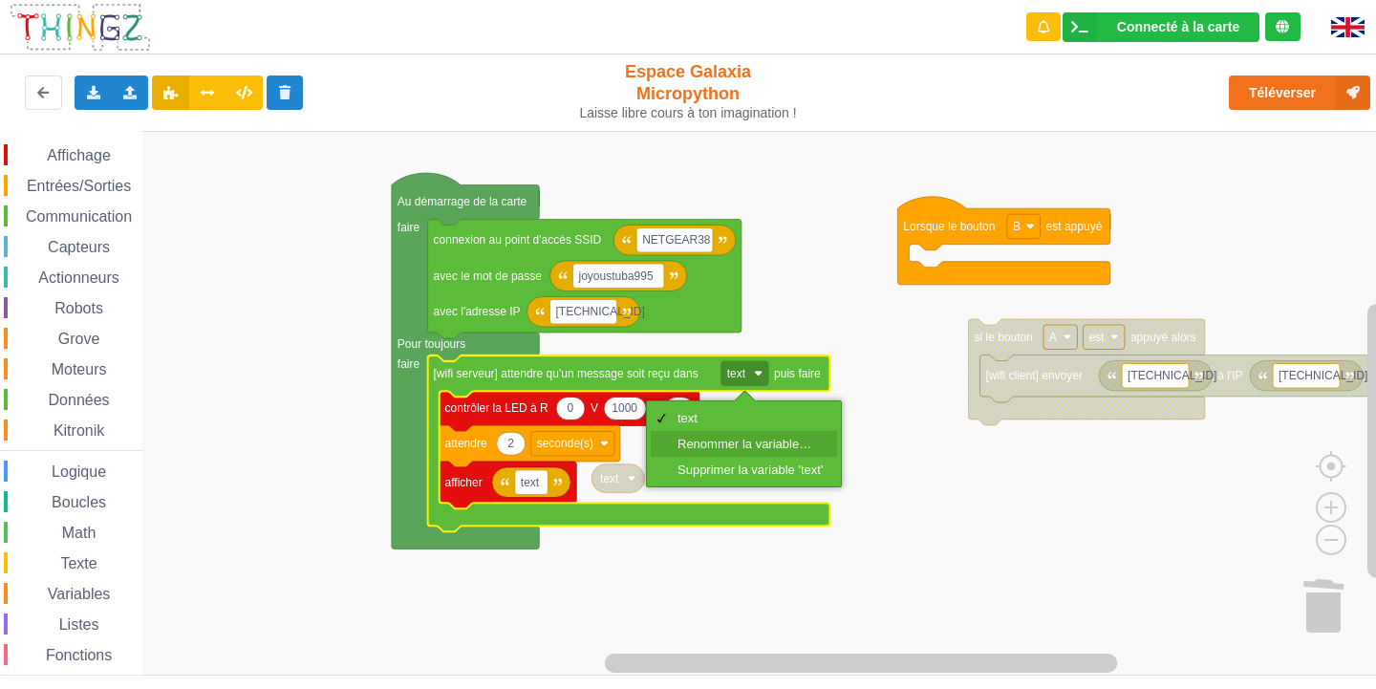
click at [748, 442] on div "Renommer la variable…" at bounding box center [750, 444] width 145 height 14
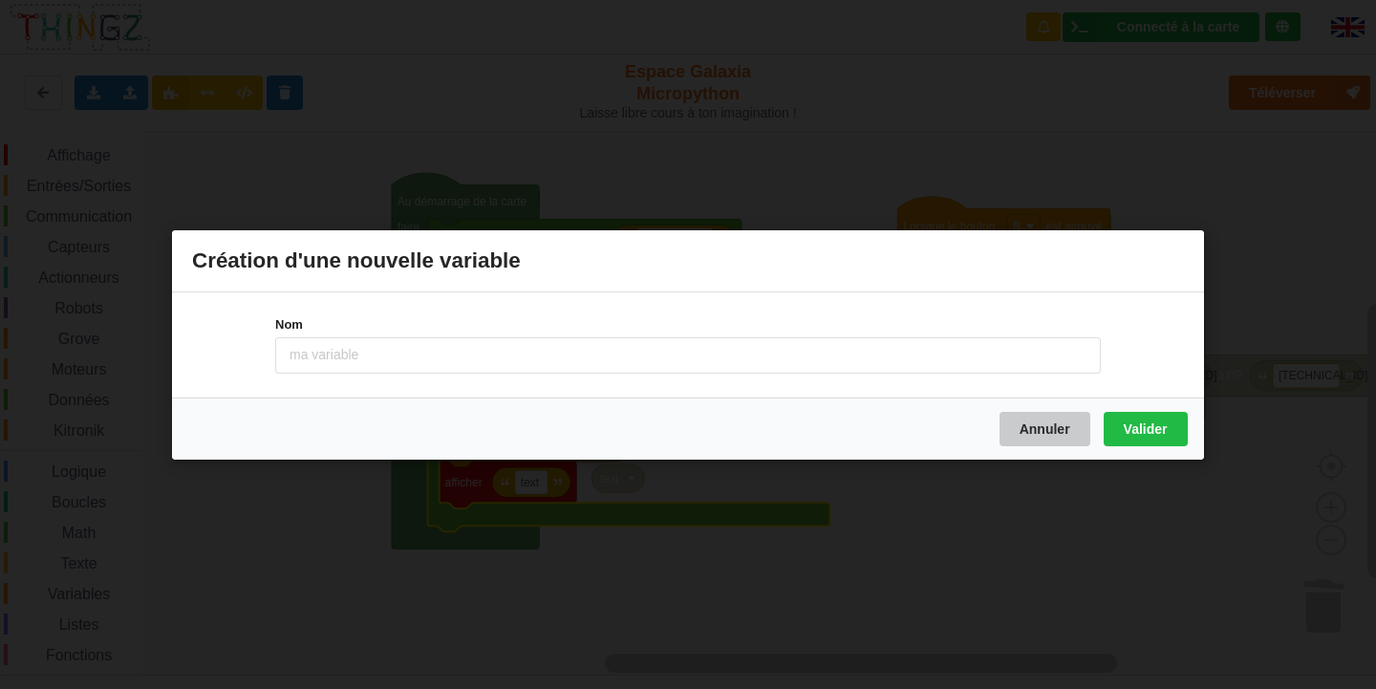
click at [1024, 417] on button "Annuler" at bounding box center [1045, 428] width 91 height 34
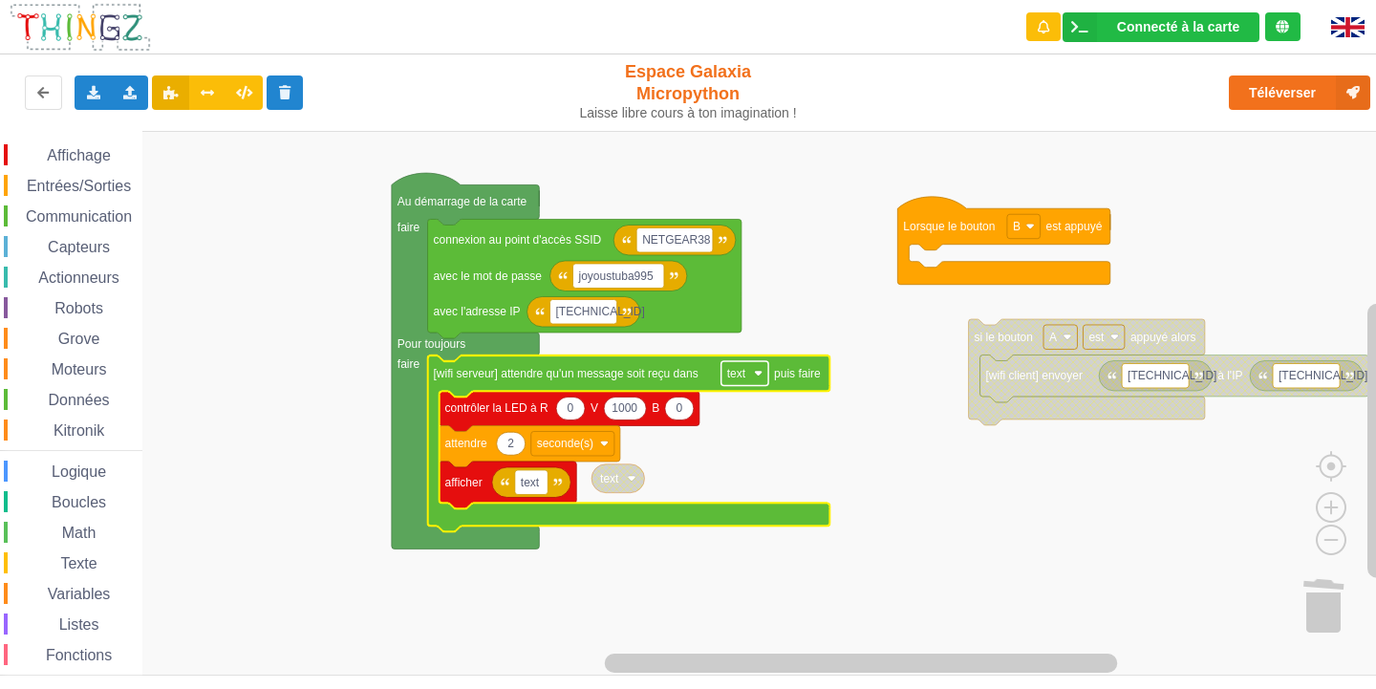
click at [738, 364] on rect "Espace de travail de Blocky" at bounding box center [745, 373] width 47 height 25
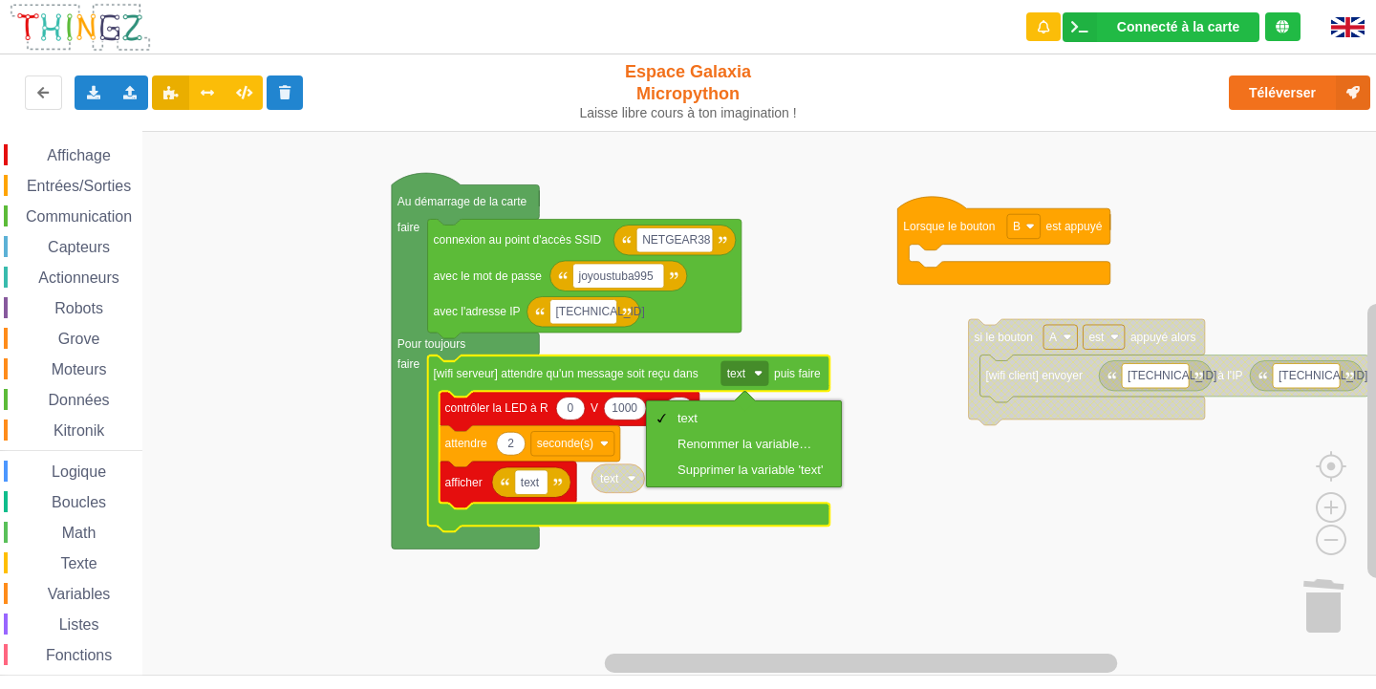
click at [894, 477] on rect "Espace de travail de Blocky" at bounding box center [695, 403] width 1390 height 545
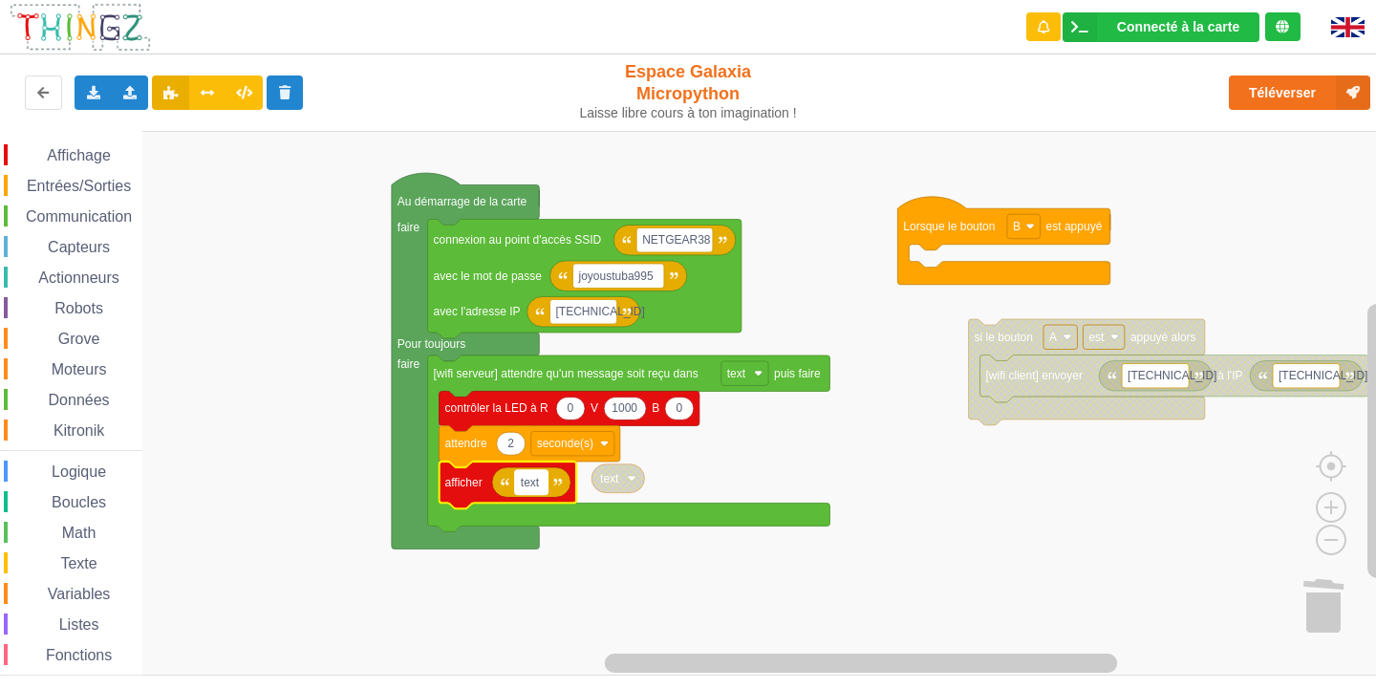
click at [534, 487] on text "text" at bounding box center [530, 482] width 19 height 13
click at [874, 511] on rect "Espace de travail de Blocky" at bounding box center [695, 403] width 1390 height 545
click at [521, 476] on text "Espace de travail de Blocky" at bounding box center [522, 482] width 3 height 13
type input "reponse"
click at [808, 571] on rect "Espace de travail de Blocky" at bounding box center [695, 403] width 1390 height 545
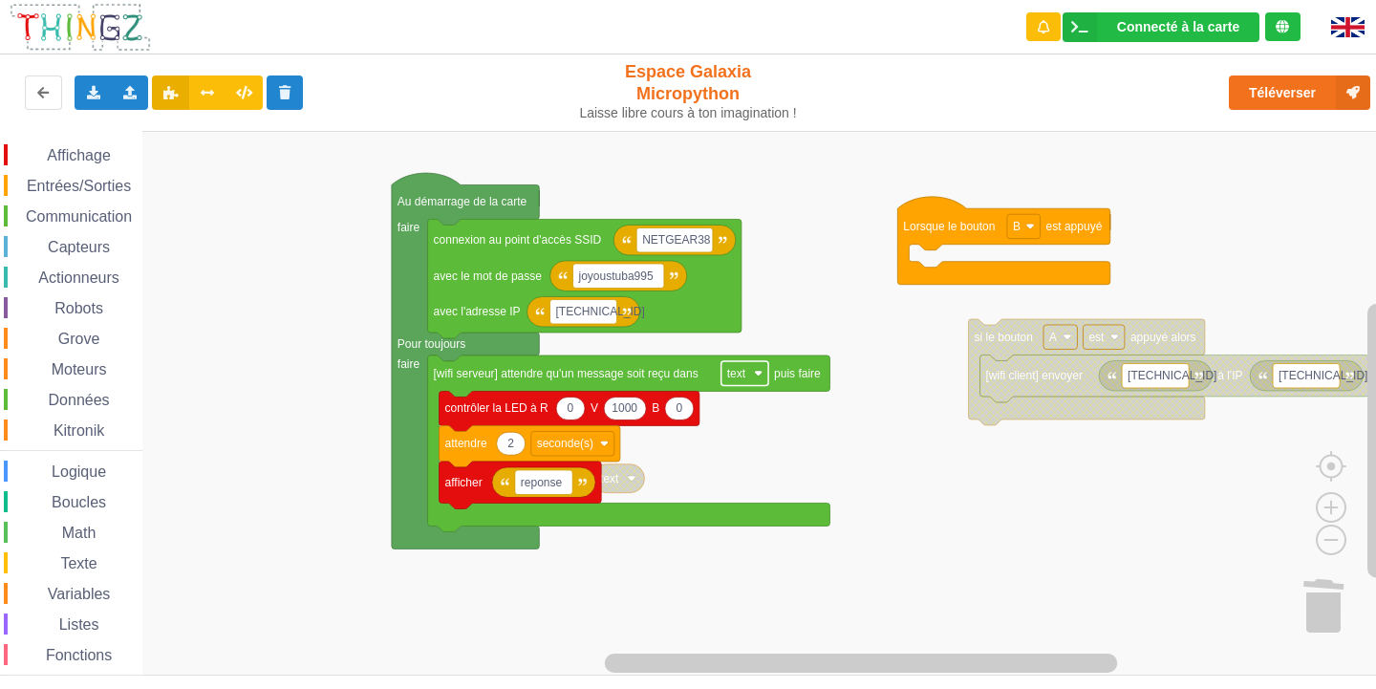
click at [746, 377] on text "text" at bounding box center [736, 373] width 19 height 13
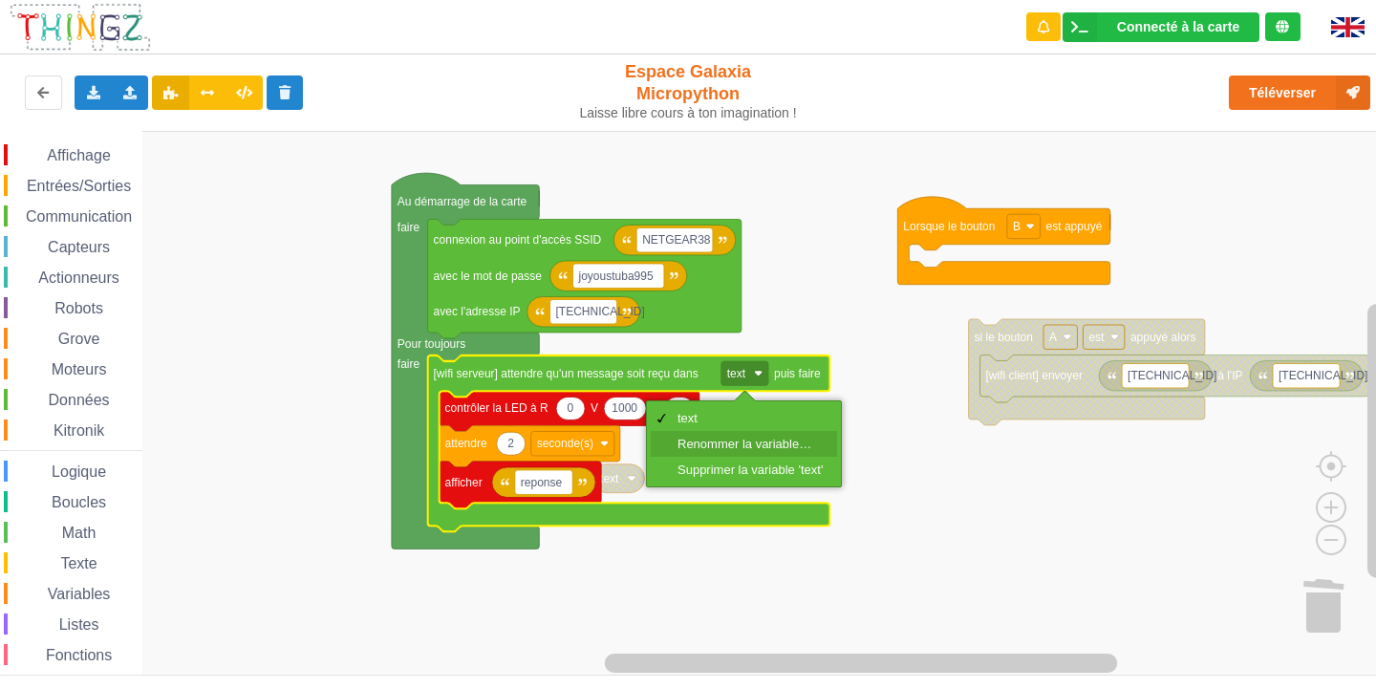
click at [809, 434] on div "Renommer la variable…" at bounding box center [744, 444] width 186 height 26
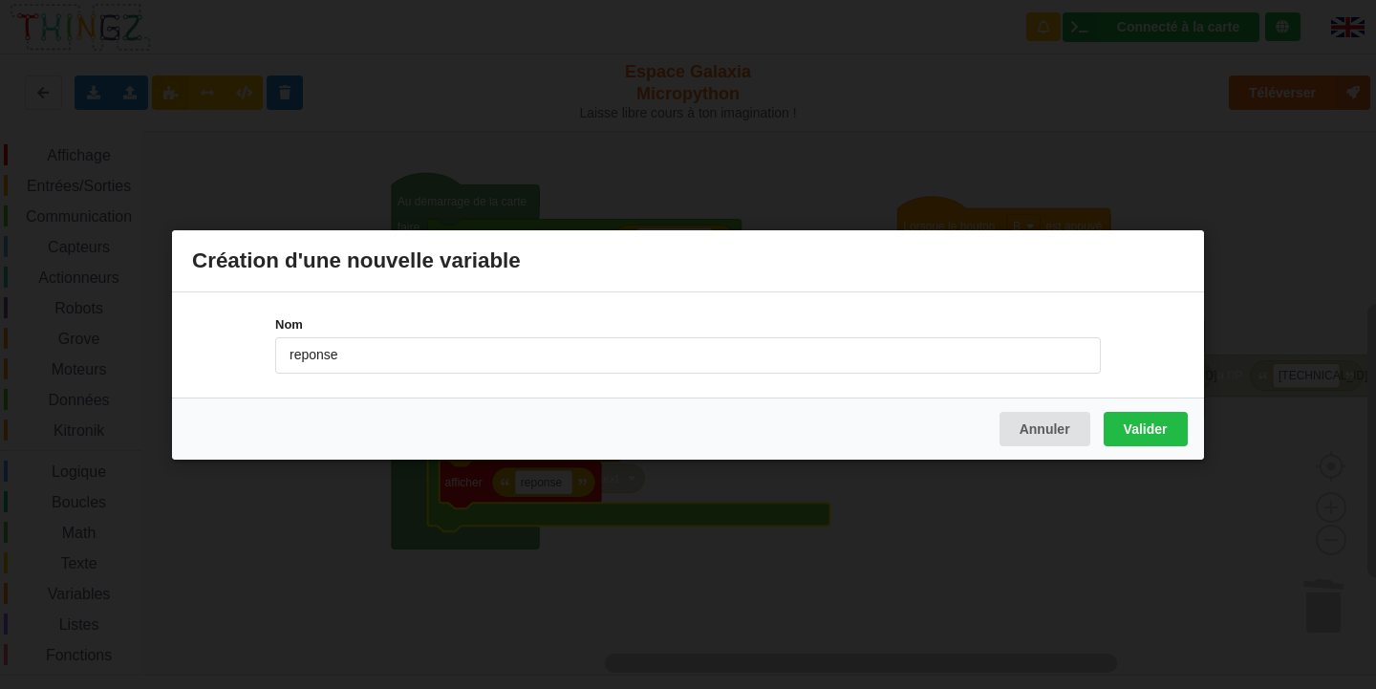
type input "reponse"
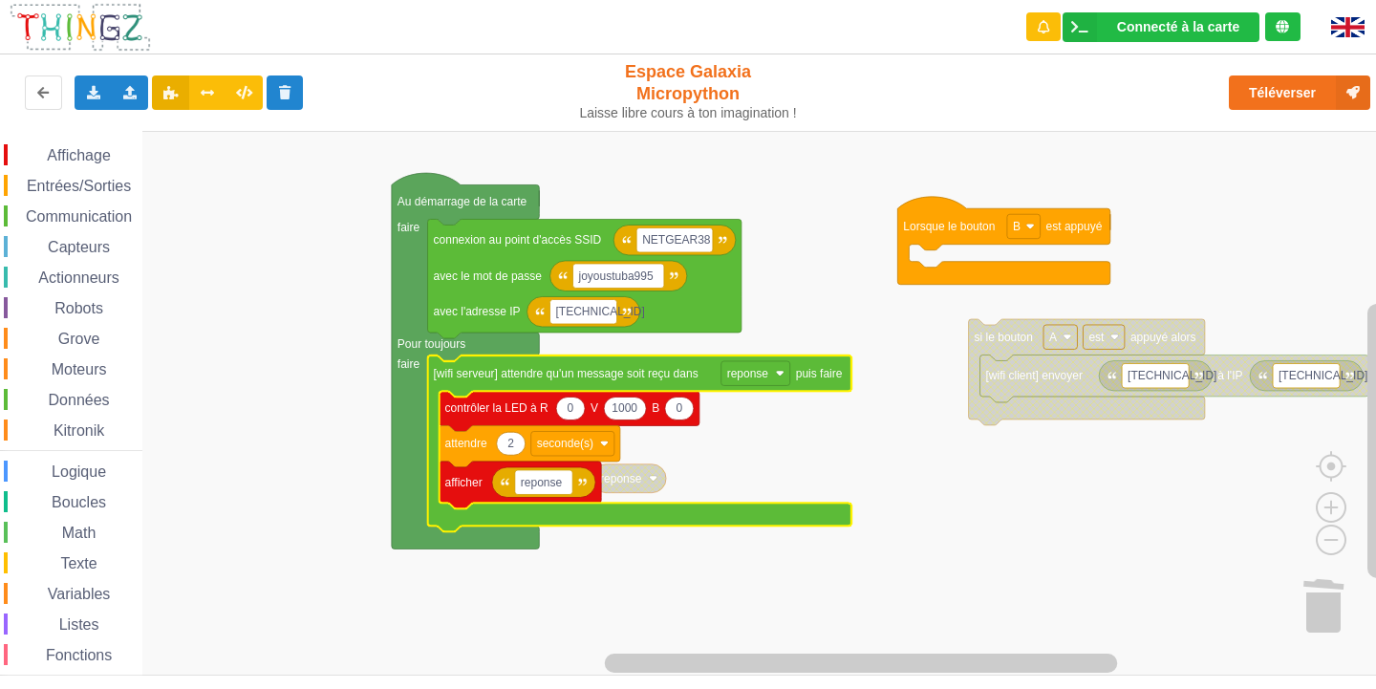
click at [981, 483] on rect "Espace de travail de Blocky" at bounding box center [695, 403] width 1390 height 545
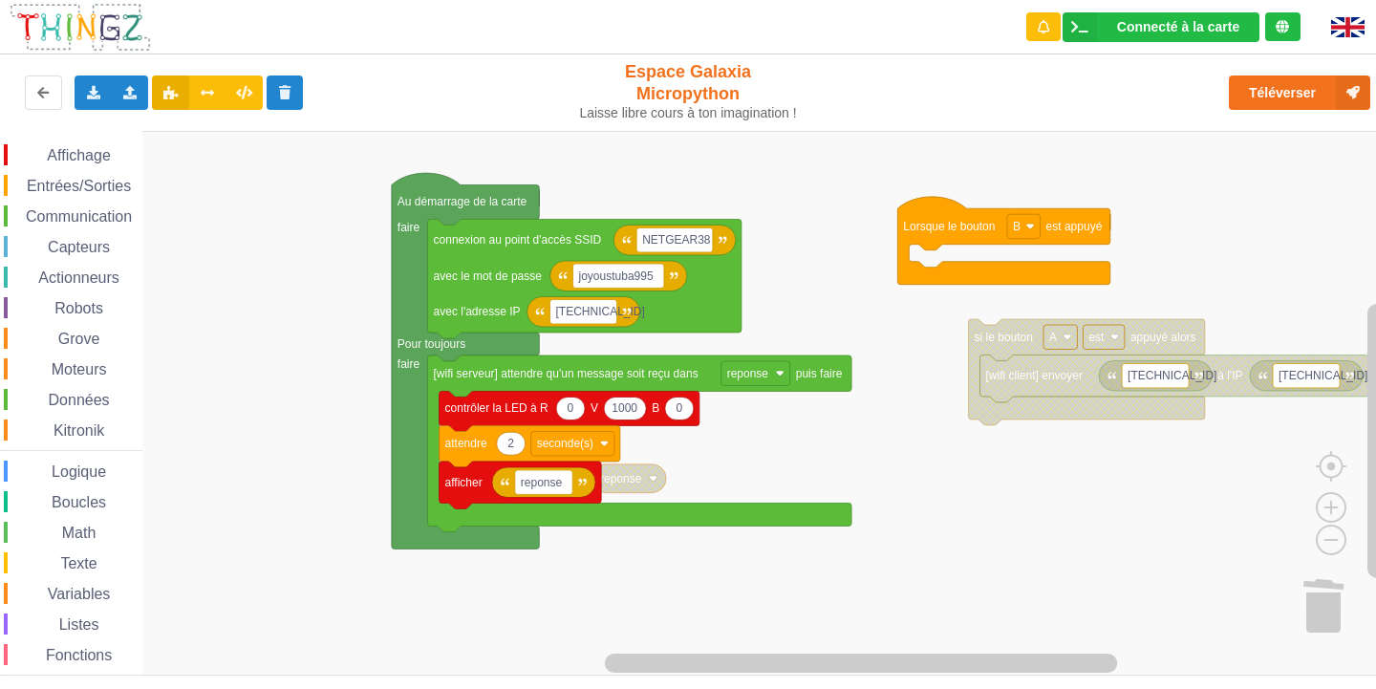
click at [730, 573] on rect "Espace de travail de Blocky" at bounding box center [695, 403] width 1390 height 545
click at [926, 528] on div "Affichage Entrées/Sorties Communication Capteurs Actionneurs Robots Grove Moteu…" at bounding box center [695, 403] width 1390 height 545
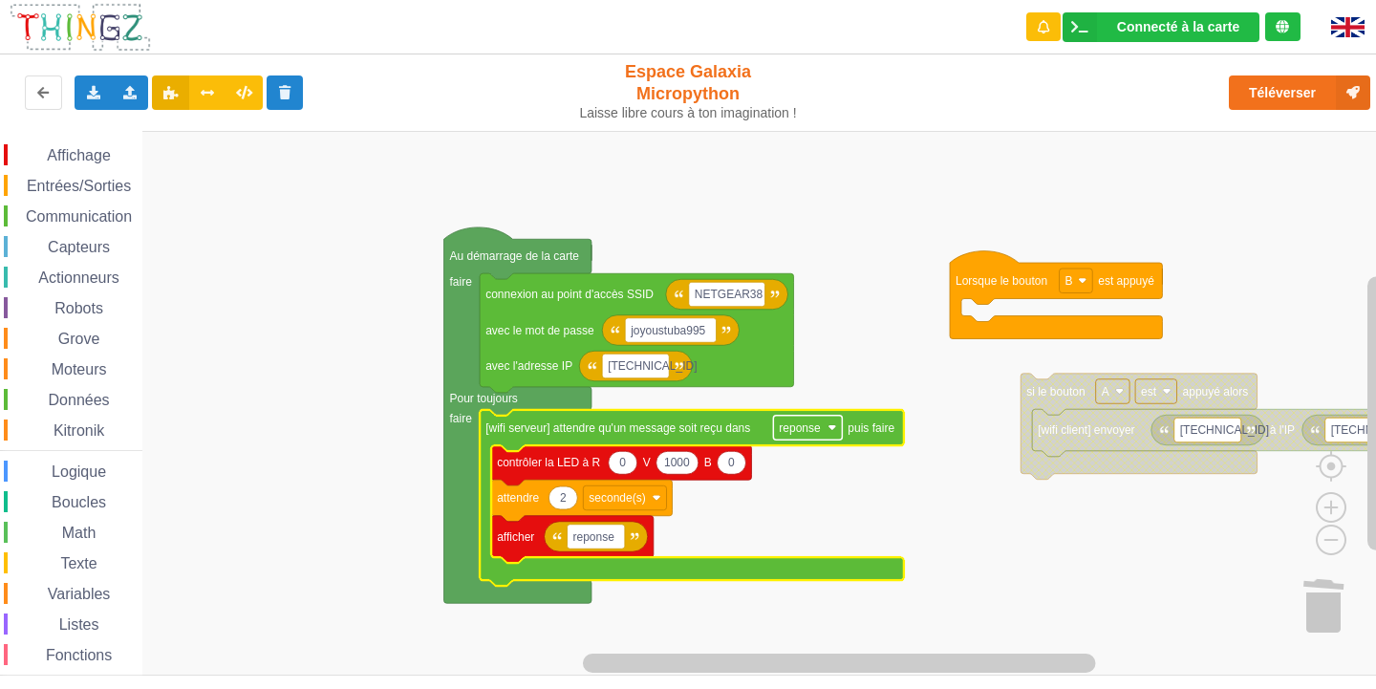
click at [830, 429] on image "Espace de travail de Blocky" at bounding box center [832, 427] width 9 height 9
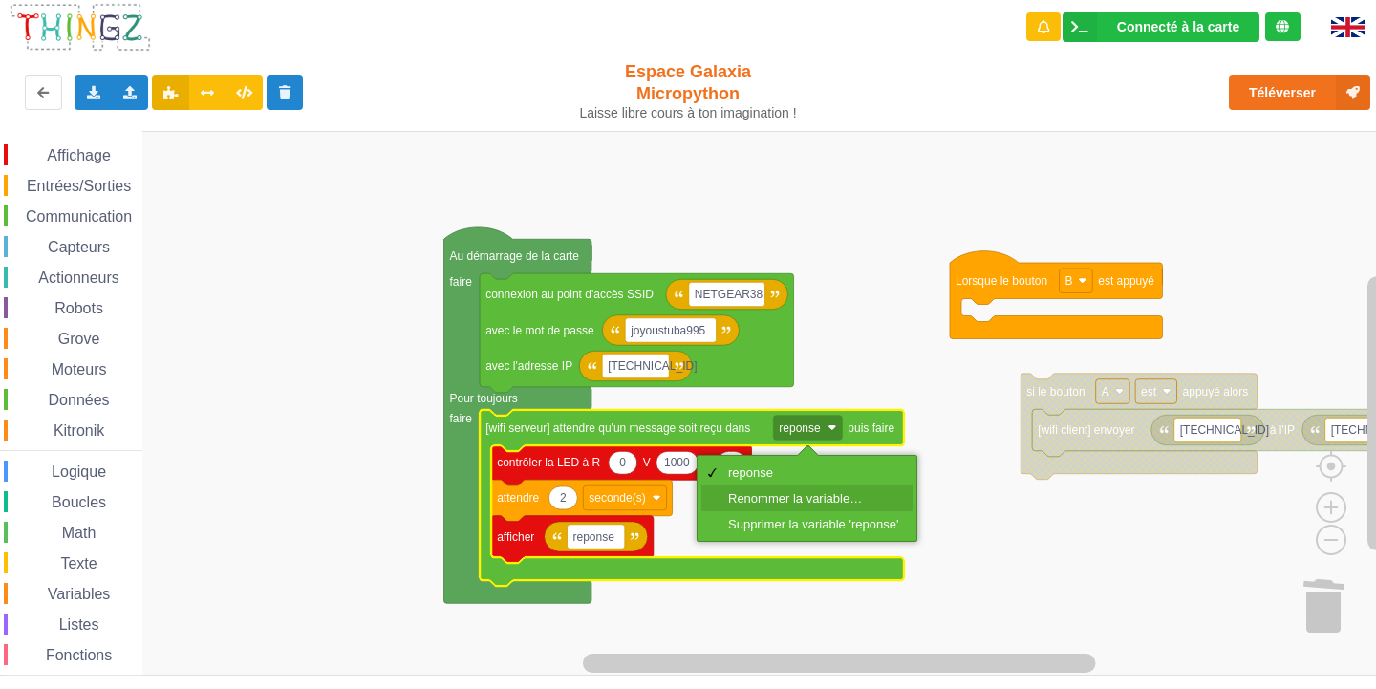
click at [800, 490] on div "Renommer la variable…" at bounding box center [806, 498] width 211 height 26
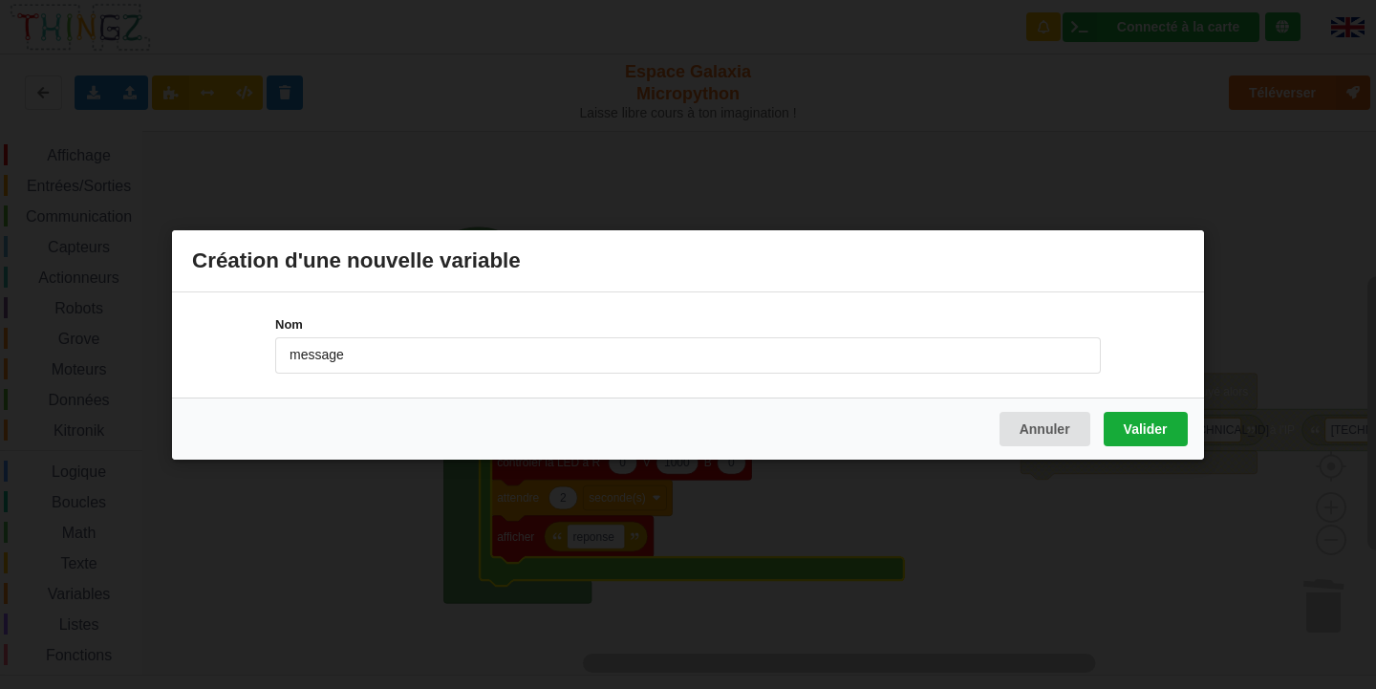
type input "message"
click at [1160, 426] on button "Valider" at bounding box center [1146, 428] width 84 height 34
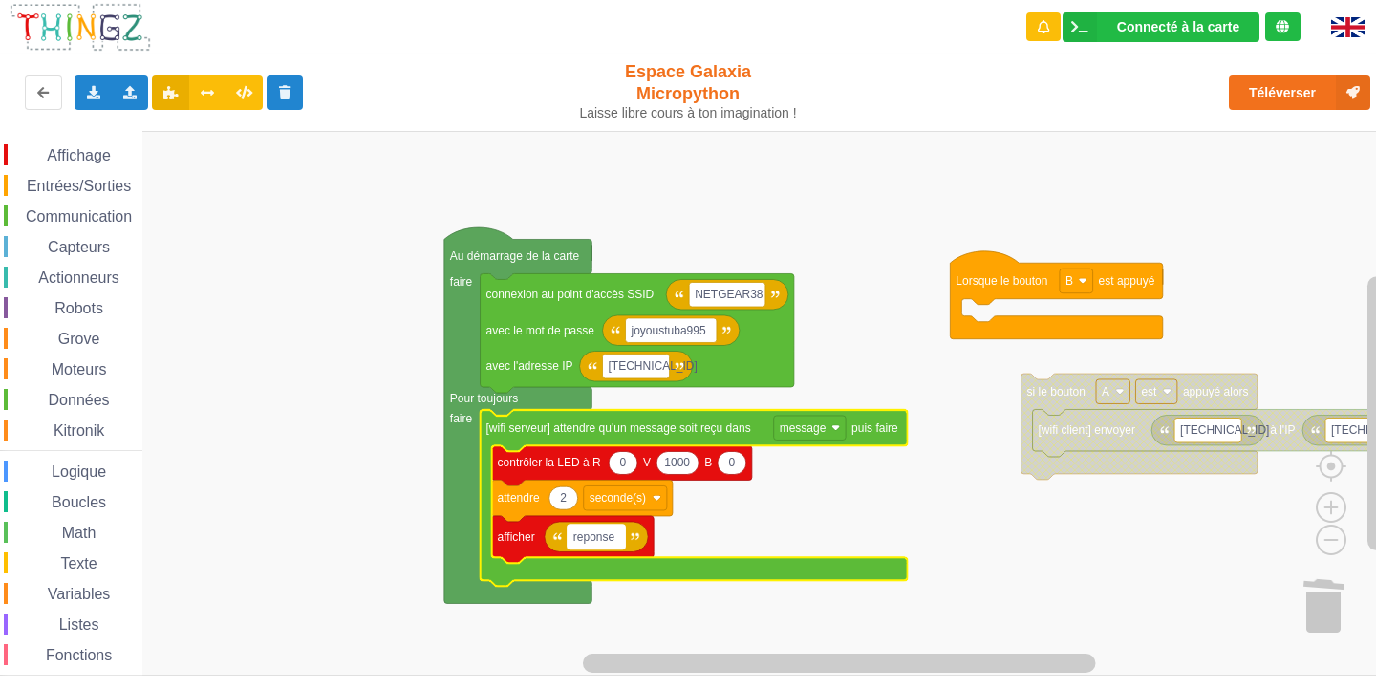
click at [608, 534] on text "reponse" at bounding box center [594, 536] width 42 height 13
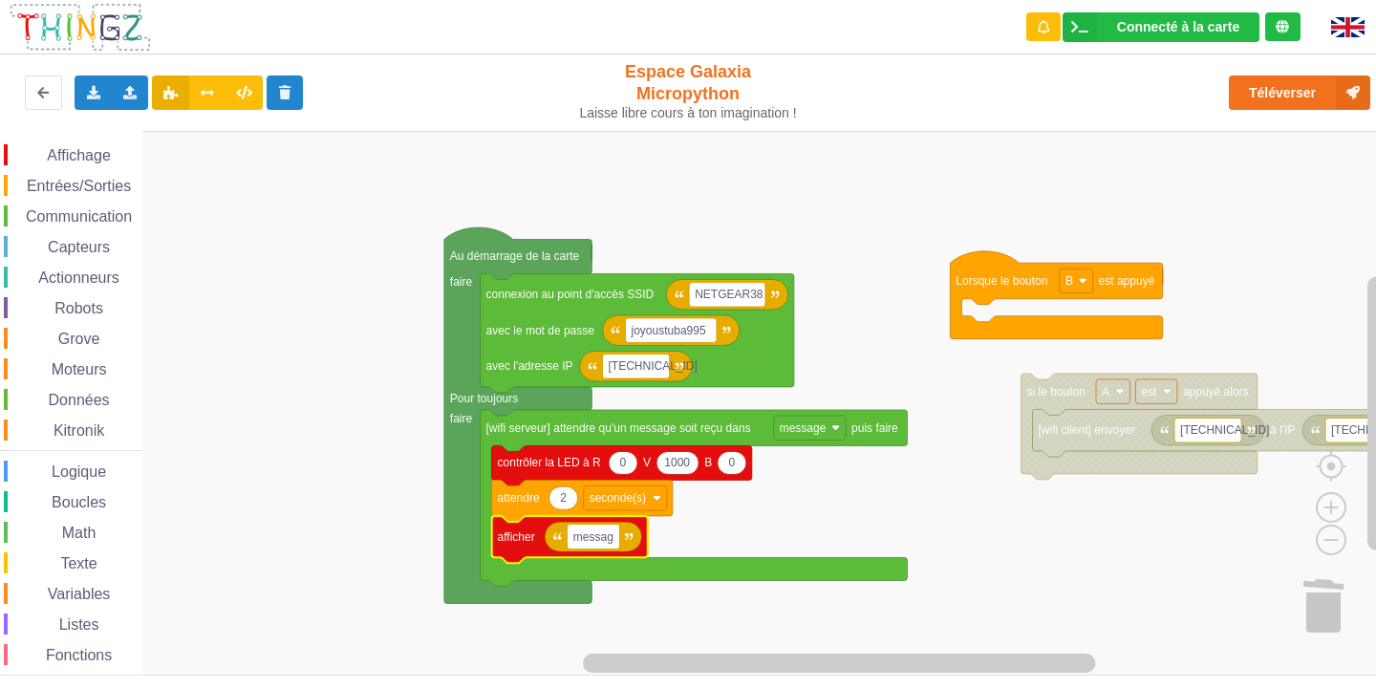
type input "message"
click at [73, 153] on span "Affichage" at bounding box center [78, 155] width 69 height 16
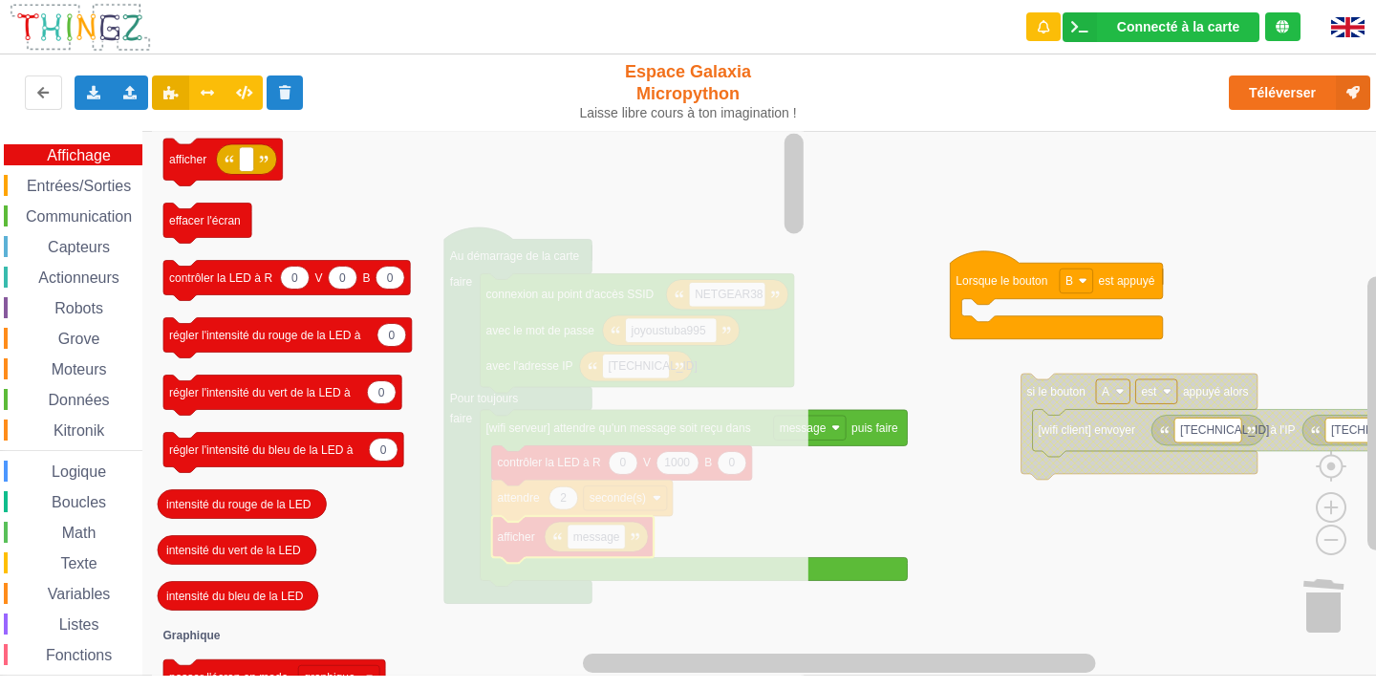
click at [1081, 550] on rect "Espace de travail de Blocky" at bounding box center [695, 403] width 1390 height 545
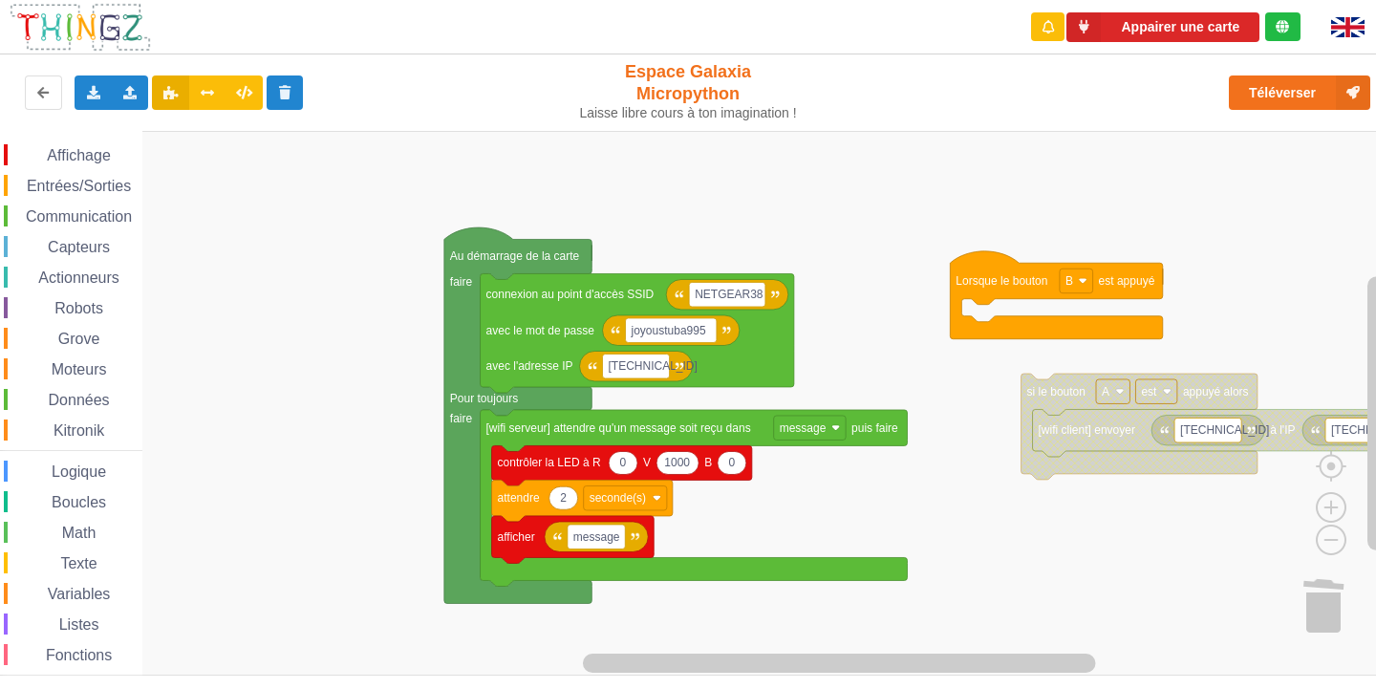
drag, startPoint x: 113, startPoint y: 156, endPoint x: 154, endPoint y: 188, distance: 52.4
click at [113, 147] on span "Affichage" at bounding box center [78, 155] width 69 height 16
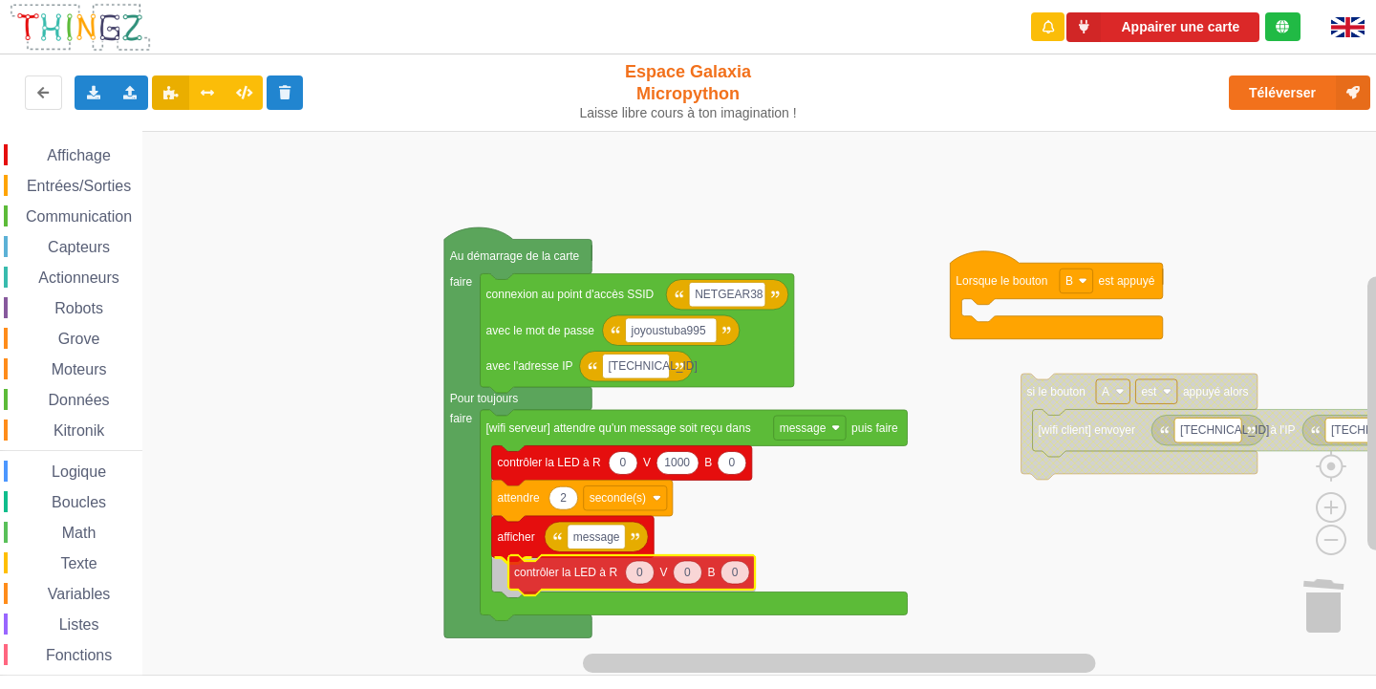
click at [593, 576] on div "Affichage Entrées/Sorties Communication Capteurs Actionneurs Robots Grove Moteu…" at bounding box center [695, 403] width 1390 height 545
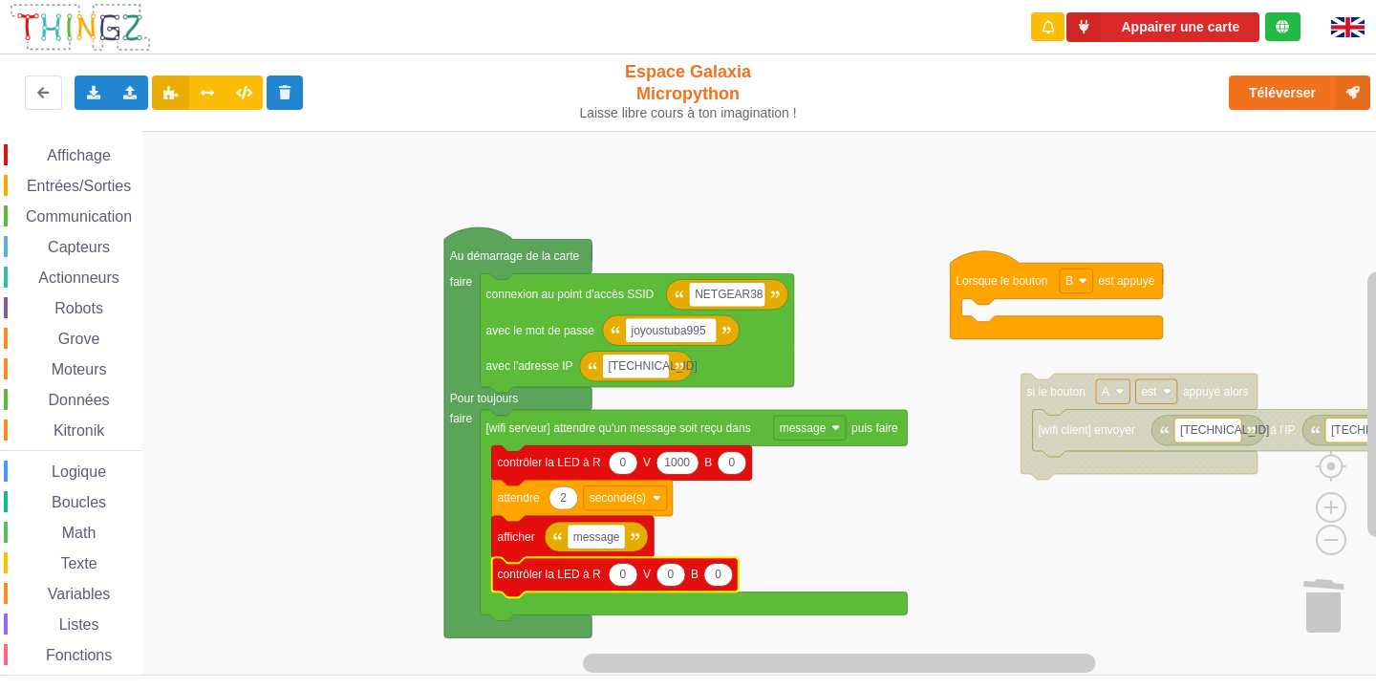
click at [979, 580] on rect "Espace de travail de Blocky" at bounding box center [695, 403] width 1390 height 545
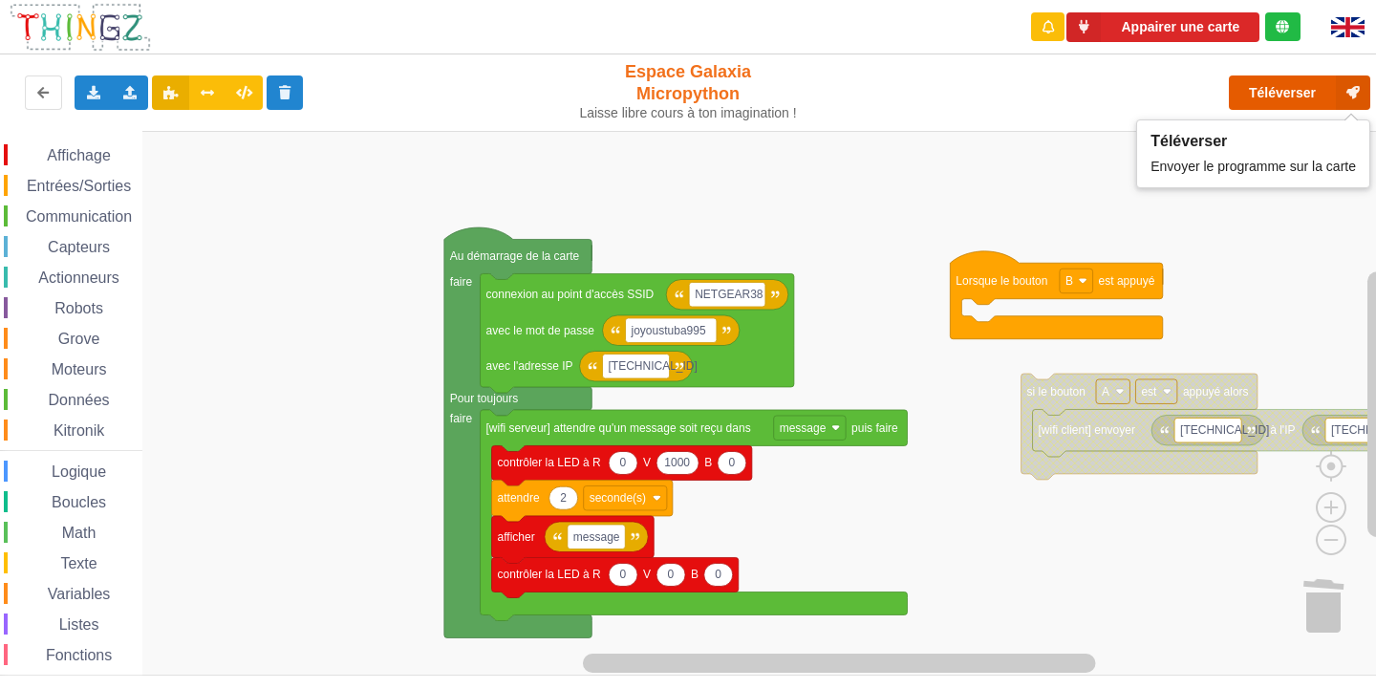
click at [1275, 91] on button "Téléverser" at bounding box center [1299, 92] width 141 height 34
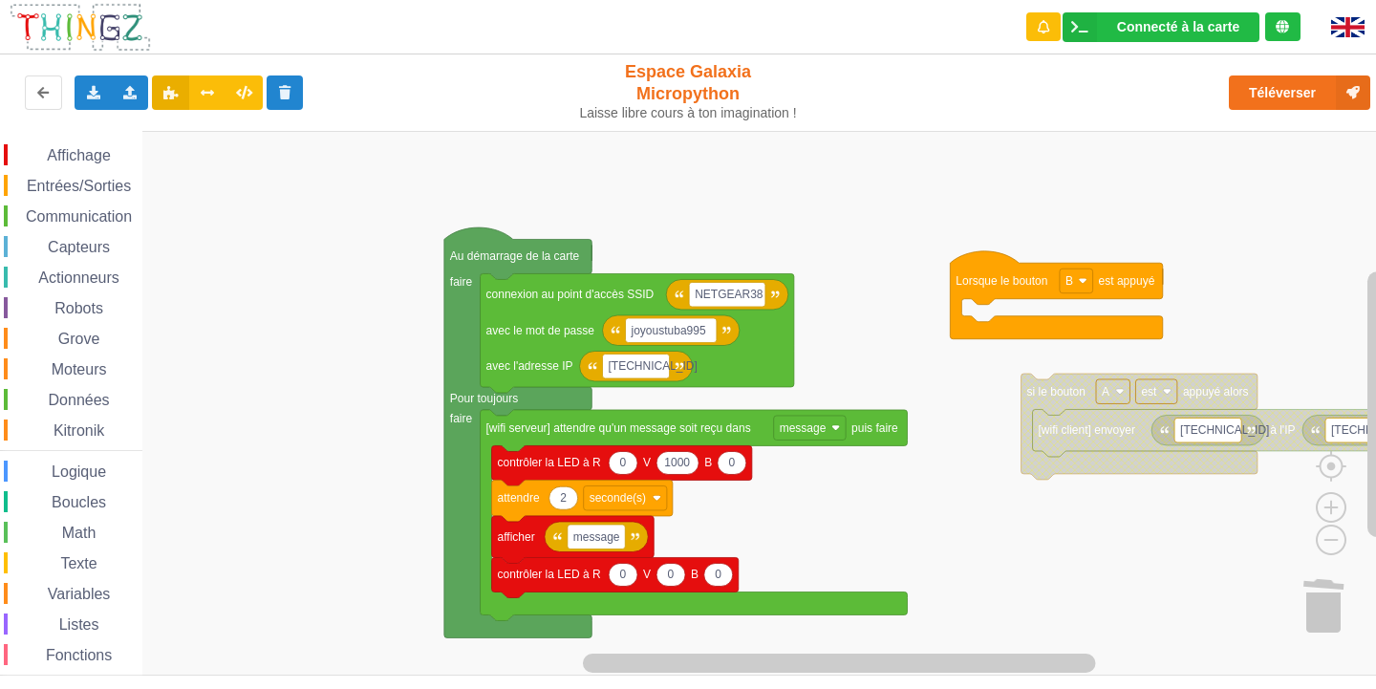
click at [216, 436] on rect "Espace de travail de Blocky" at bounding box center [695, 403] width 1390 height 545
click at [109, 561] on div "Texte" at bounding box center [73, 562] width 139 height 21
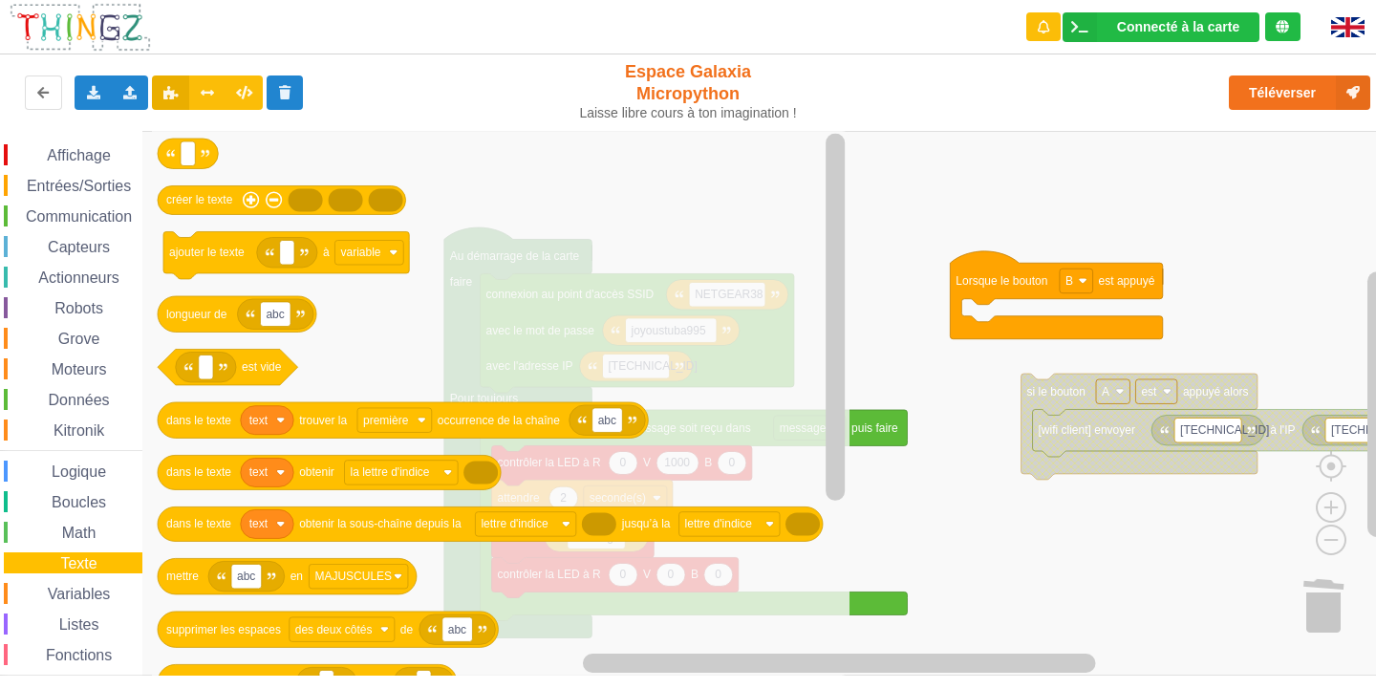
click at [107, 593] on span "Variables" at bounding box center [79, 594] width 69 height 16
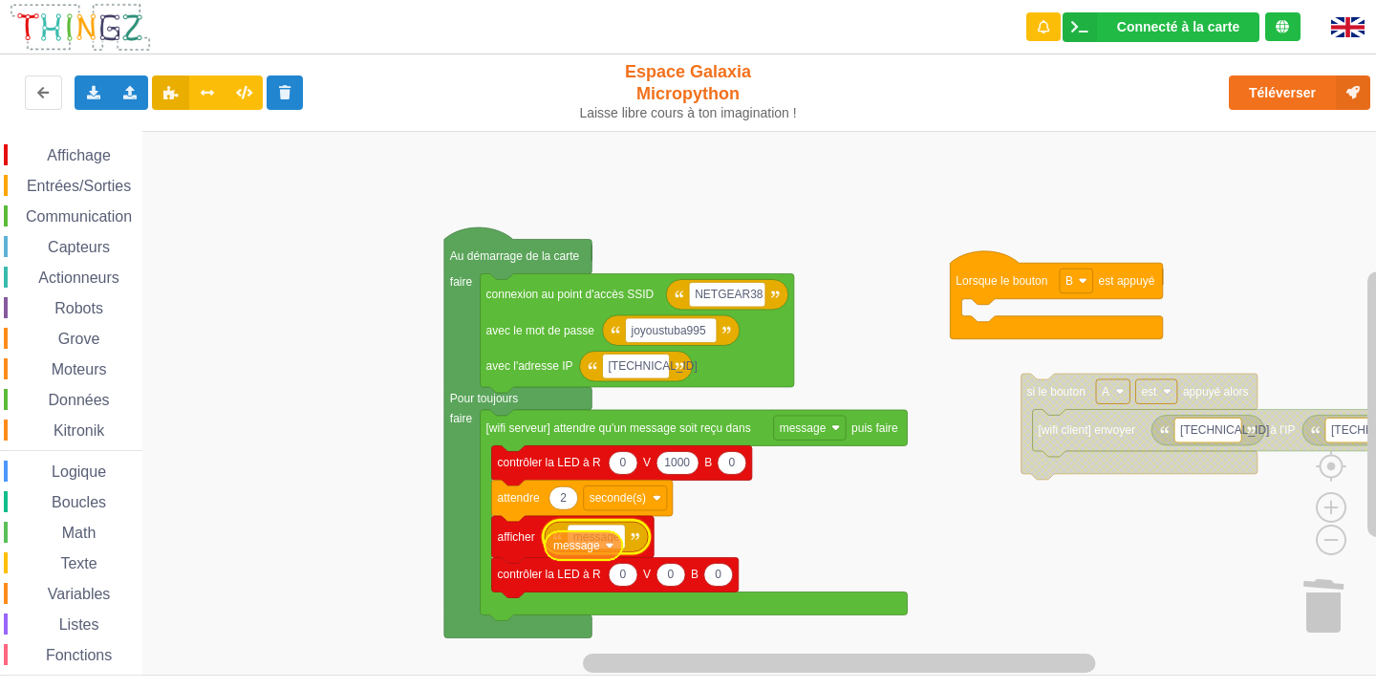
click at [586, 550] on div "Affichage Entrées/Sorties Communication Capteurs Actionneurs Robots Grove Moteu…" at bounding box center [695, 403] width 1390 height 545
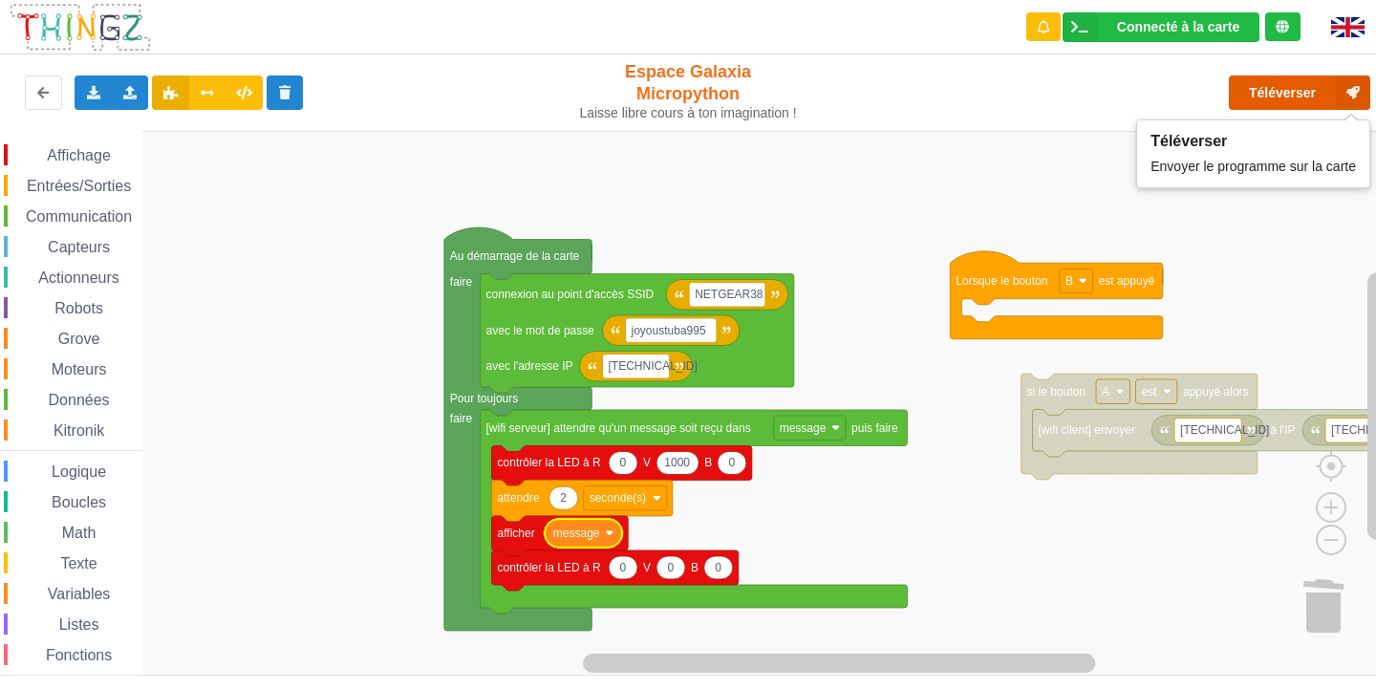
click at [1263, 102] on button "Téléverser" at bounding box center [1299, 92] width 141 height 34
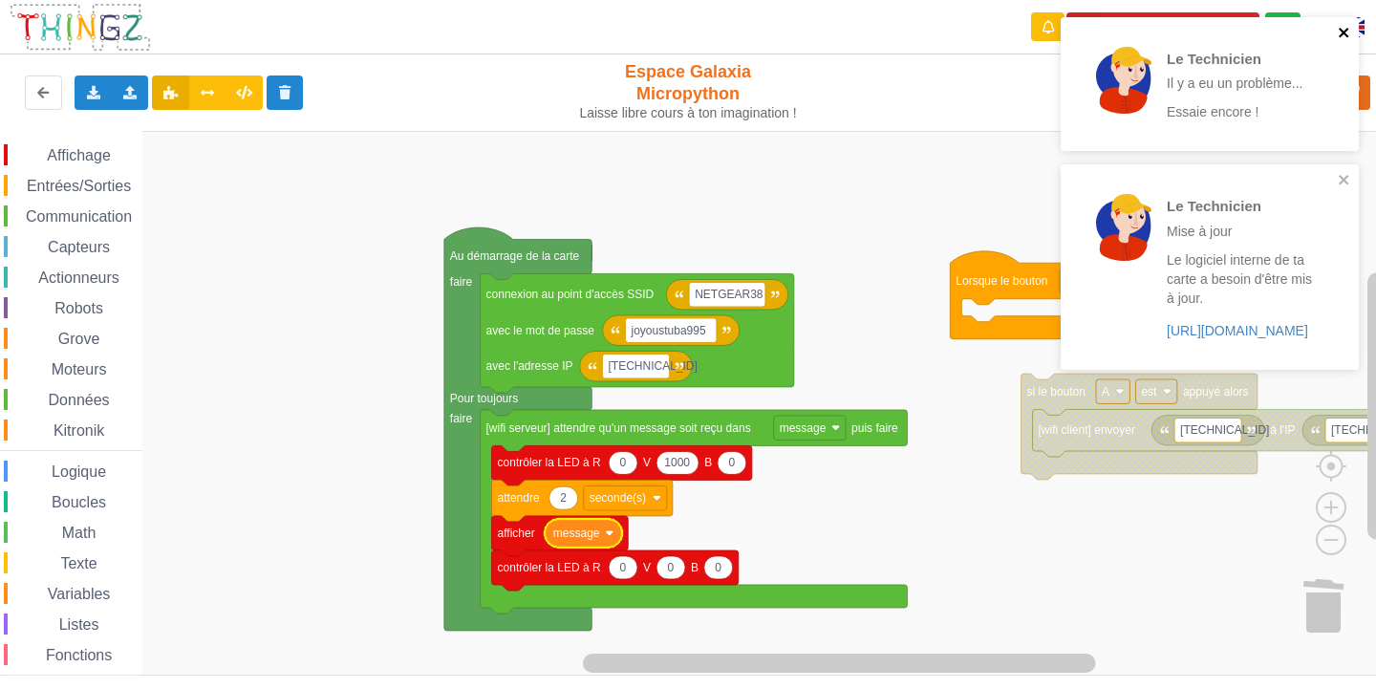
click at [1338, 30] on icon "close" at bounding box center [1344, 32] width 13 height 15
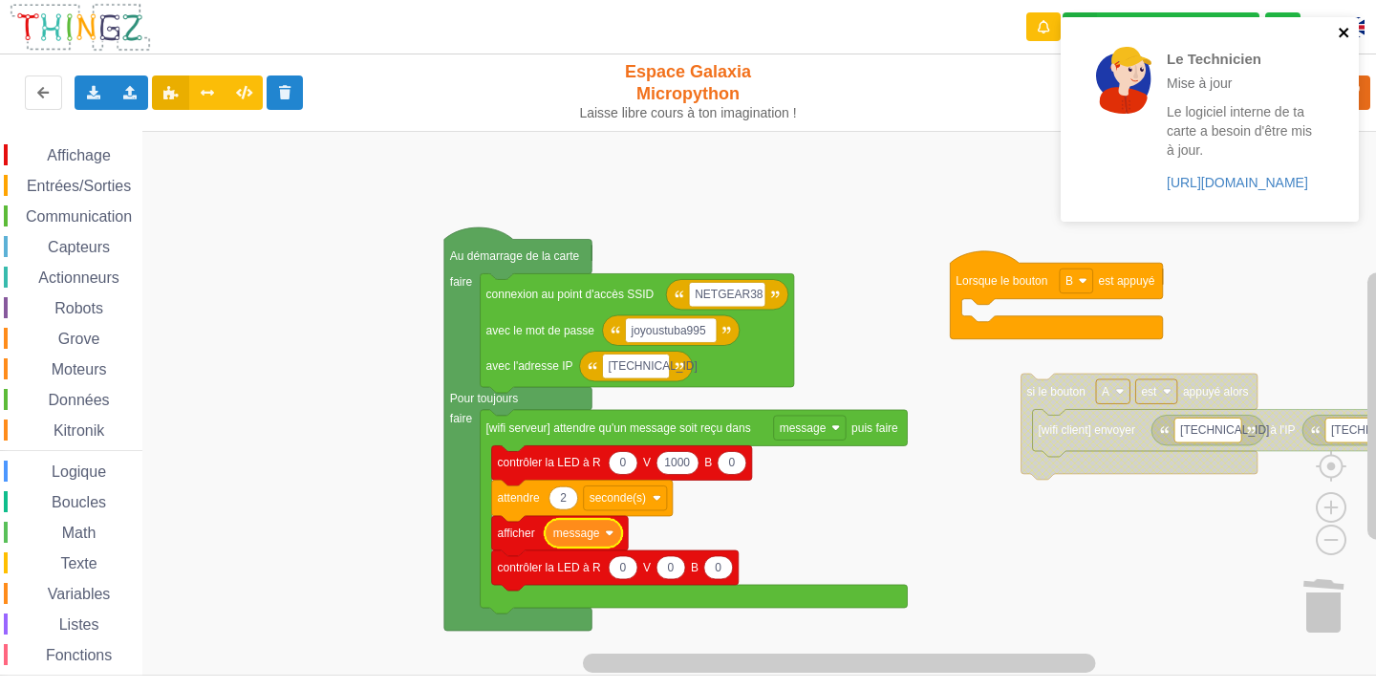
click at [1344, 29] on icon "close" at bounding box center [1344, 32] width 13 height 15
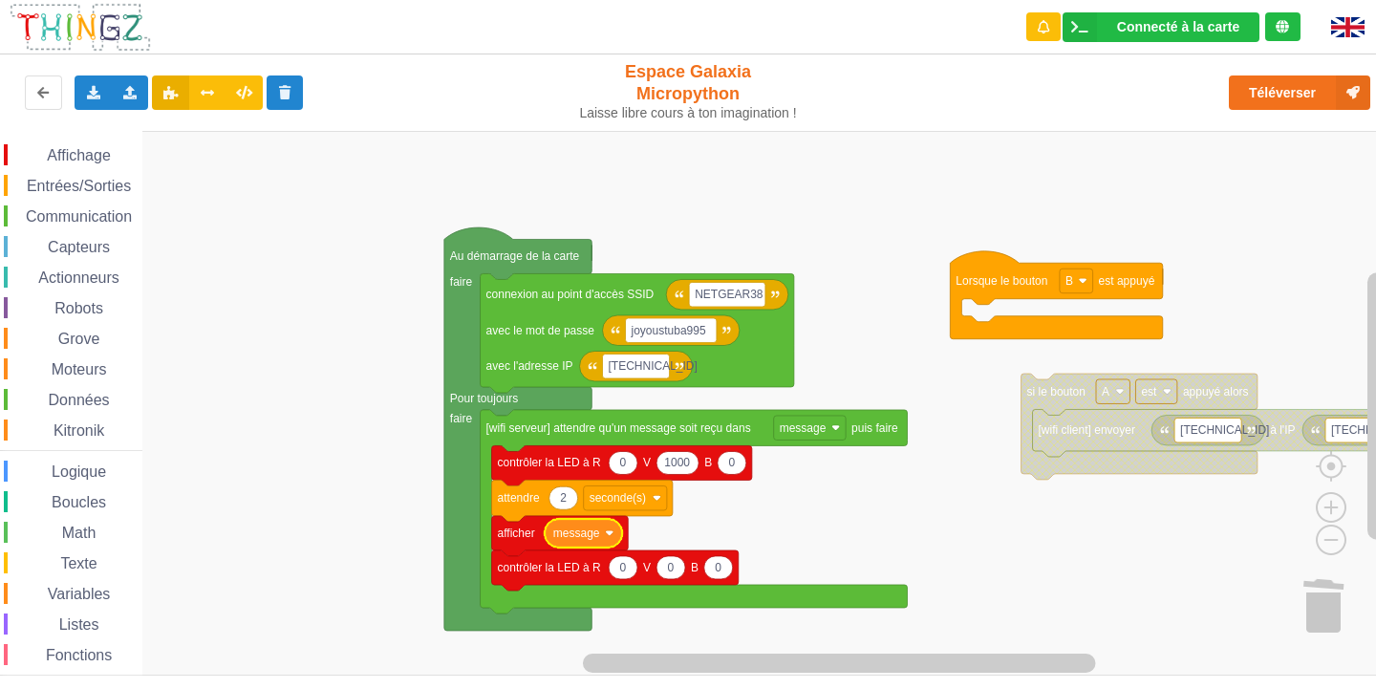
click at [1317, 89] on div "Le Technicien Mise à jour Le logiciel interne de ta carte a besoin d'être mis à…" at bounding box center [688, 331] width 1403 height 689
click at [1317, 89] on button "Téléverser" at bounding box center [1299, 92] width 141 height 34
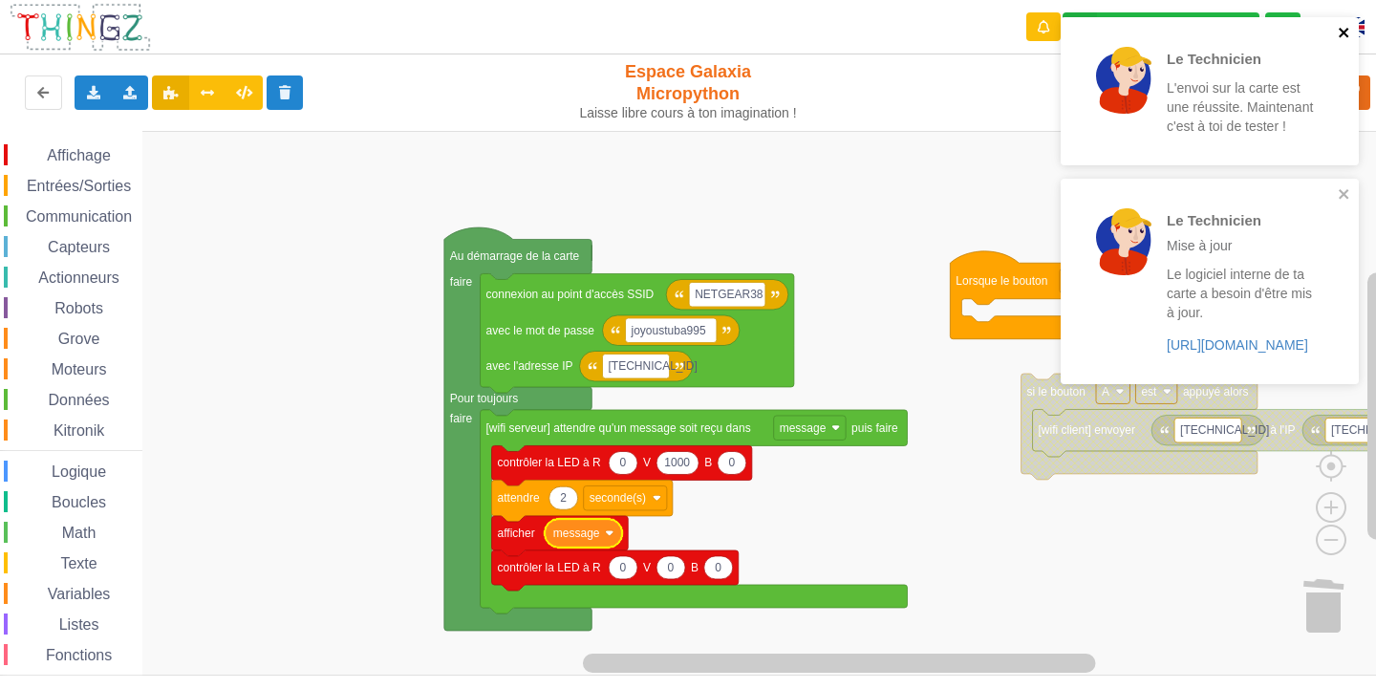
click at [1343, 33] on icon "close" at bounding box center [1344, 33] width 10 height 10
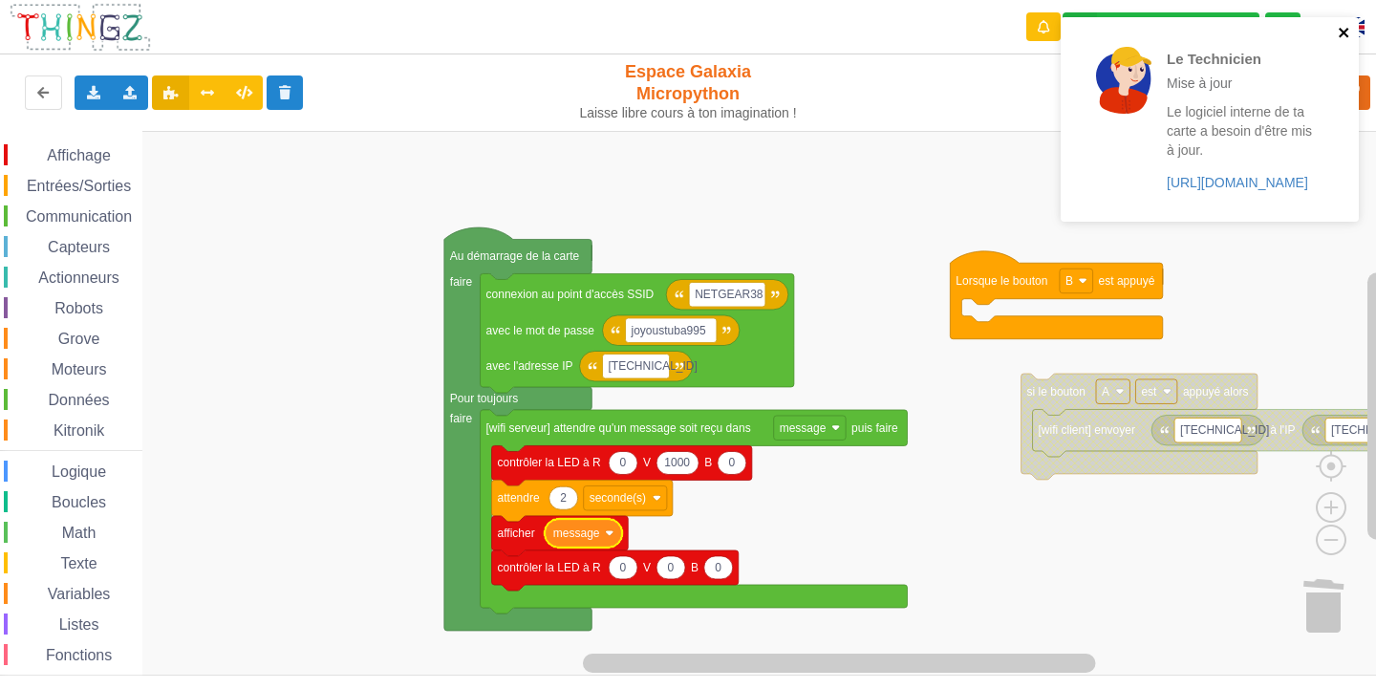
click at [1338, 34] on icon "close" at bounding box center [1344, 32] width 13 height 15
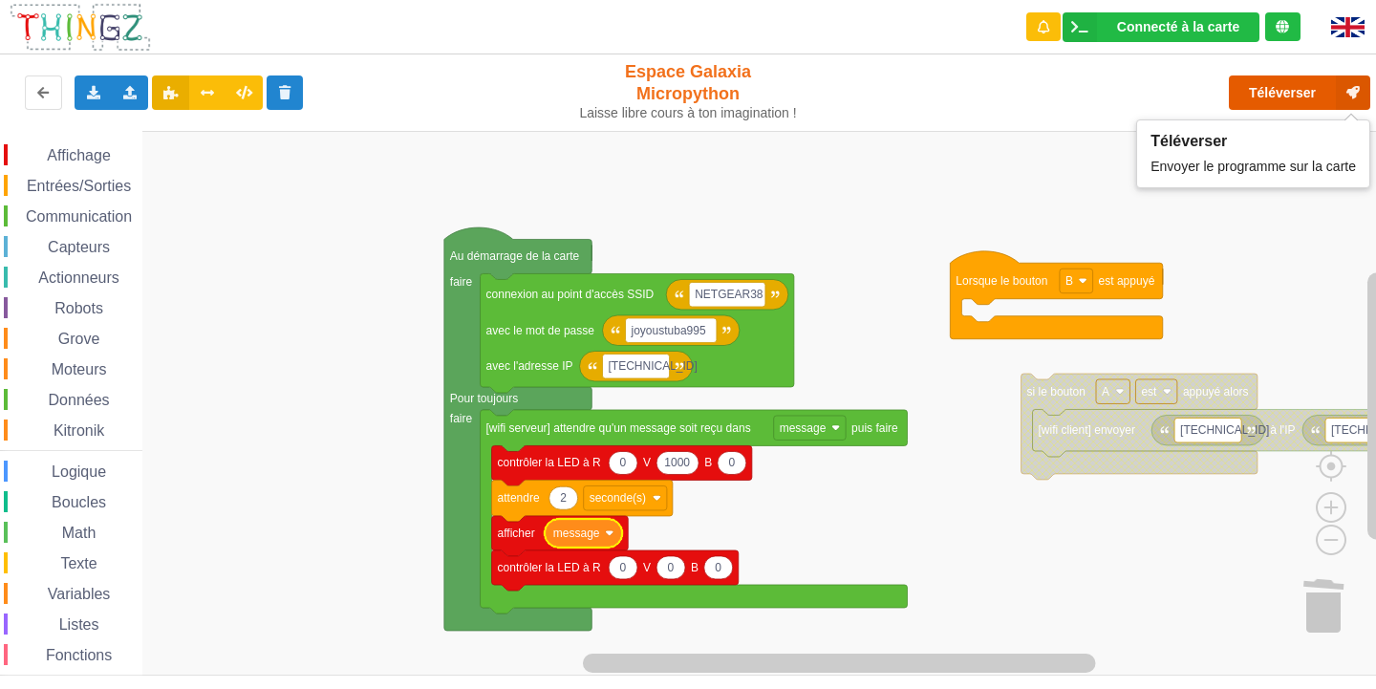
click at [1340, 96] on icon at bounding box center [1353, 92] width 34 height 34
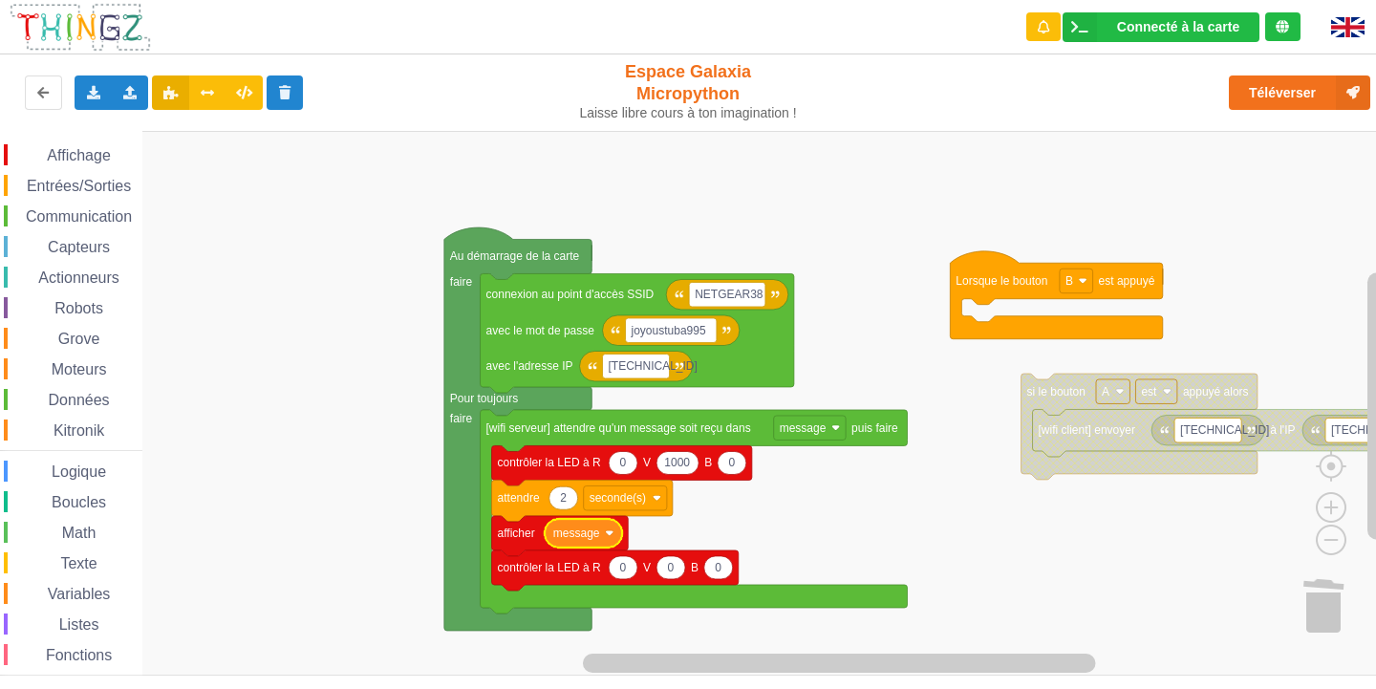
click at [85, 213] on span "Communication" at bounding box center [79, 216] width 112 height 16
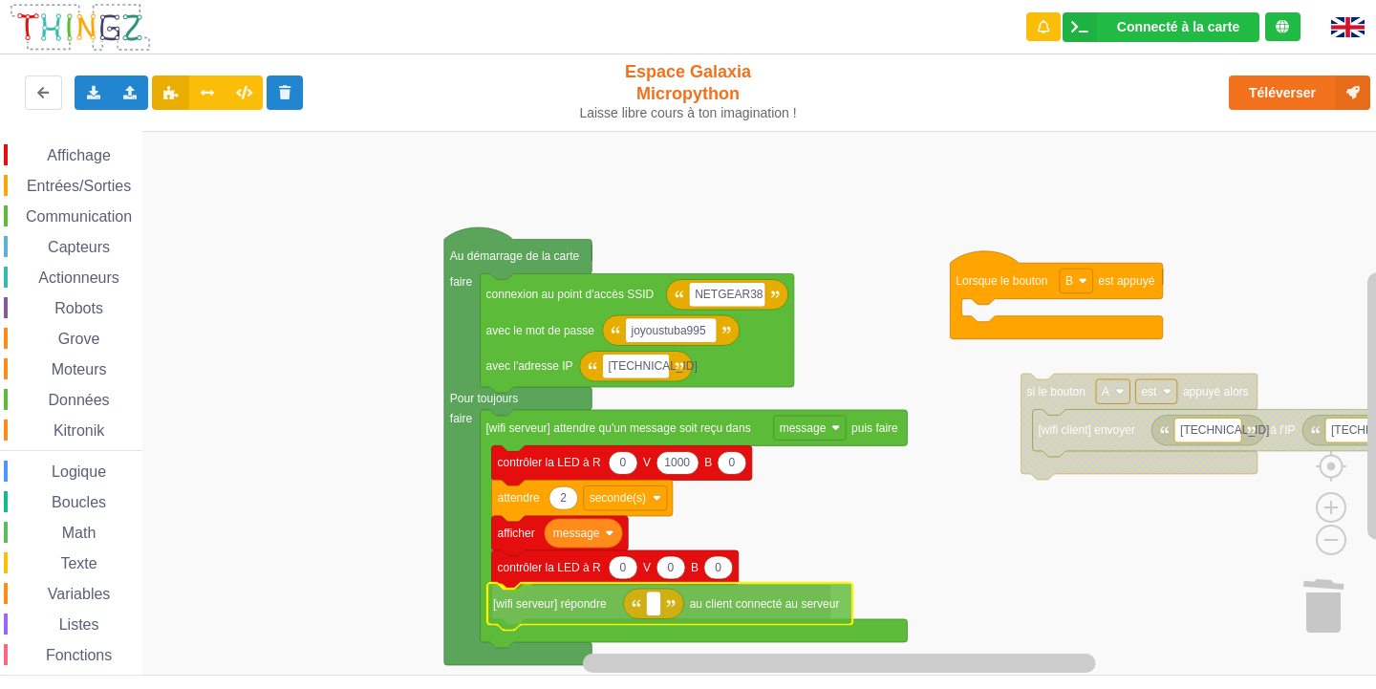
click at [741, 607] on div "Affichage Entrées/Sorties Communication Capteurs Actionneurs Robots Grove Moteu…" at bounding box center [695, 403] width 1390 height 545
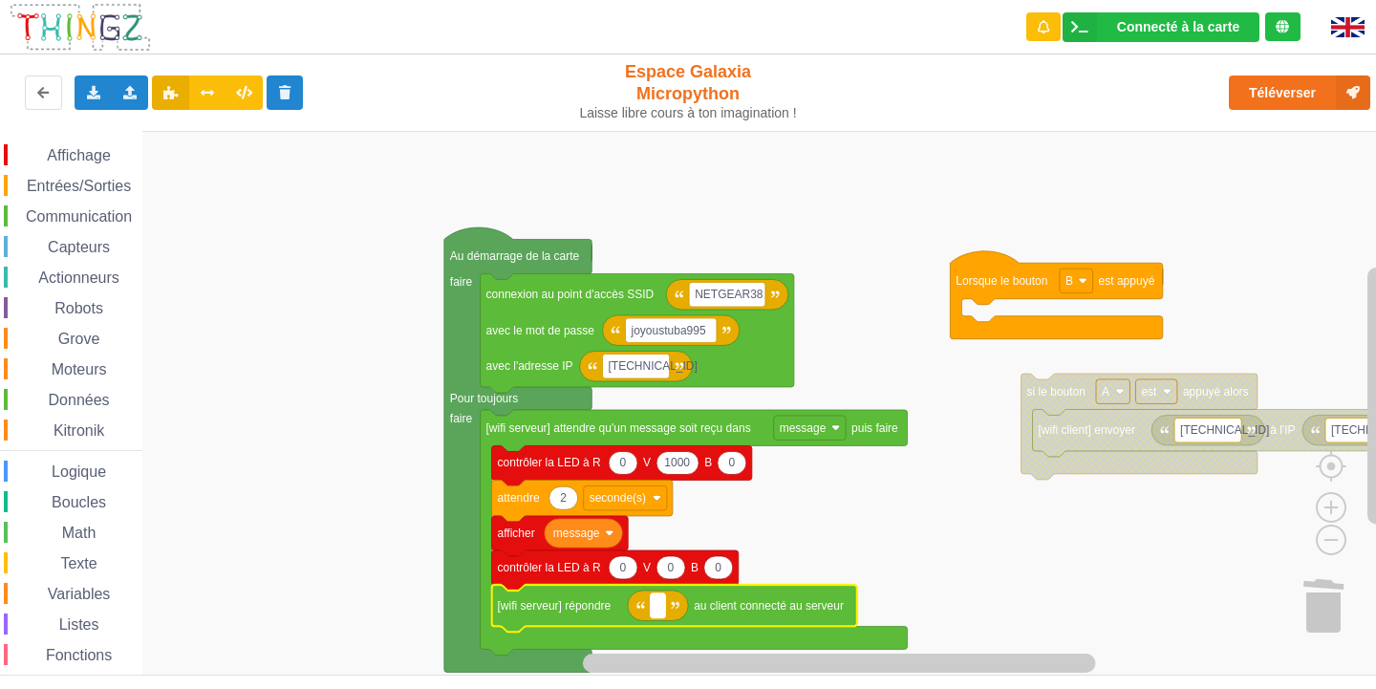
click at [664, 606] on rect "Espace de travail de Blocky" at bounding box center [658, 605] width 14 height 25
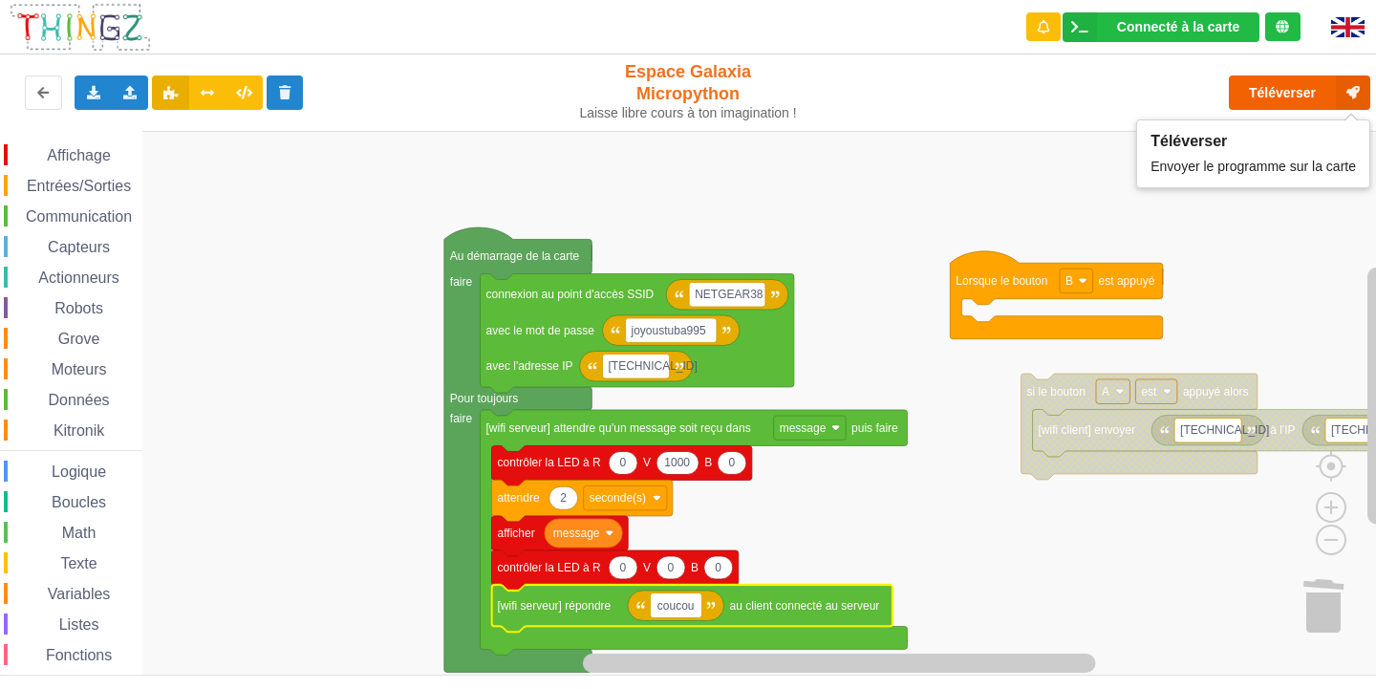
type input "coucou"
click at [1314, 78] on button "Téléverser" at bounding box center [1299, 92] width 141 height 34
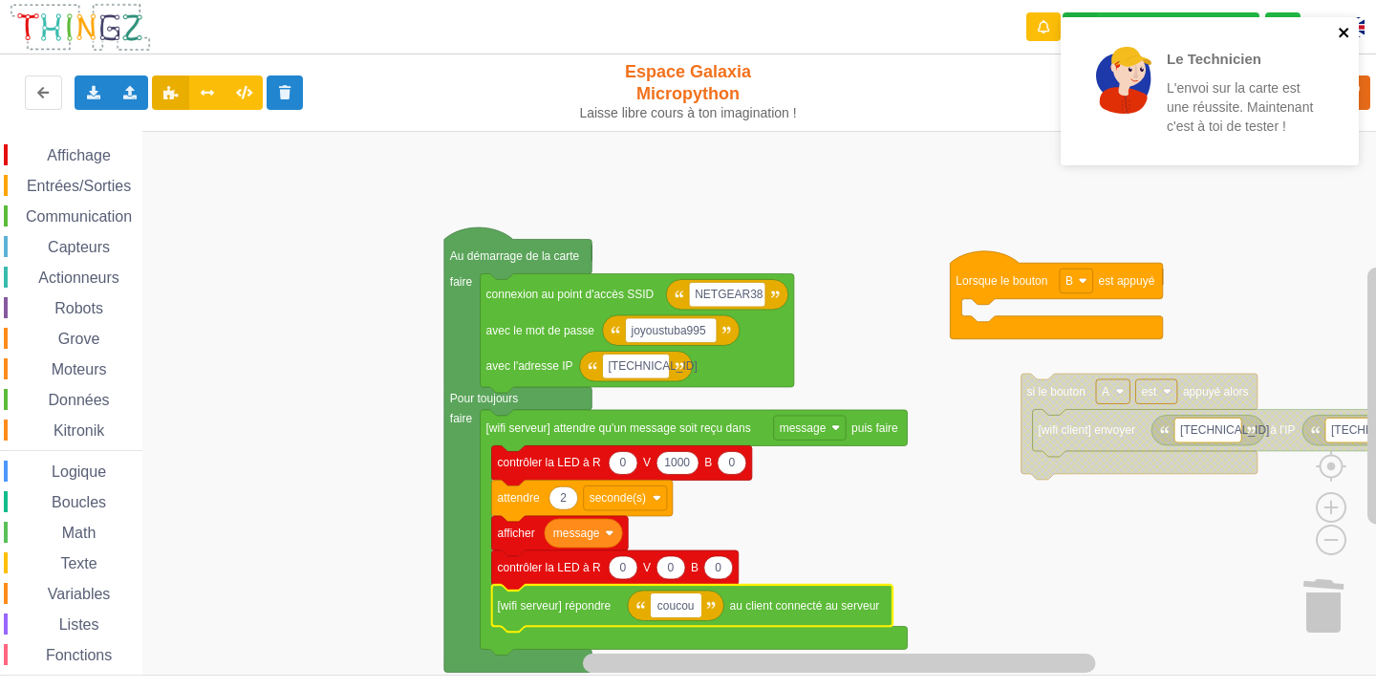
click at [1345, 25] on icon "close" at bounding box center [1344, 32] width 13 height 15
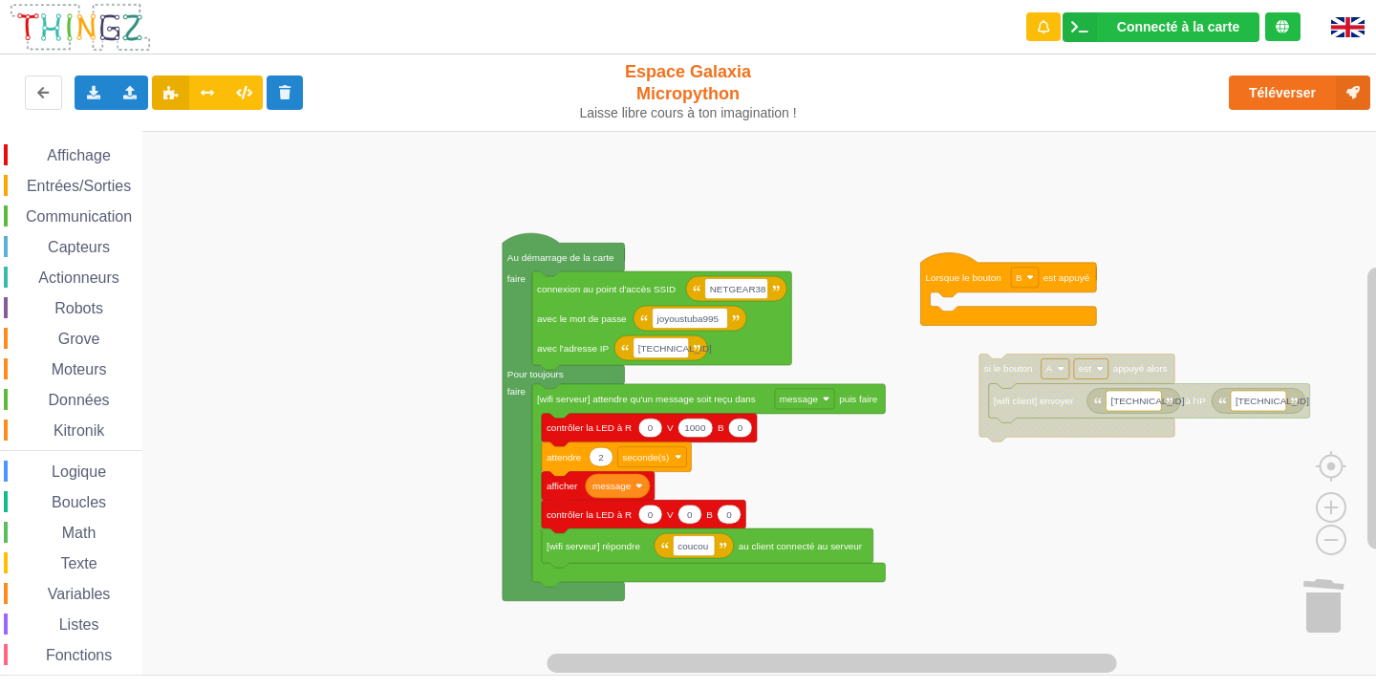
click at [965, 492] on div "Affichage Entrées/Sorties Communication Capteurs Actionneurs Robots Grove Moteu…" at bounding box center [695, 403] width 1390 height 545
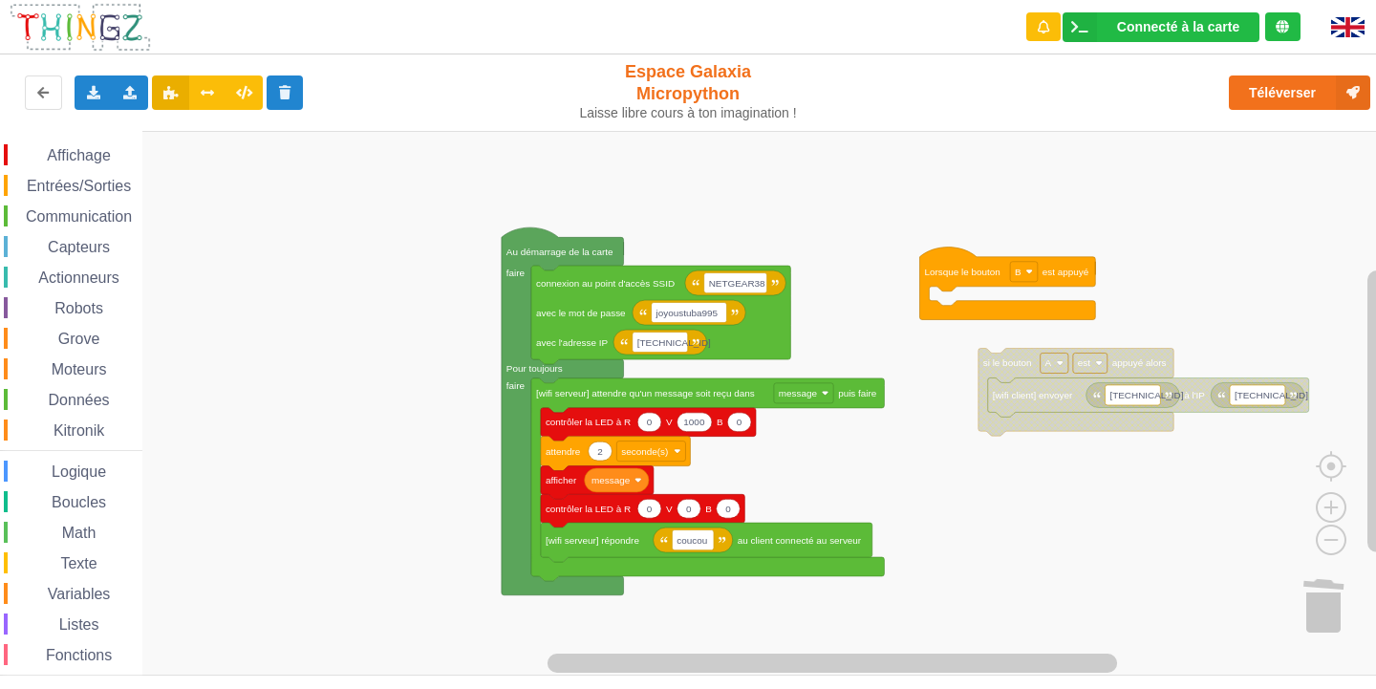
click at [297, 399] on rect "Espace de travail de Blocky" at bounding box center [695, 403] width 1390 height 545
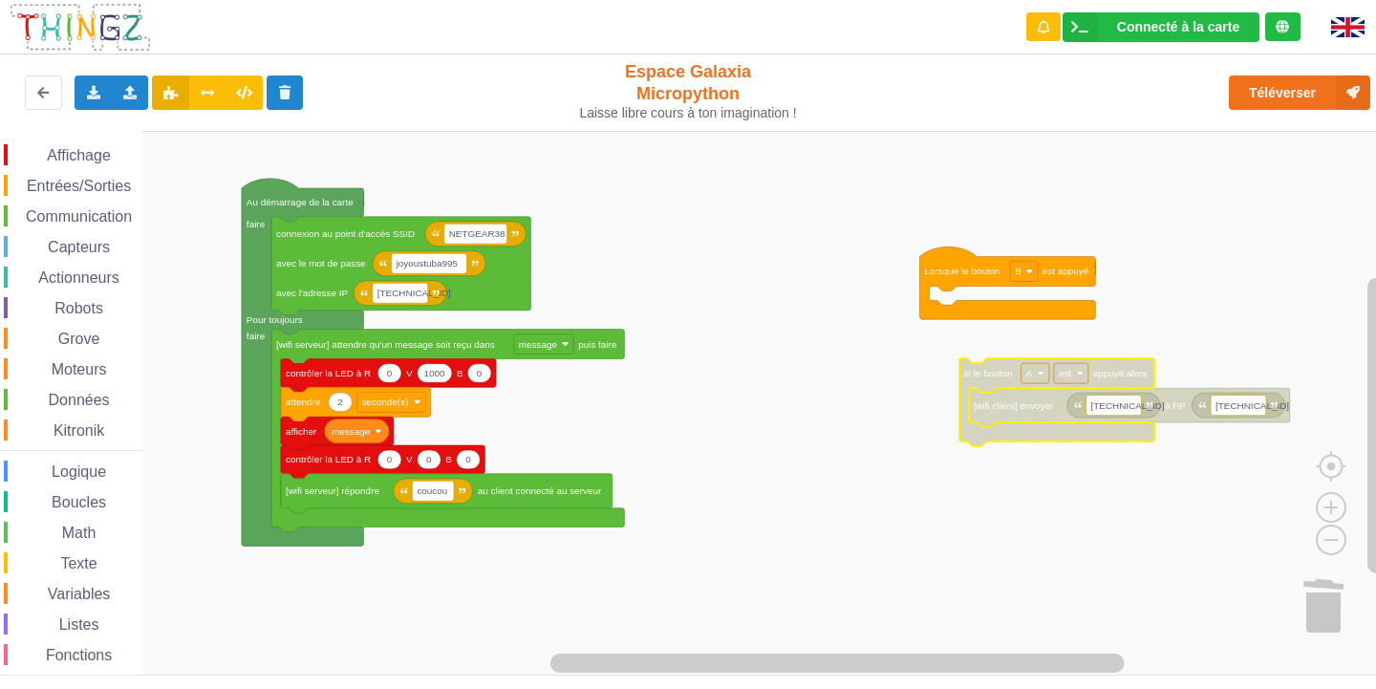
click at [66, 209] on span "Communication" at bounding box center [79, 216] width 112 height 16
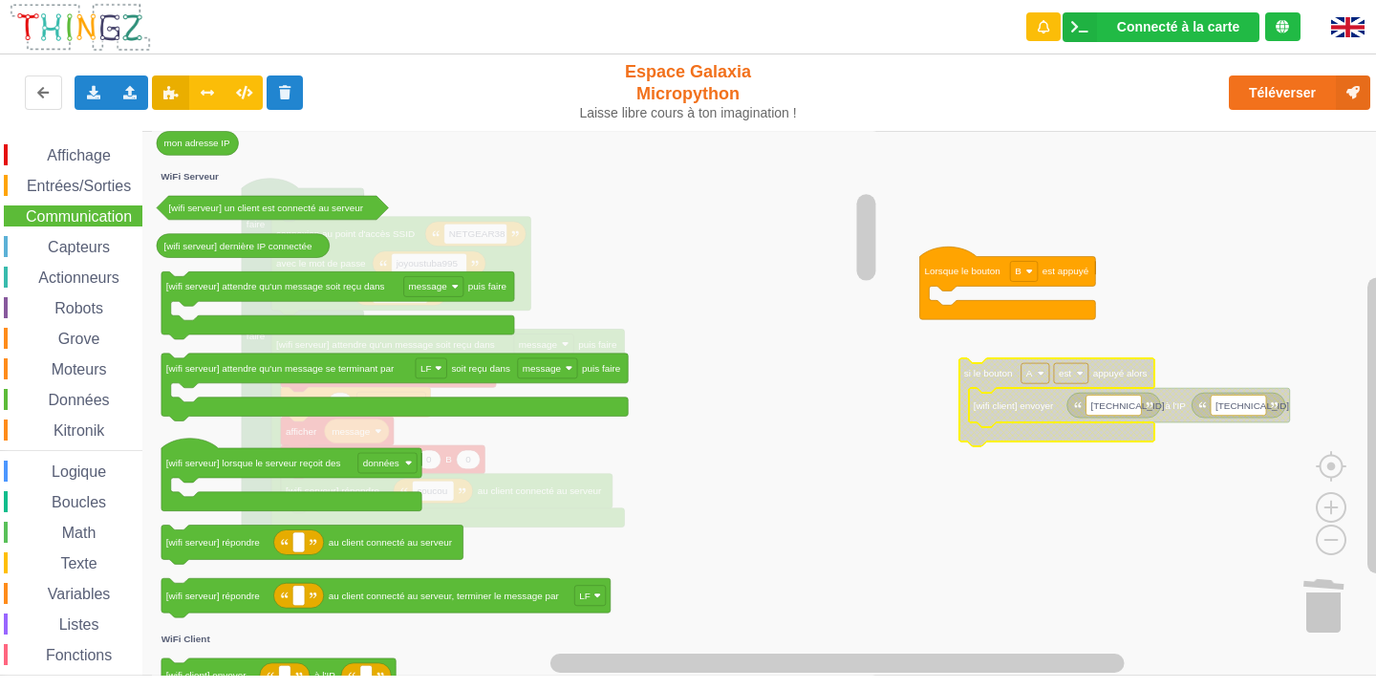
click at [90, 181] on span "Entrées/Sorties" at bounding box center [79, 186] width 110 height 16
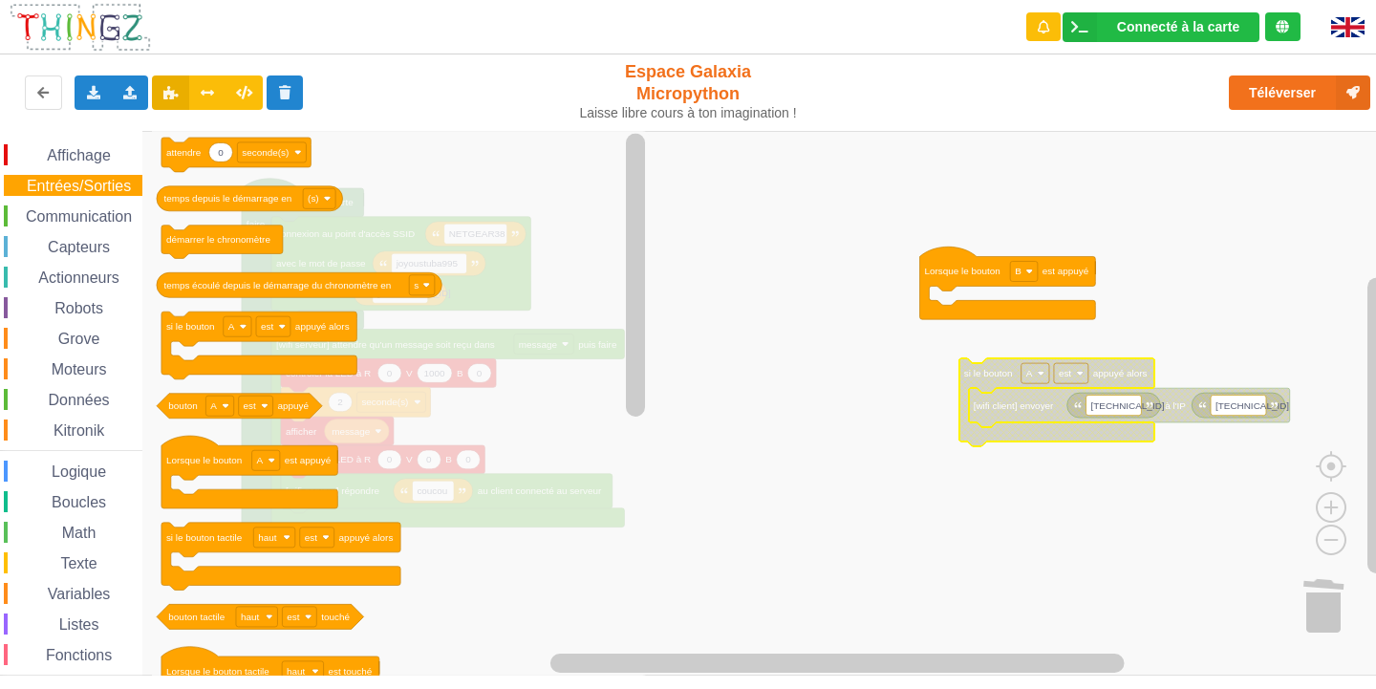
click at [138, 218] on div "Communication" at bounding box center [73, 215] width 139 height 21
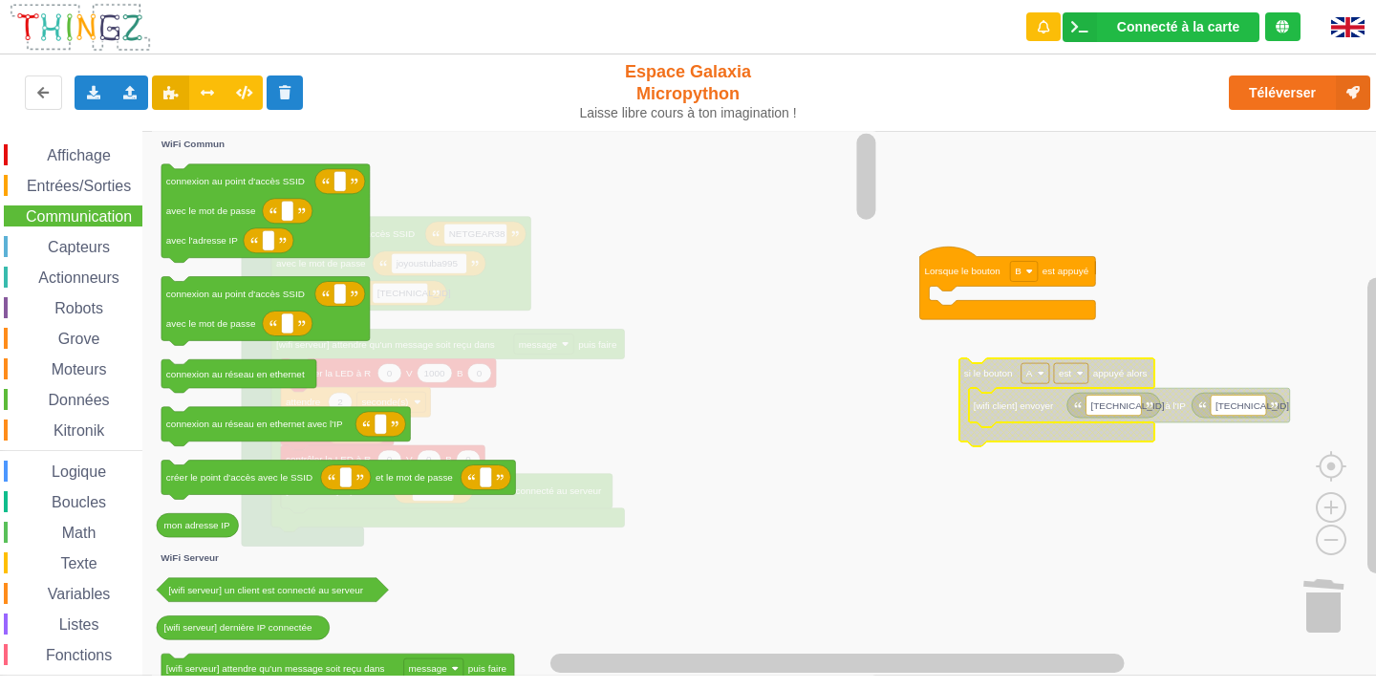
click at [76, 401] on span "Données" at bounding box center [79, 400] width 67 height 16
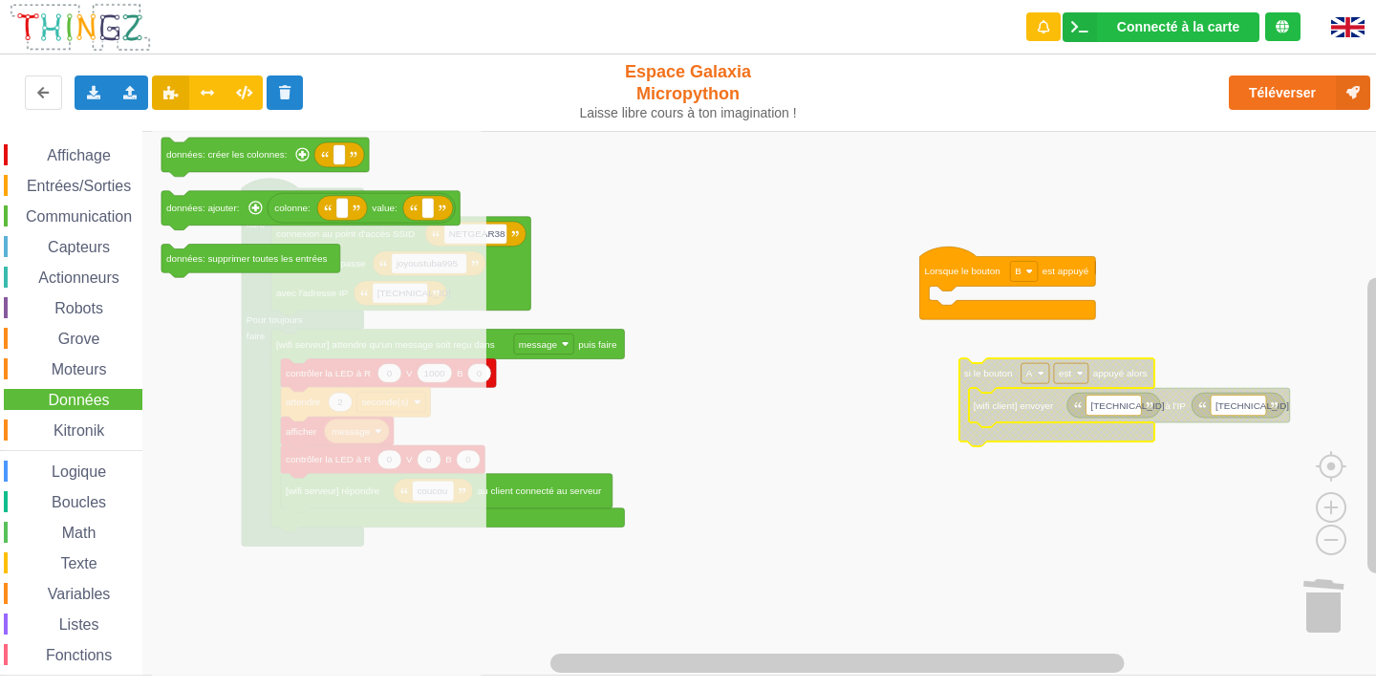
click at [779, 223] on rect "Espace de travail de Blocky" at bounding box center [695, 403] width 1390 height 545
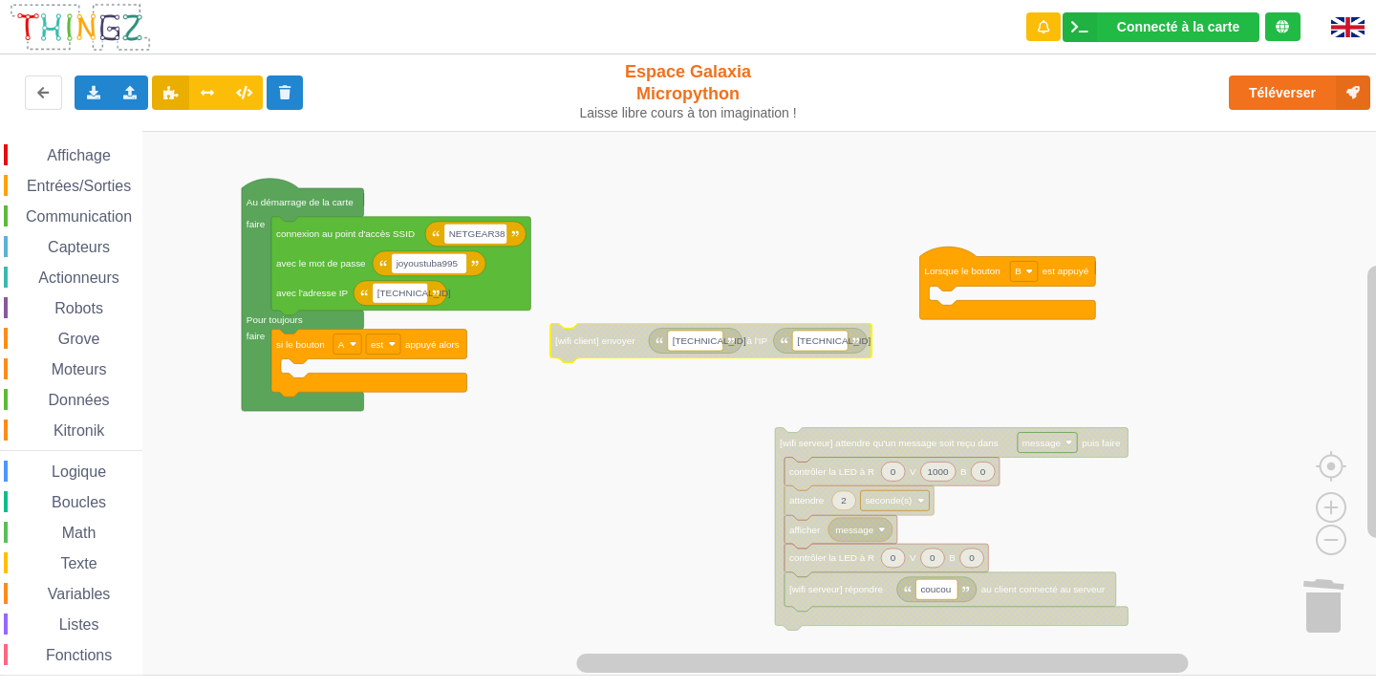
click at [93, 160] on span "Affichage" at bounding box center [78, 155] width 69 height 16
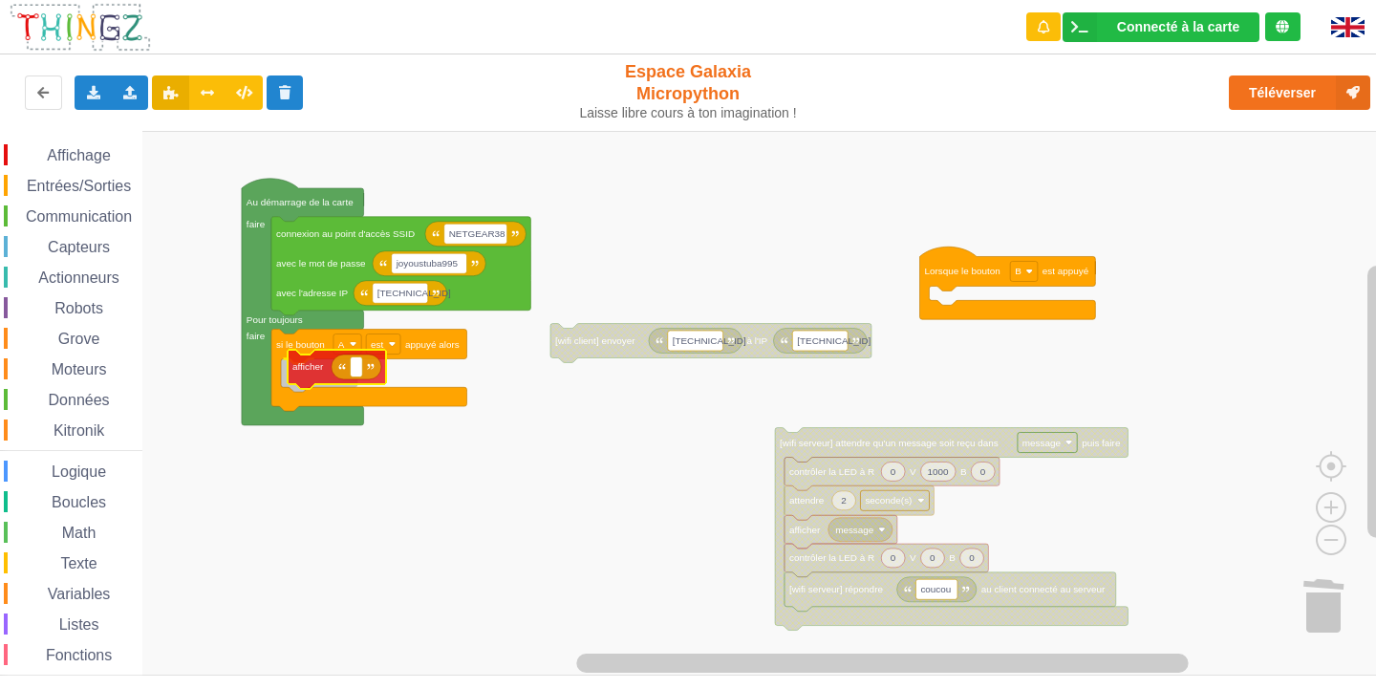
click at [306, 370] on div "Affichage Entrées/Sorties Communication Capteurs Actionneurs Robots Grove Moteu…" at bounding box center [695, 403] width 1390 height 545
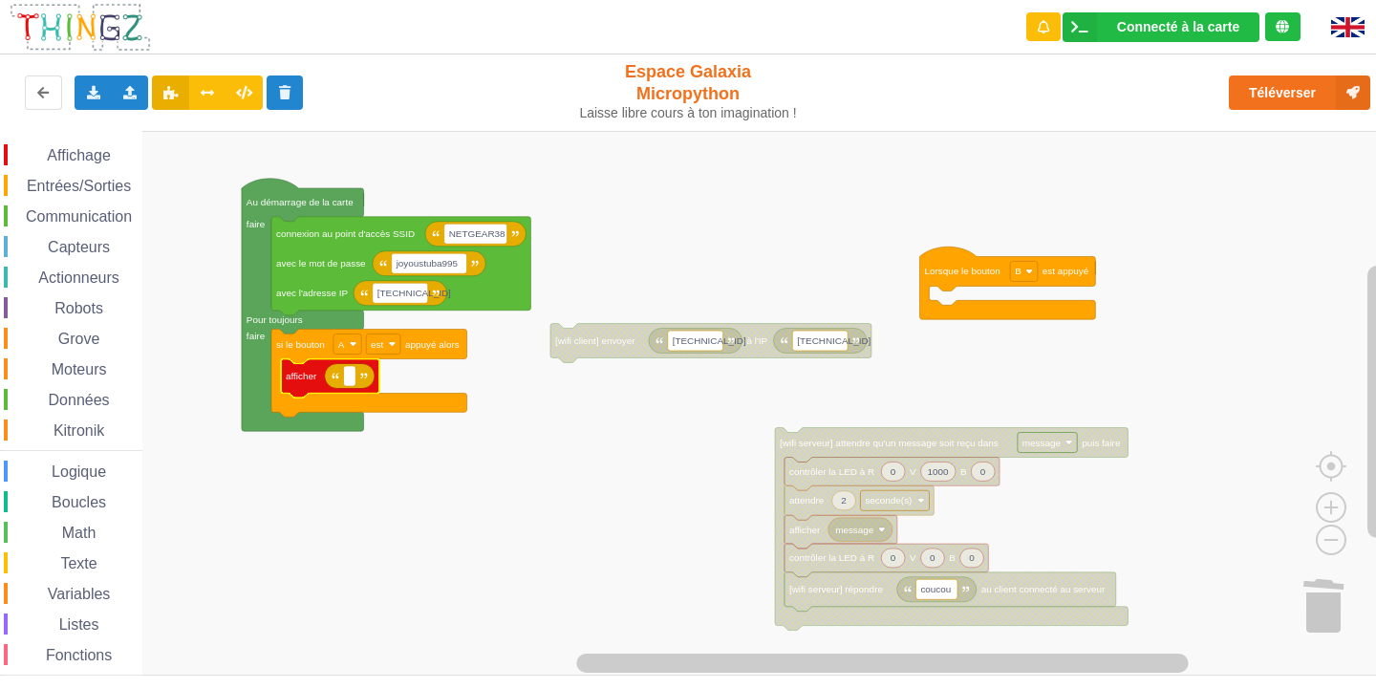
click at [96, 199] on div "Affichage Entrées/Sorties Communication Capteurs Actionneurs Robots Grove Moteu…" at bounding box center [71, 430] width 142 height 572
click at [90, 212] on span "Communication" at bounding box center [79, 216] width 112 height 16
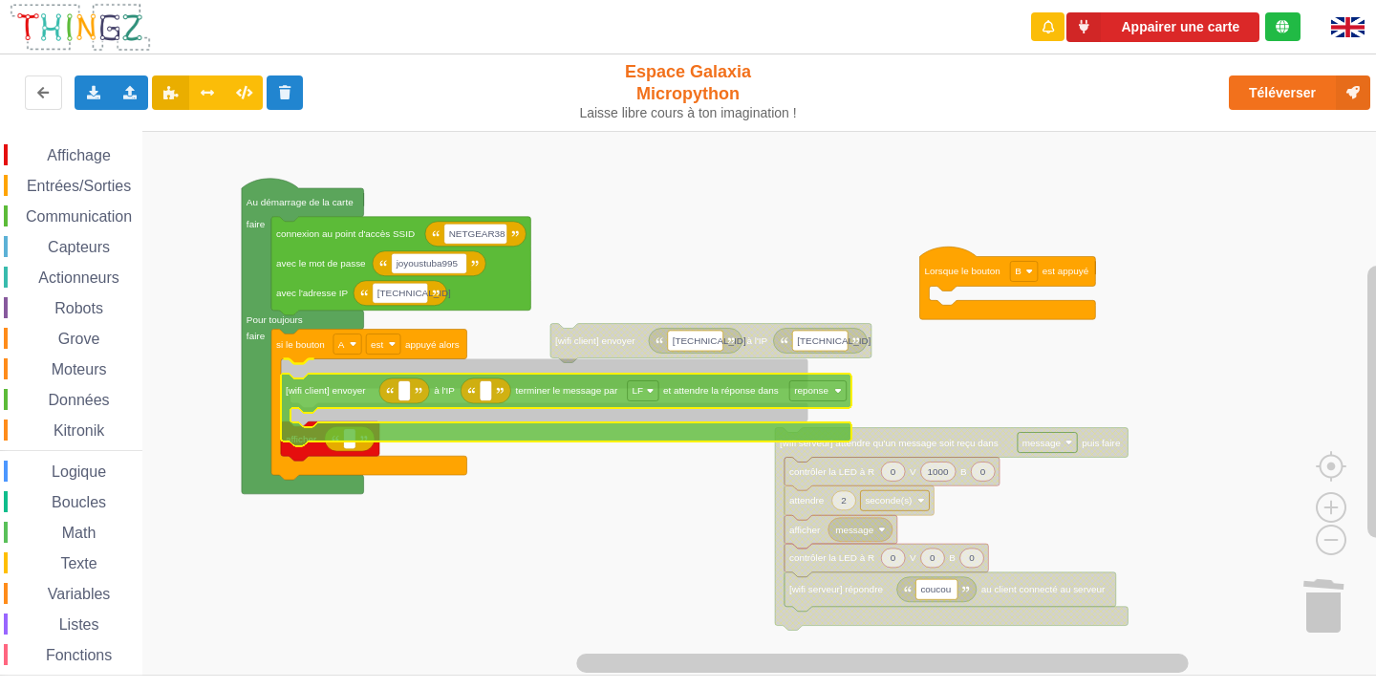
click at [728, 399] on div "Affichage Entrées/Sorties Communication Capteurs Actionneurs Robots Grove Moteu…" at bounding box center [695, 403] width 1390 height 545
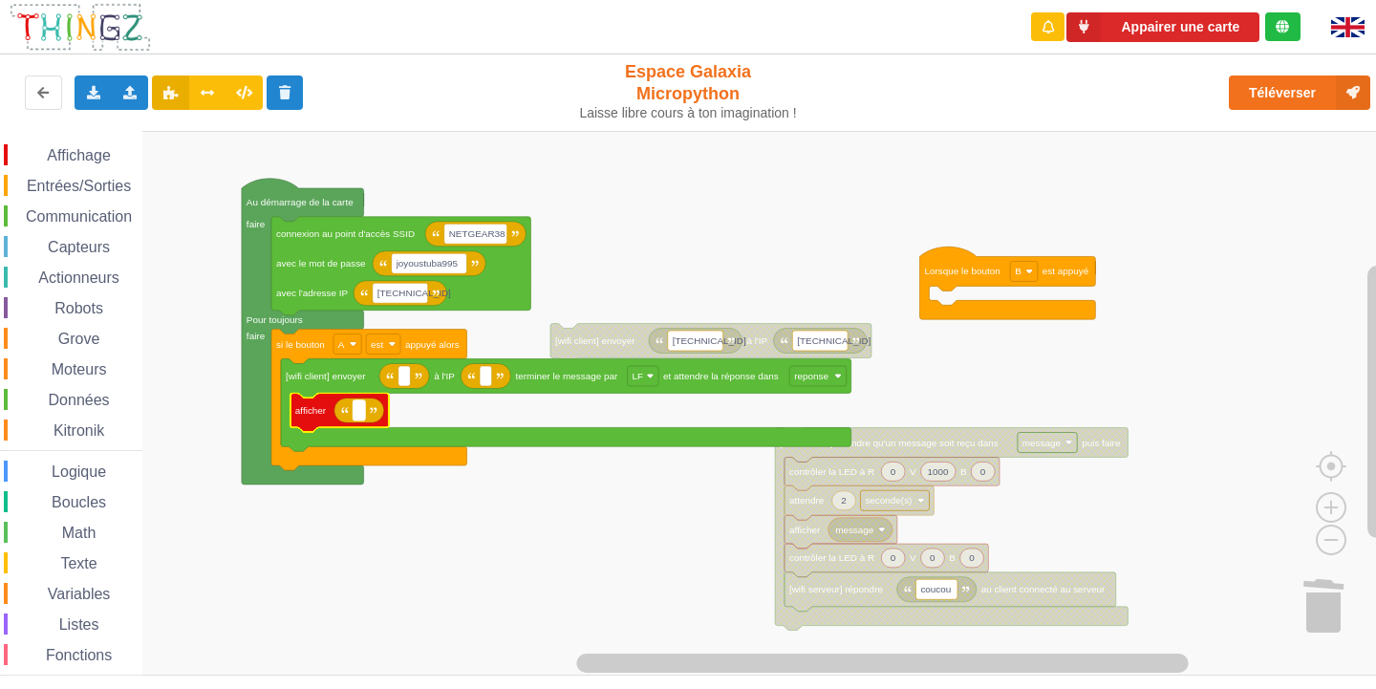
click at [356, 406] on rect "Espace de travail de Blocky" at bounding box center [359, 410] width 12 height 20
click at [97, 568] on span "Texte" at bounding box center [78, 563] width 42 height 16
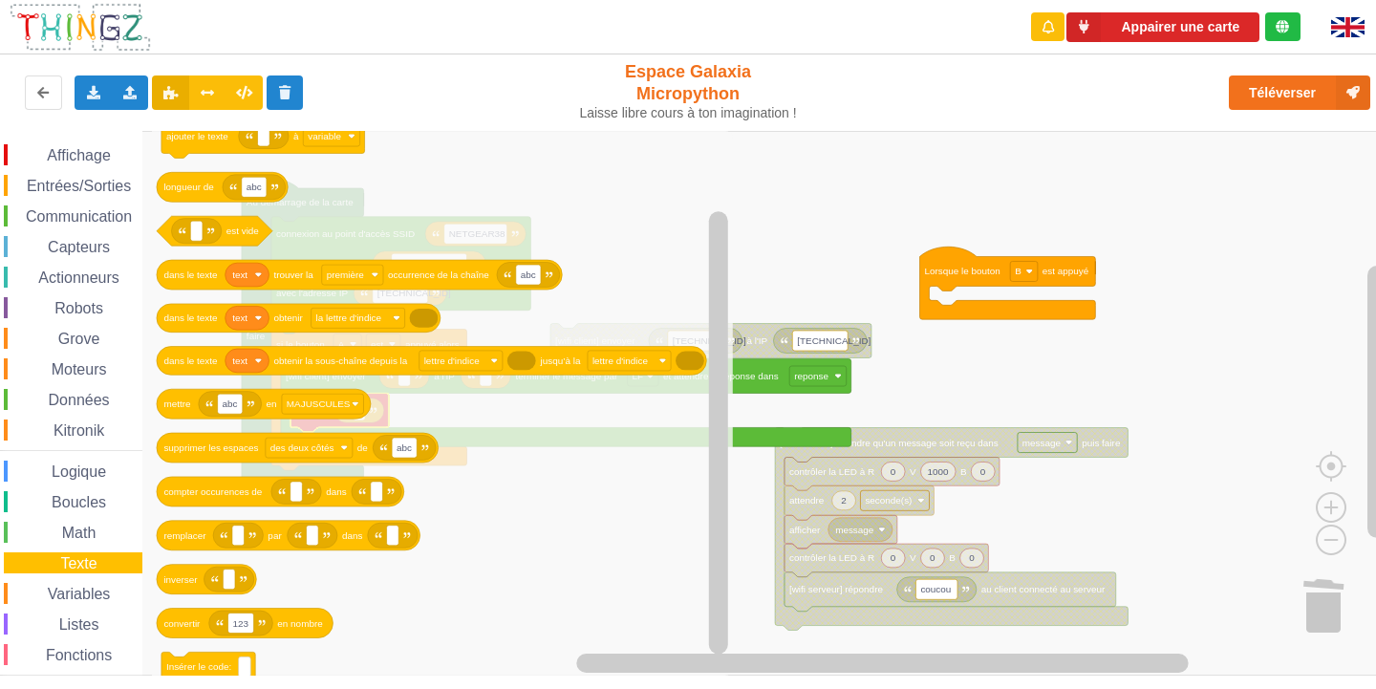
click at [120, 593] on div "Variables" at bounding box center [73, 593] width 139 height 21
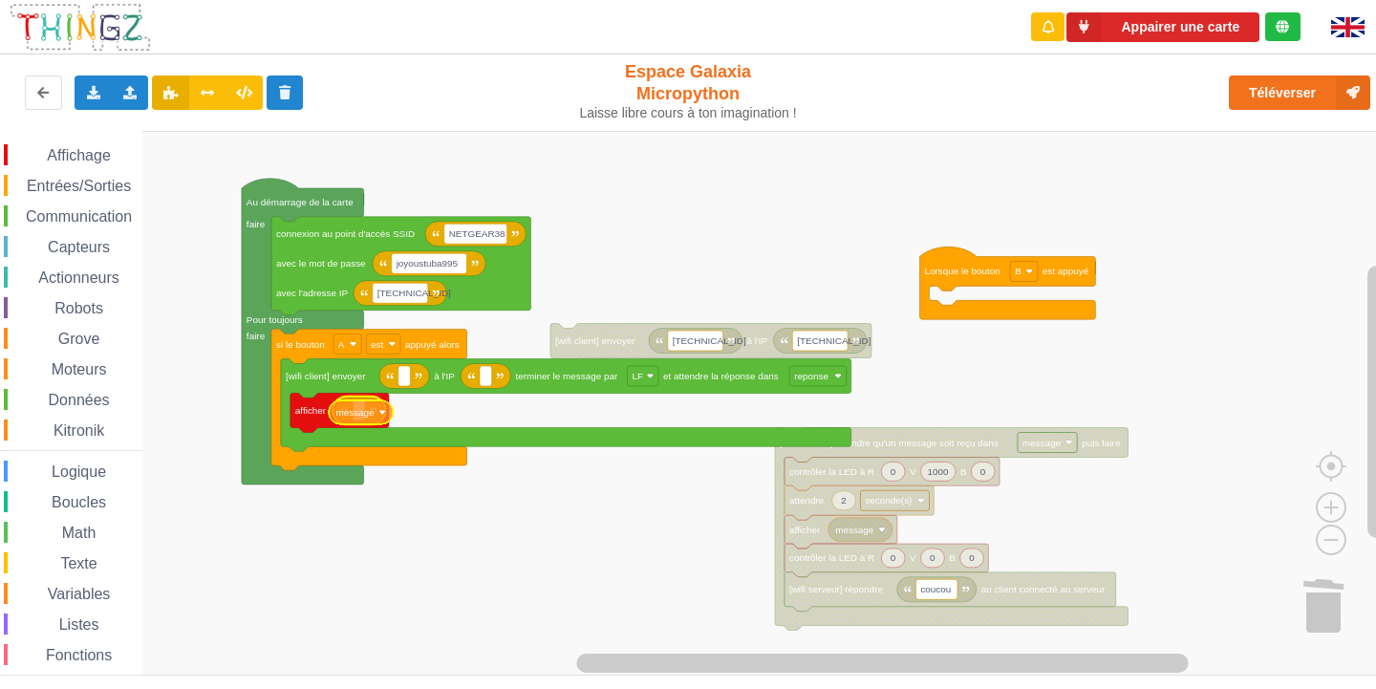
click at [360, 419] on div "Affichage Entrées/Sorties Communication Capteurs Actionneurs Robots Grove Moteu…" at bounding box center [695, 403] width 1390 height 545
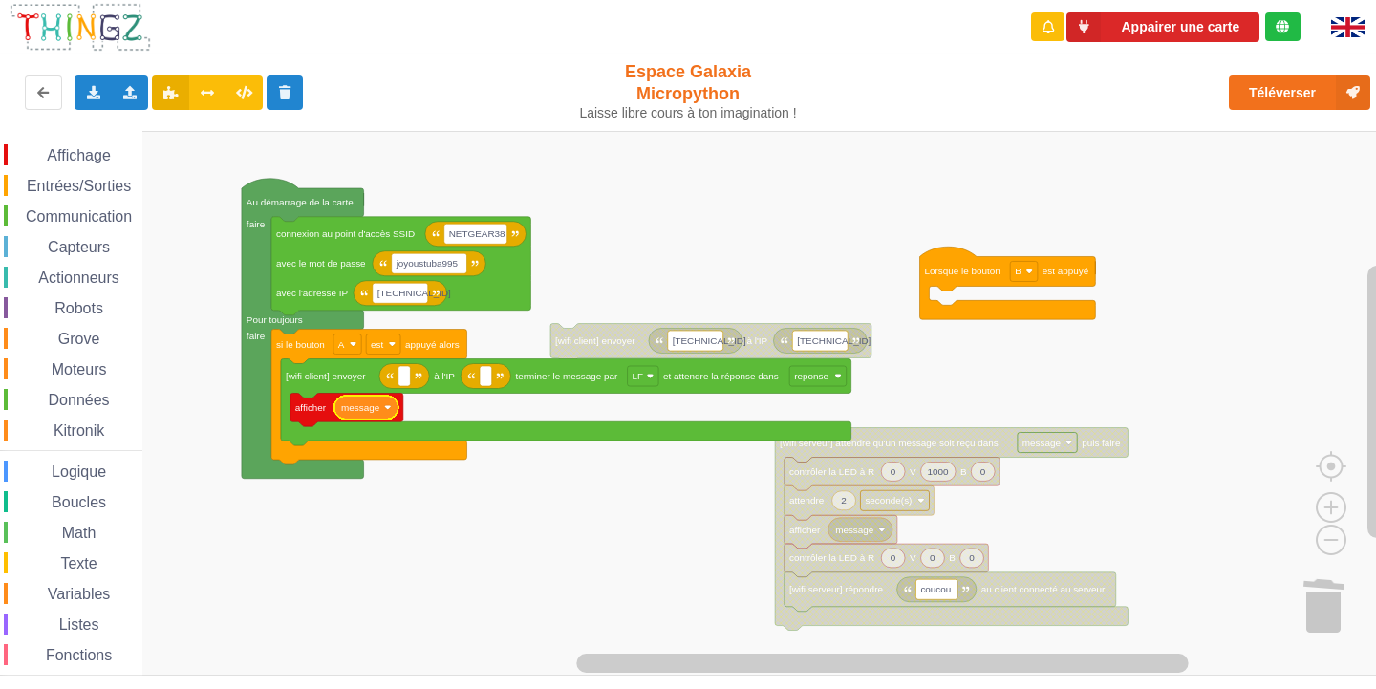
click at [110, 158] on span "Affichage" at bounding box center [78, 155] width 69 height 16
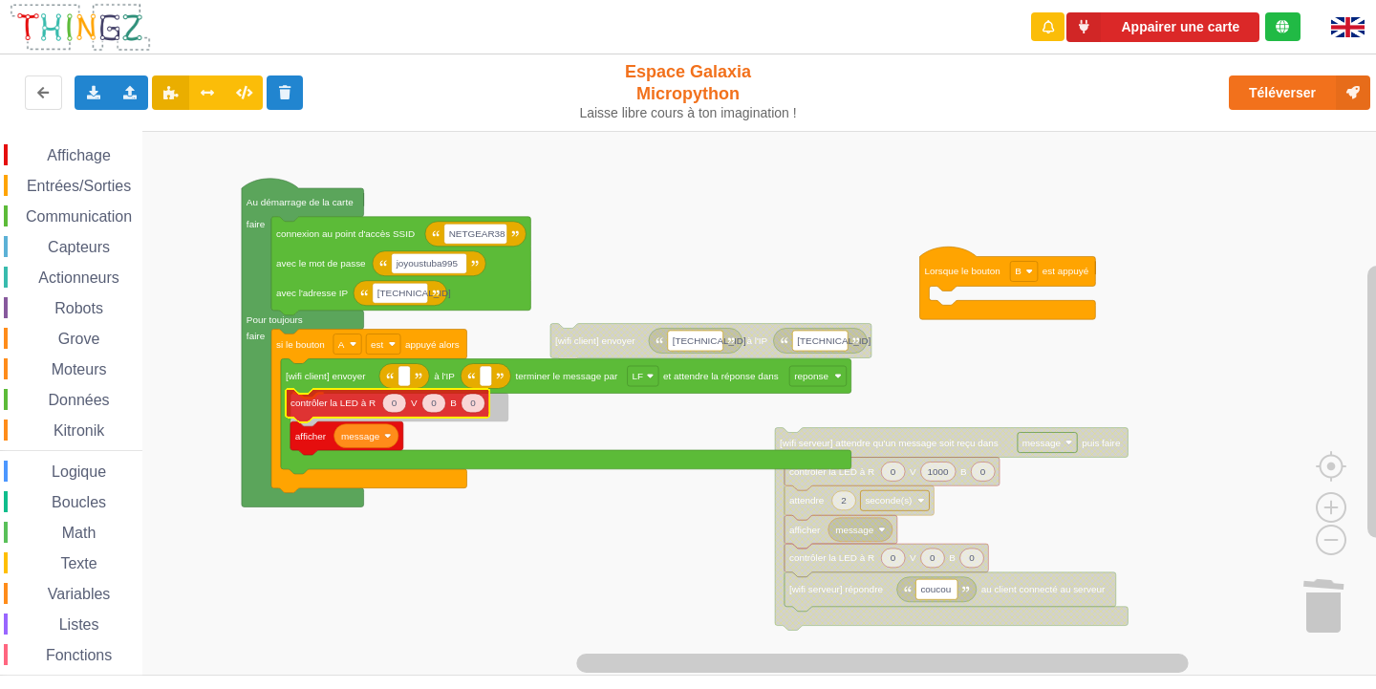
click at [330, 407] on div "Affichage Entrées/Sorties Communication Capteurs Actionneurs Robots Grove Moteu…" at bounding box center [695, 403] width 1390 height 545
click at [397, 406] on text "0" at bounding box center [400, 407] width 6 height 11
type input "100"
click at [446, 408] on text "0" at bounding box center [445, 407] width 6 height 11
type input "100"
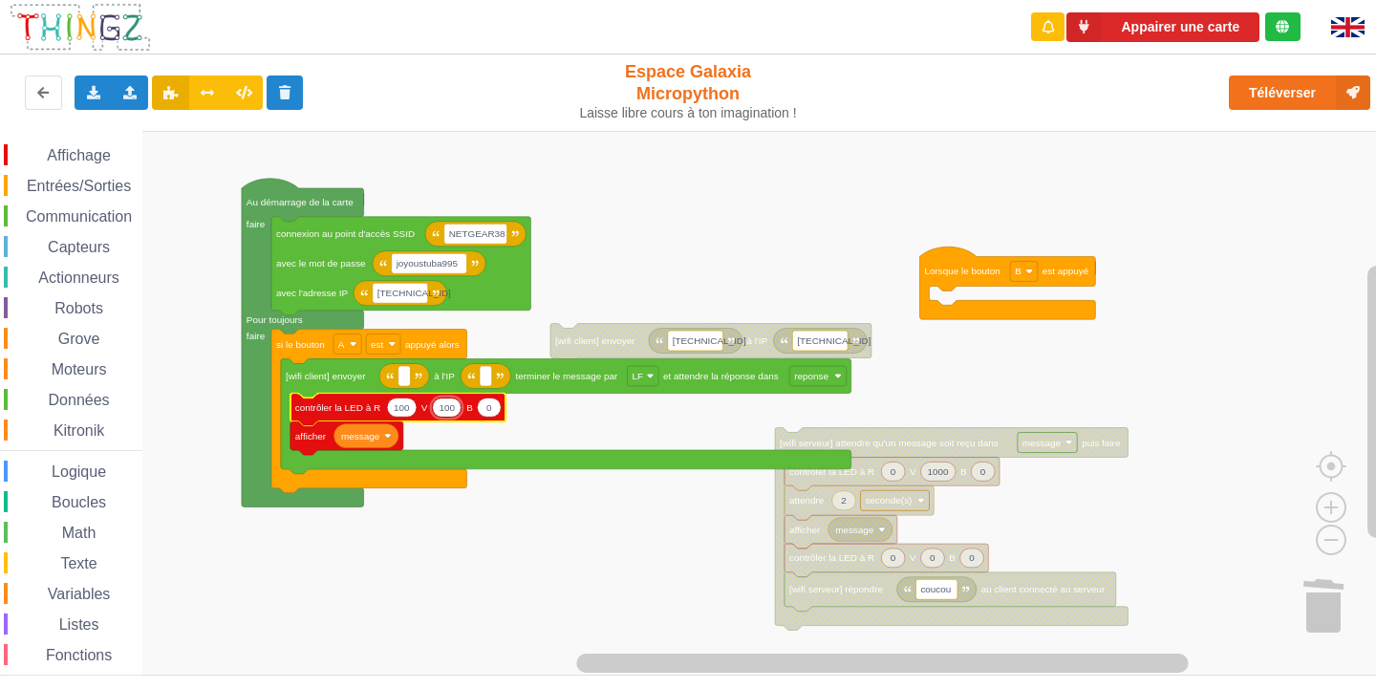
click at [492, 410] on icon "Espace de travail de Blocky" at bounding box center [489, 407] width 24 height 19
type input "100"
click at [56, 182] on span "Entrées/Sorties" at bounding box center [79, 186] width 110 height 16
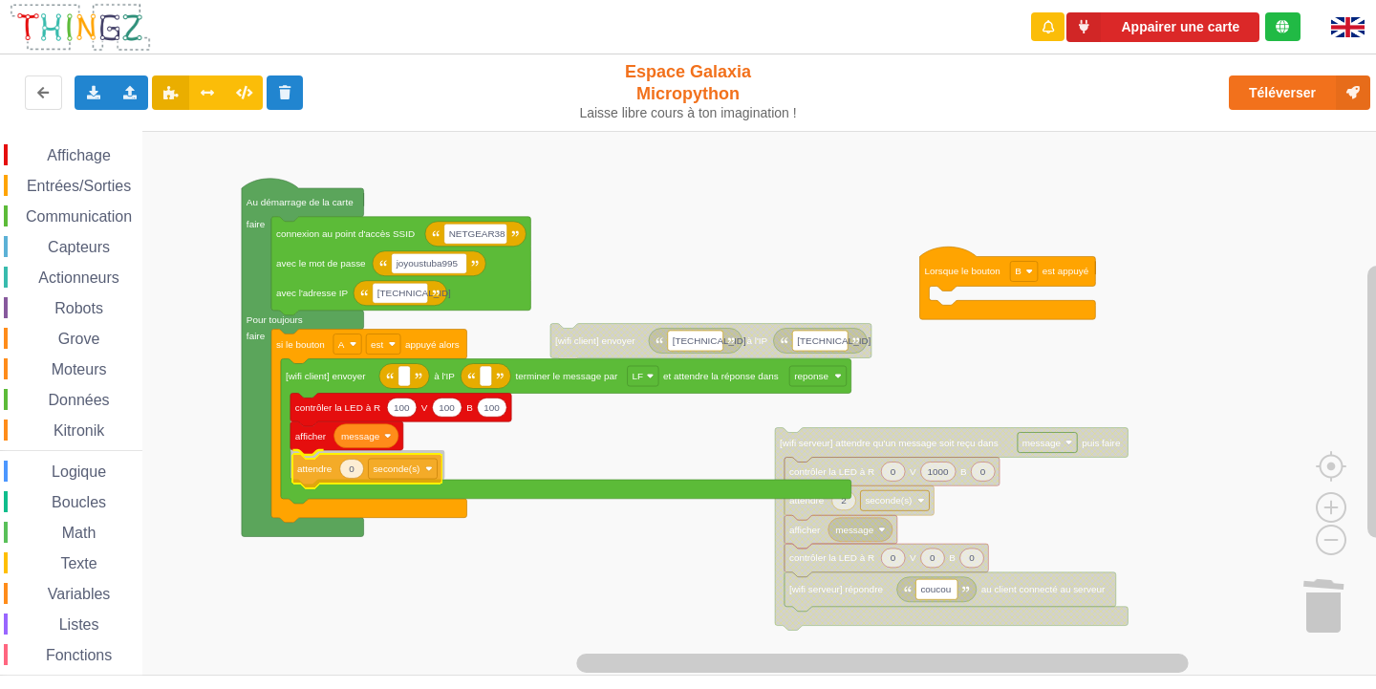
click at [335, 467] on div "Affichage Entrées/Sorties Communication Capteurs Actionneurs Robots Grove Moteu…" at bounding box center [695, 403] width 1390 height 545
click at [354, 468] on icon "Espace de travail de Blocky" at bounding box center [350, 465] width 24 height 19
type input "5"
click at [83, 149] on span "Affichage" at bounding box center [78, 155] width 69 height 16
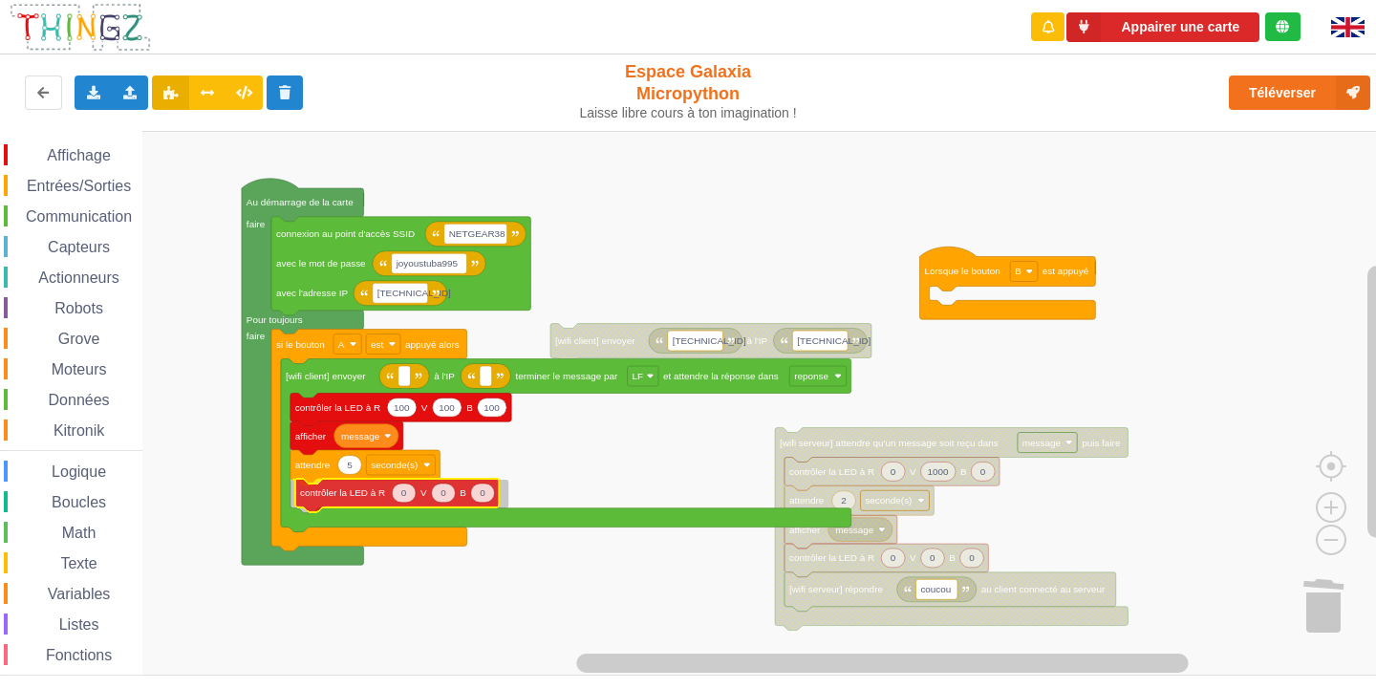
click at [343, 495] on div "Affichage Entrées/Sorties Communication Capteurs Actionneurs Robots Grove Moteu…" at bounding box center [695, 403] width 1390 height 545
click at [485, 380] on text "Espace de travail de Blocky" at bounding box center [486, 376] width 3 height 11
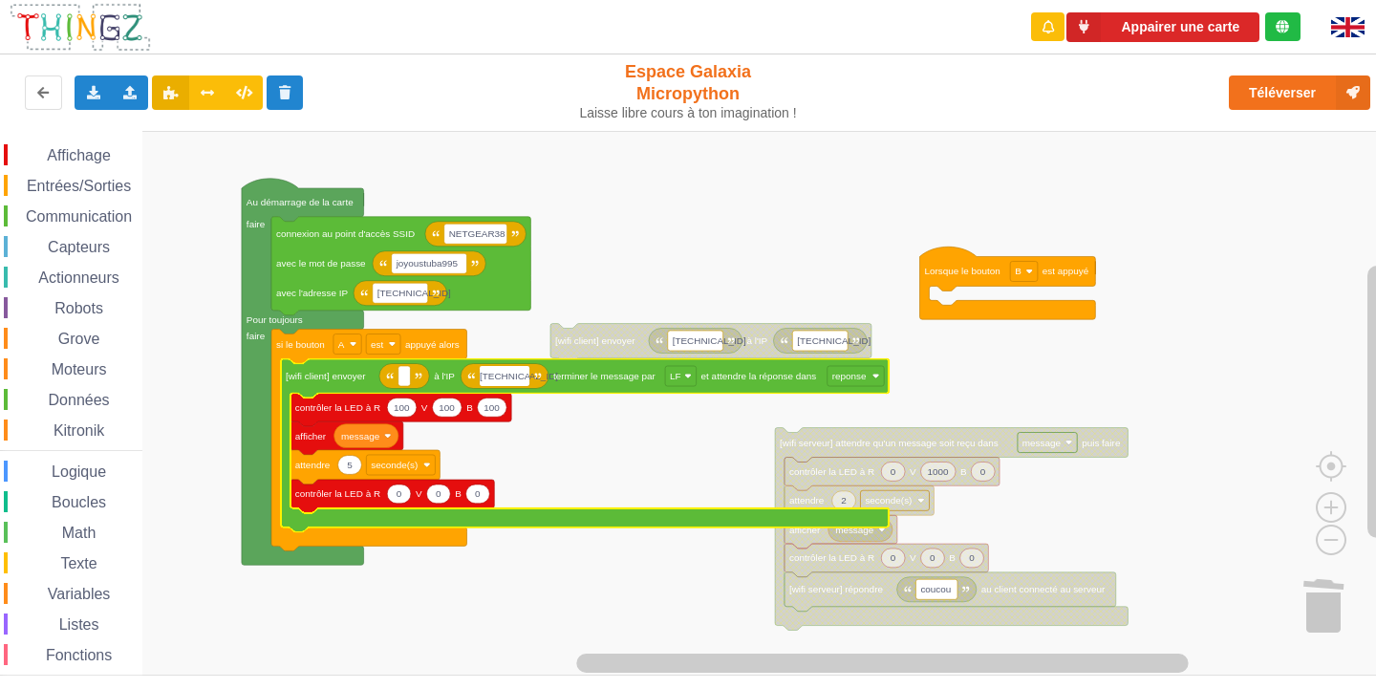
type input "[TECHNICAL_ID]"
click at [406, 378] on rect "Espace de travail de Blocky" at bounding box center [405, 376] width 12 height 20
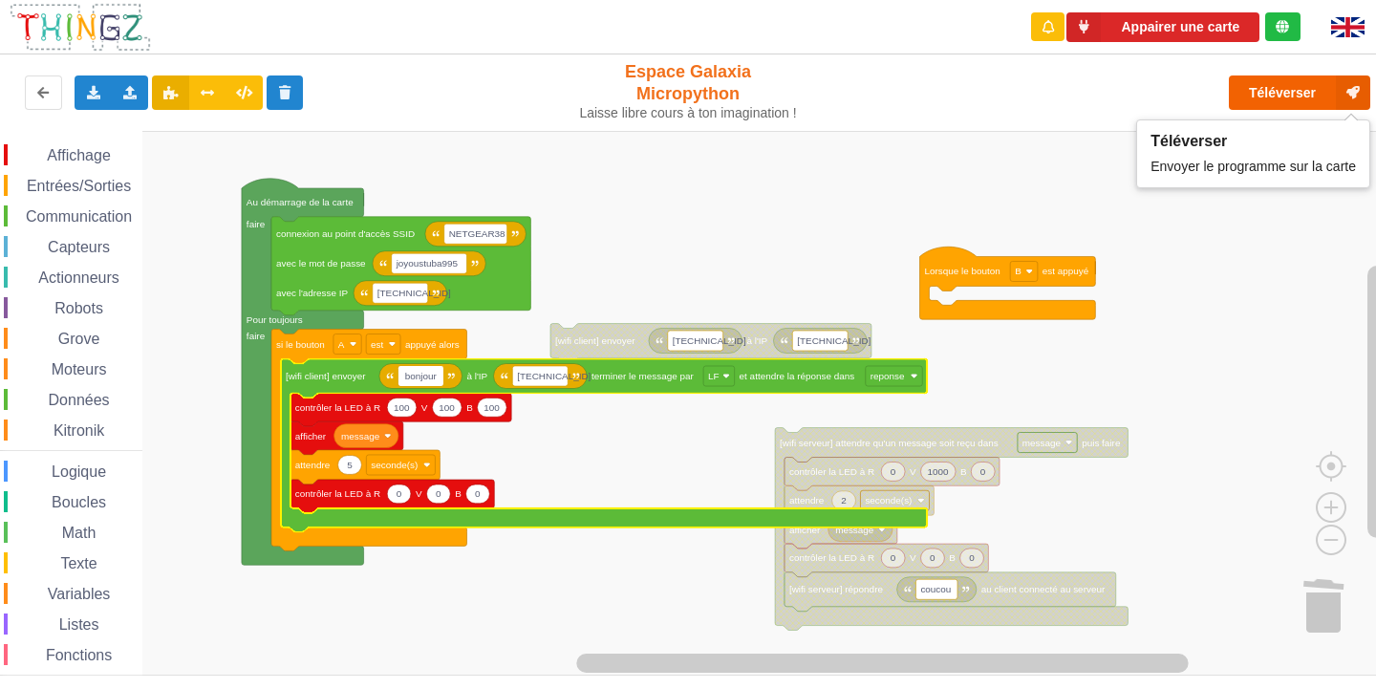
type input "bonjour"
click at [1318, 90] on button "Téléverser" at bounding box center [1299, 92] width 141 height 34
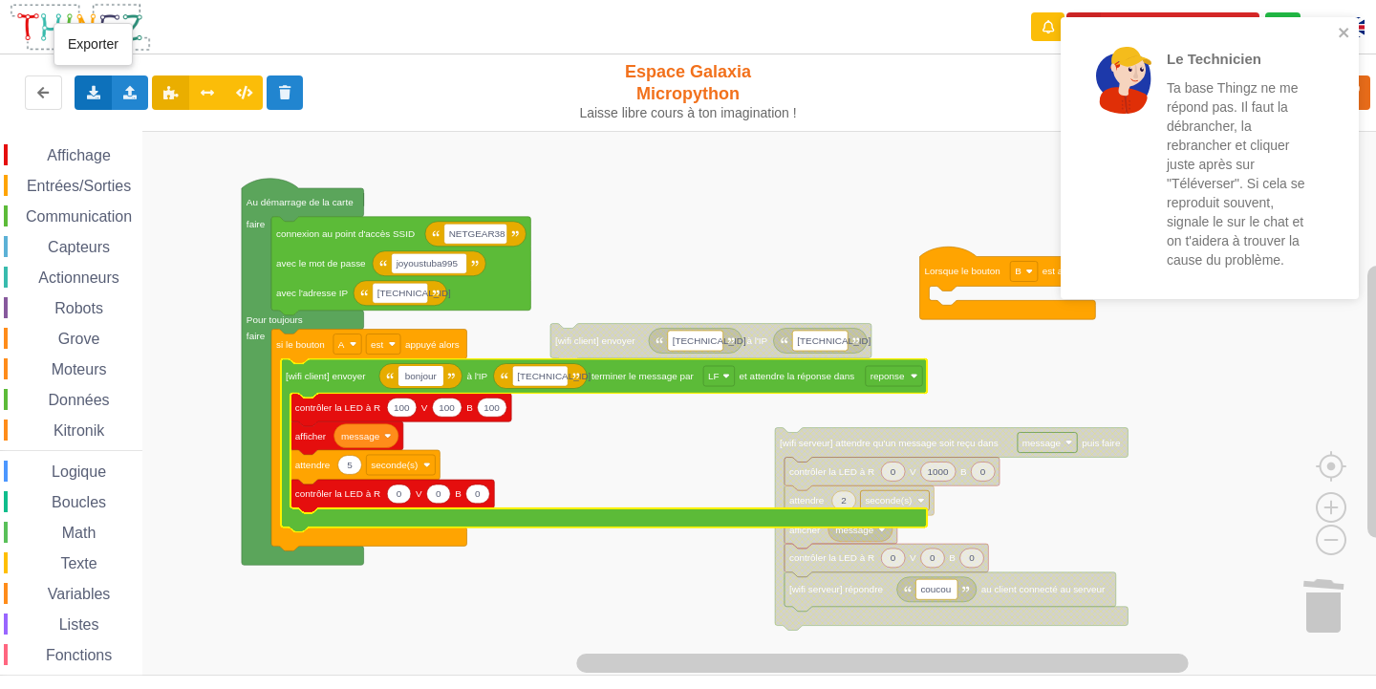
click at [90, 84] on div "Exporter l'assemblage de blocs Exporter l'assemblage de blocs au format Python" at bounding box center [93, 92] width 37 height 34
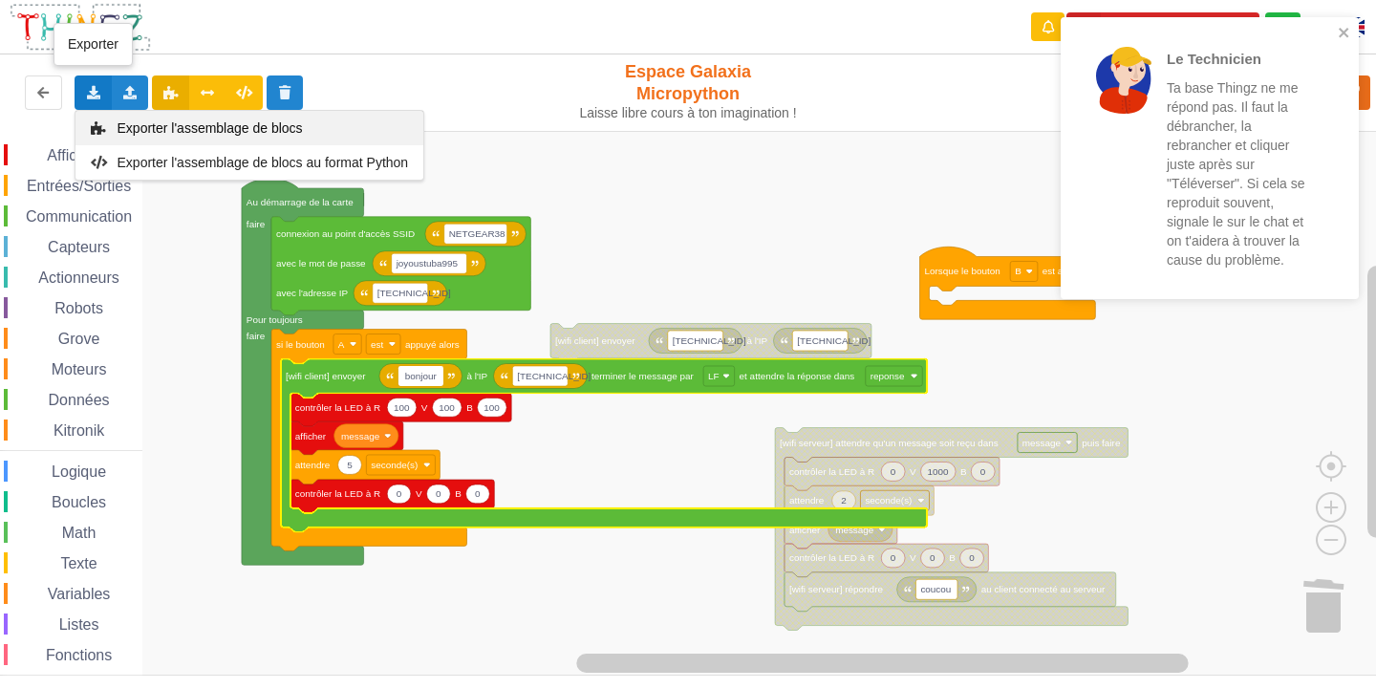
click at [248, 119] on div "Exporter l'assemblage de blocs" at bounding box center [249, 128] width 348 height 34
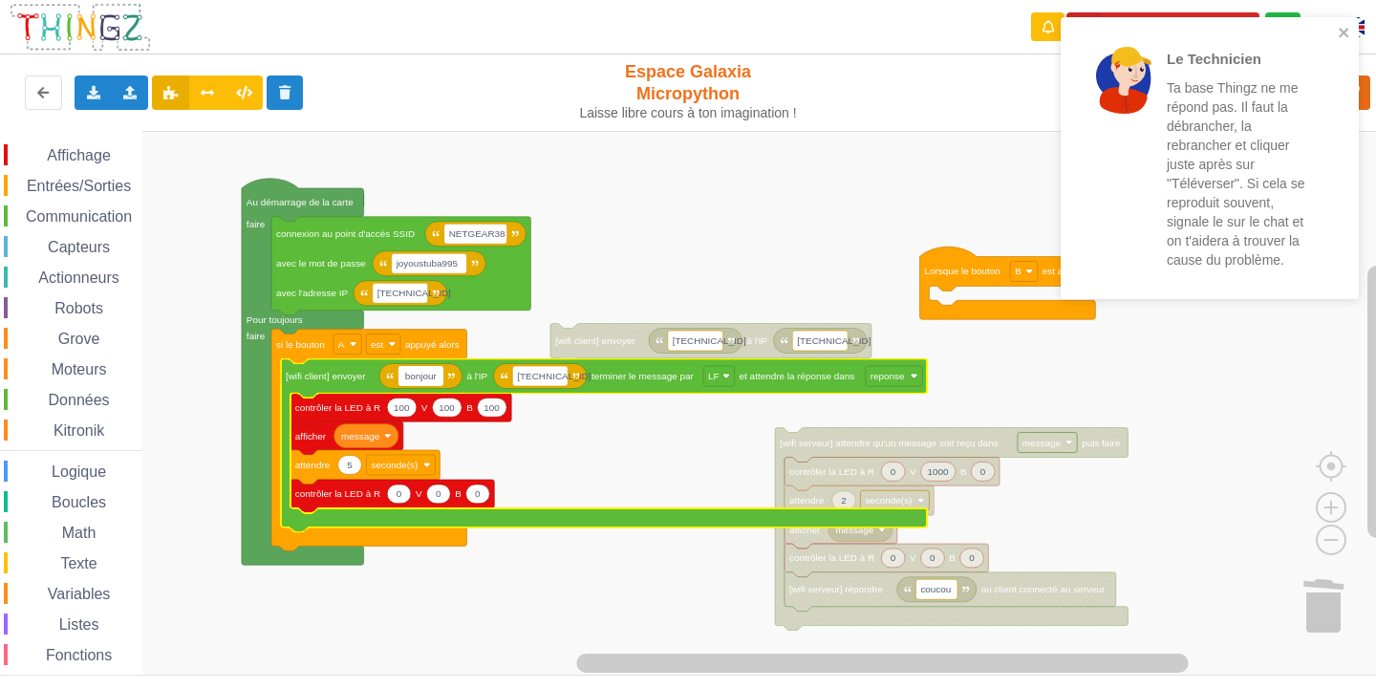
click at [1352, 33] on div "Le Technicien Ta base Thingz ne me répond pas. Il faut la débrancher, la rebran…" at bounding box center [1210, 158] width 298 height 282
